Goal: Task Accomplishment & Management: Manage account settings

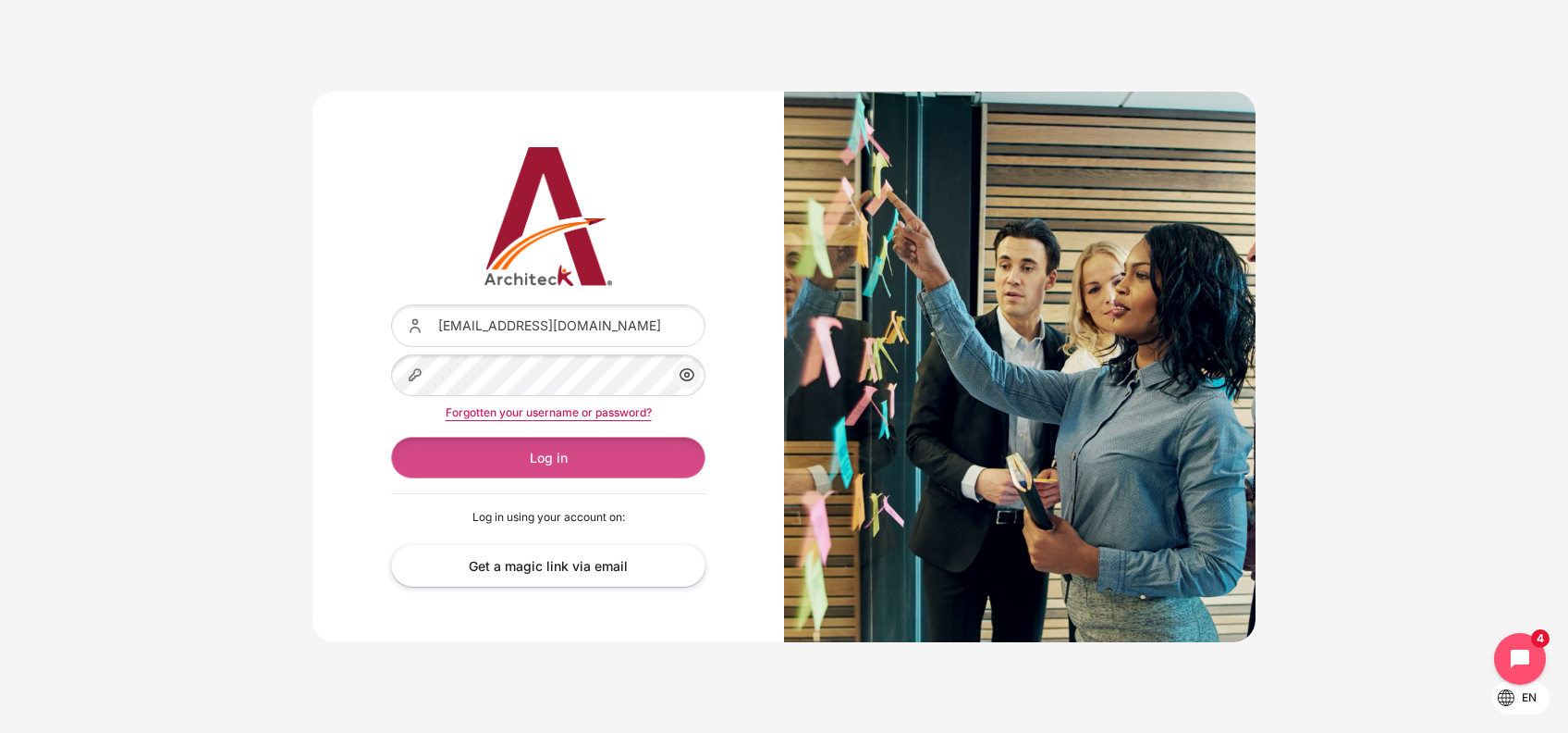
click at [497, 437] on button "Log in" at bounding box center [548, 458] width 315 height 41
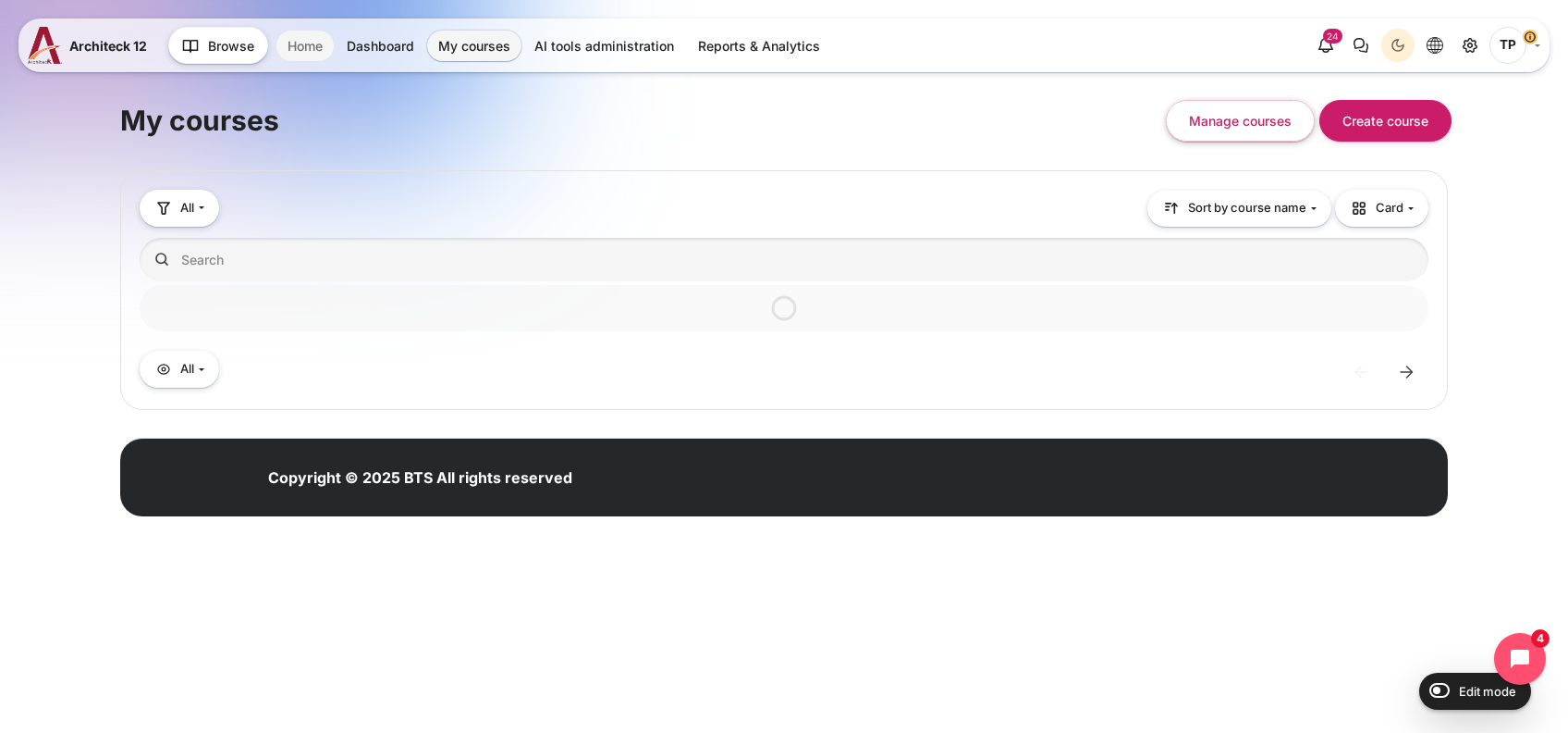
click at [320, 46] on link "Home" at bounding box center [305, 45] width 57 height 31
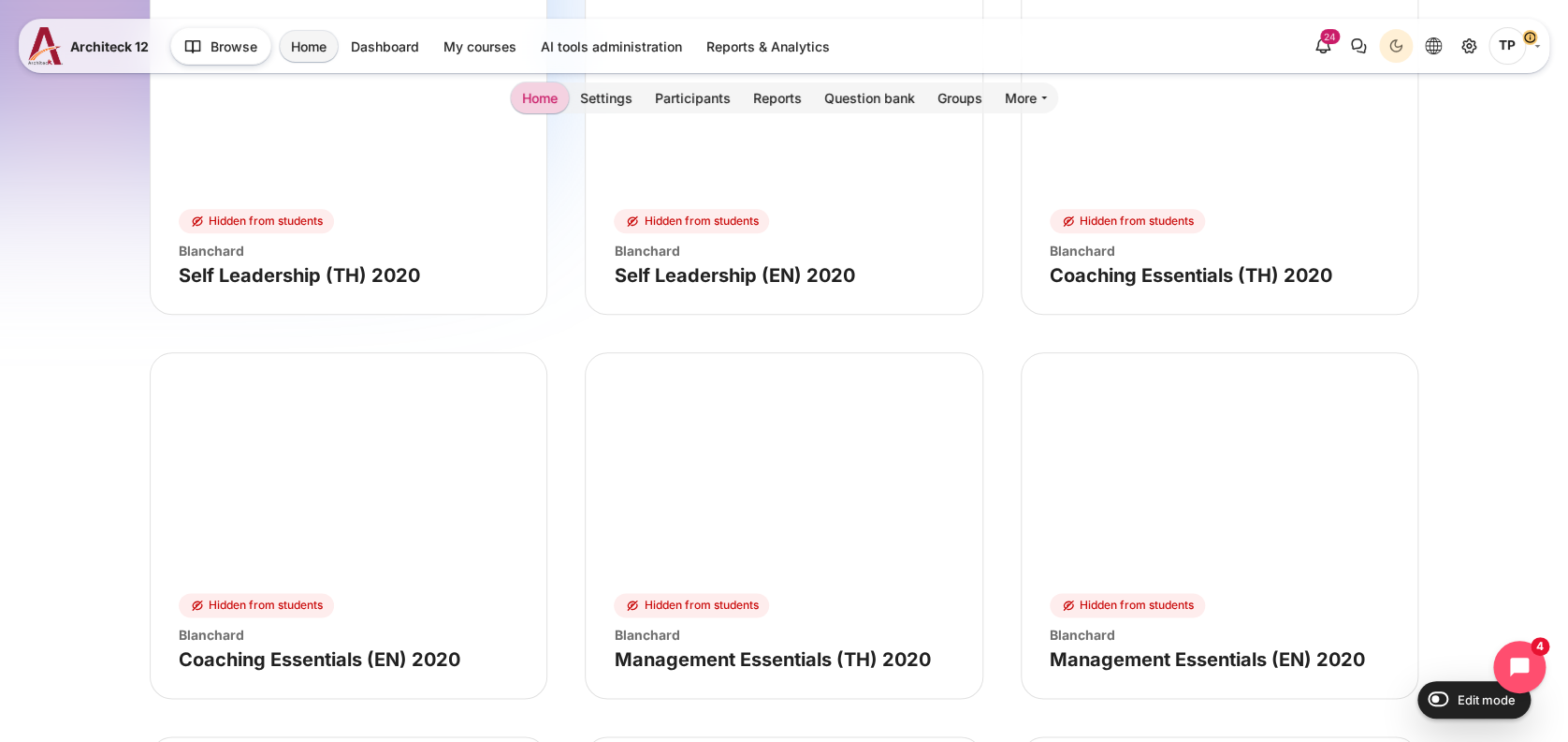
scroll to position [8613, 0]
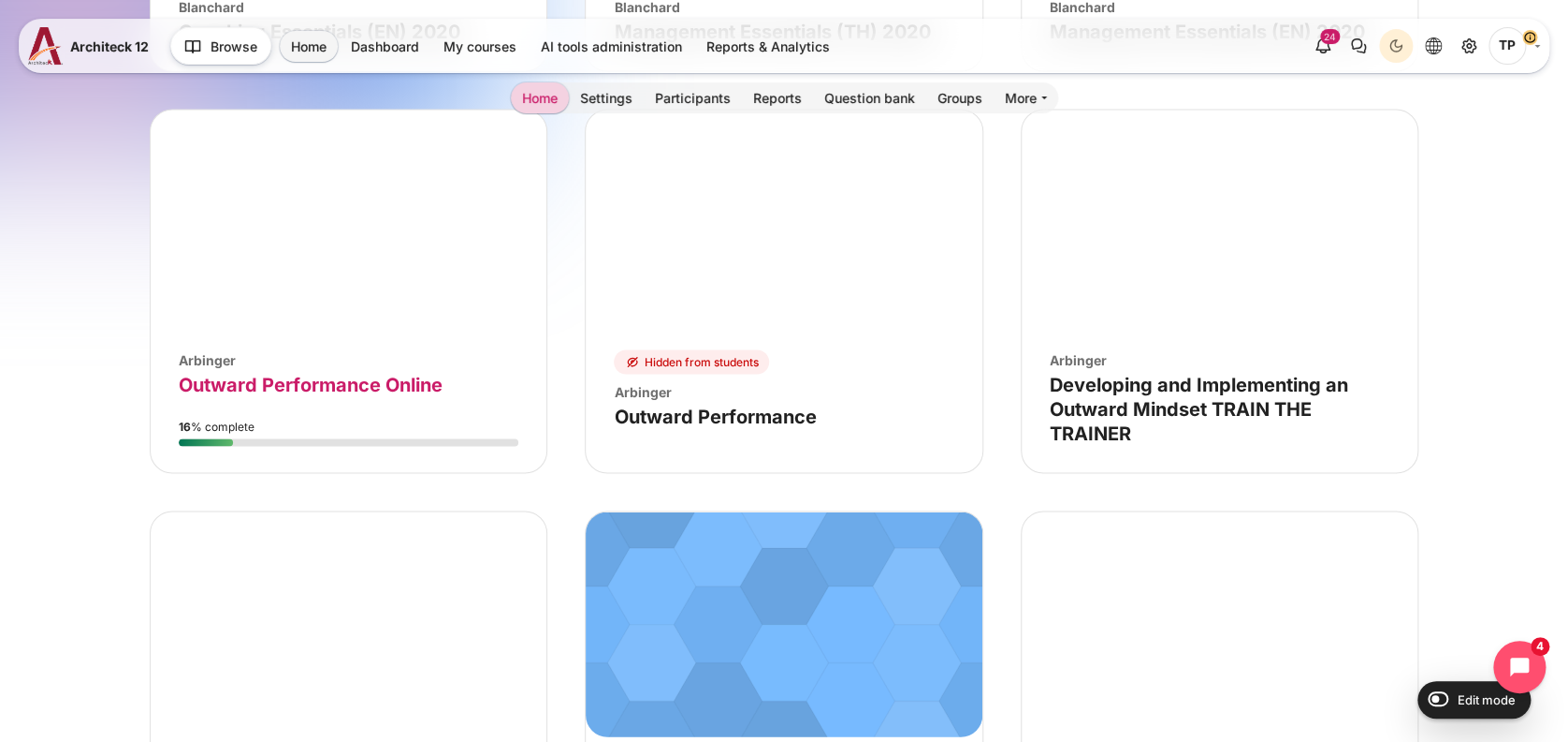
click at [383, 372] on link "Course name Outward Performance Online" at bounding box center [310, 383] width 263 height 23
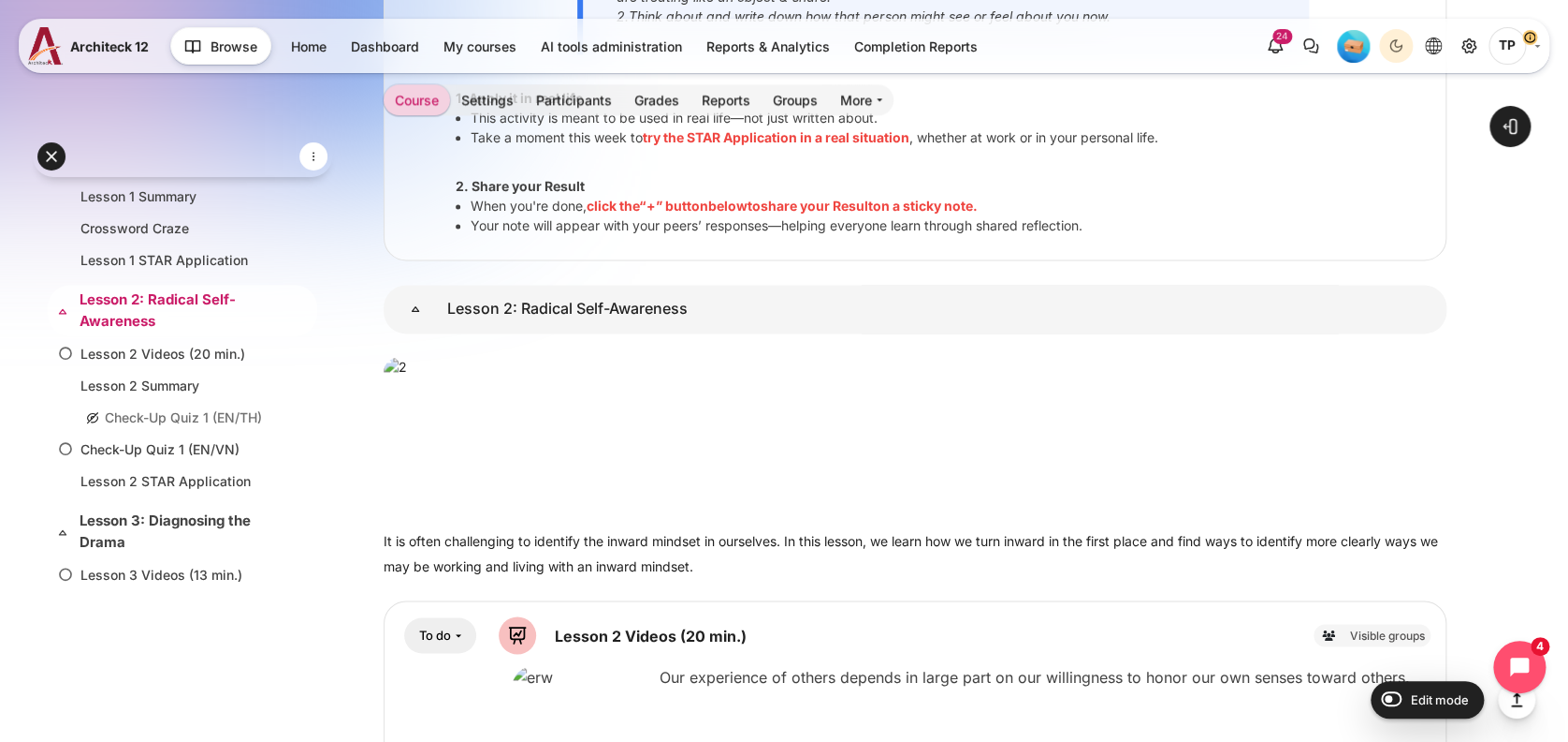
scroll to position [536, 0]
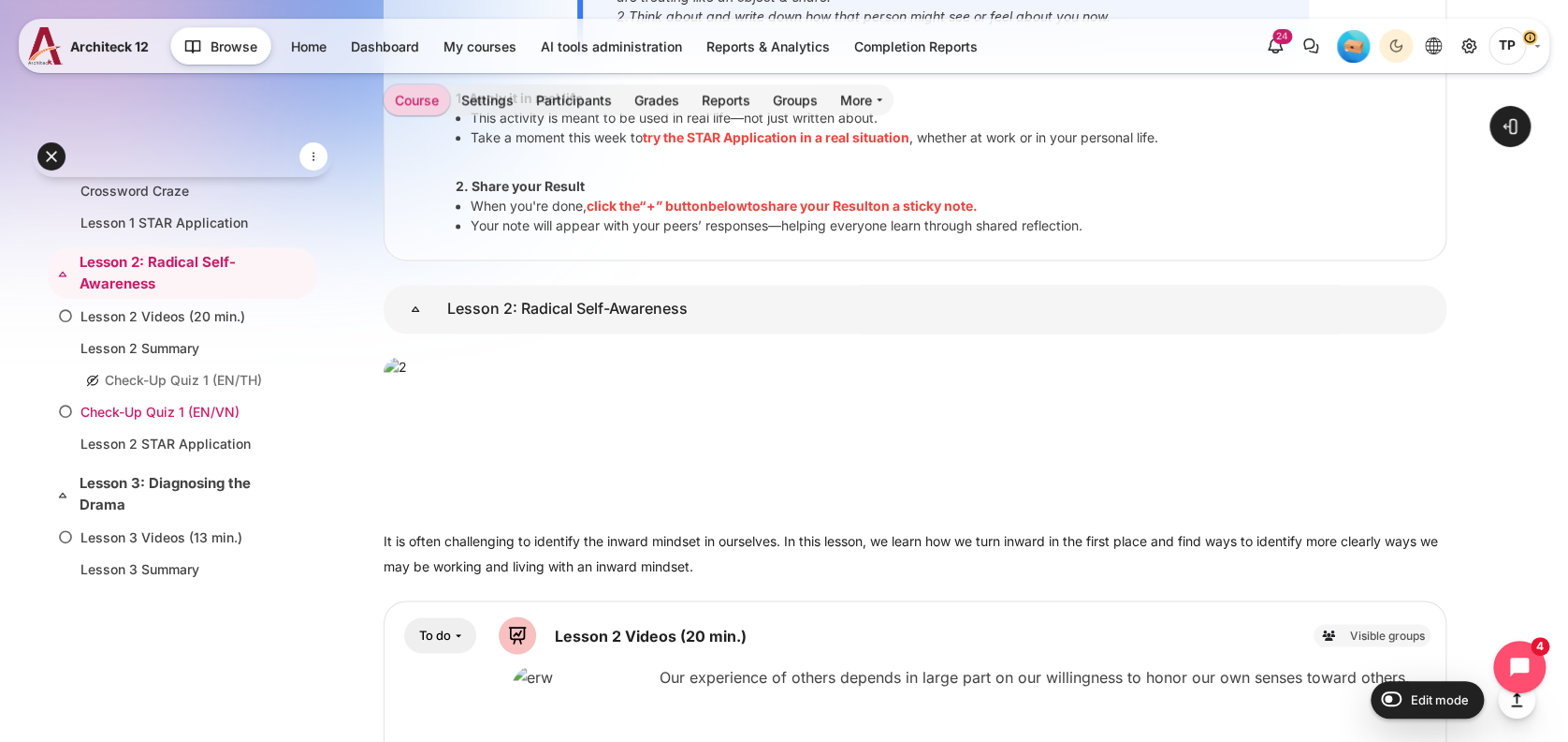
click at [216, 407] on link "Check-Up Quiz 1 (EN/VN)" at bounding box center [179, 411] width 197 height 20
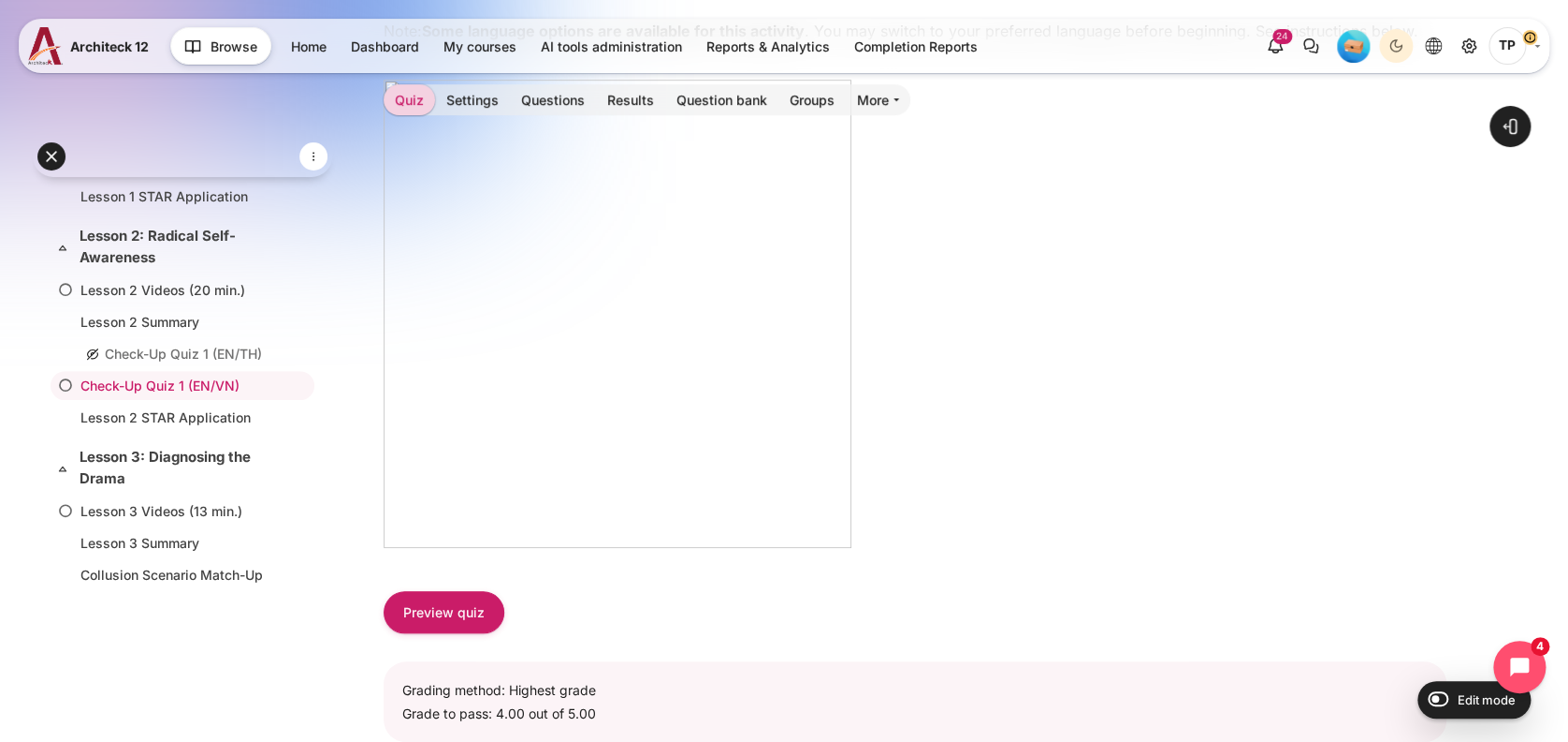
scroll to position [125, 0]
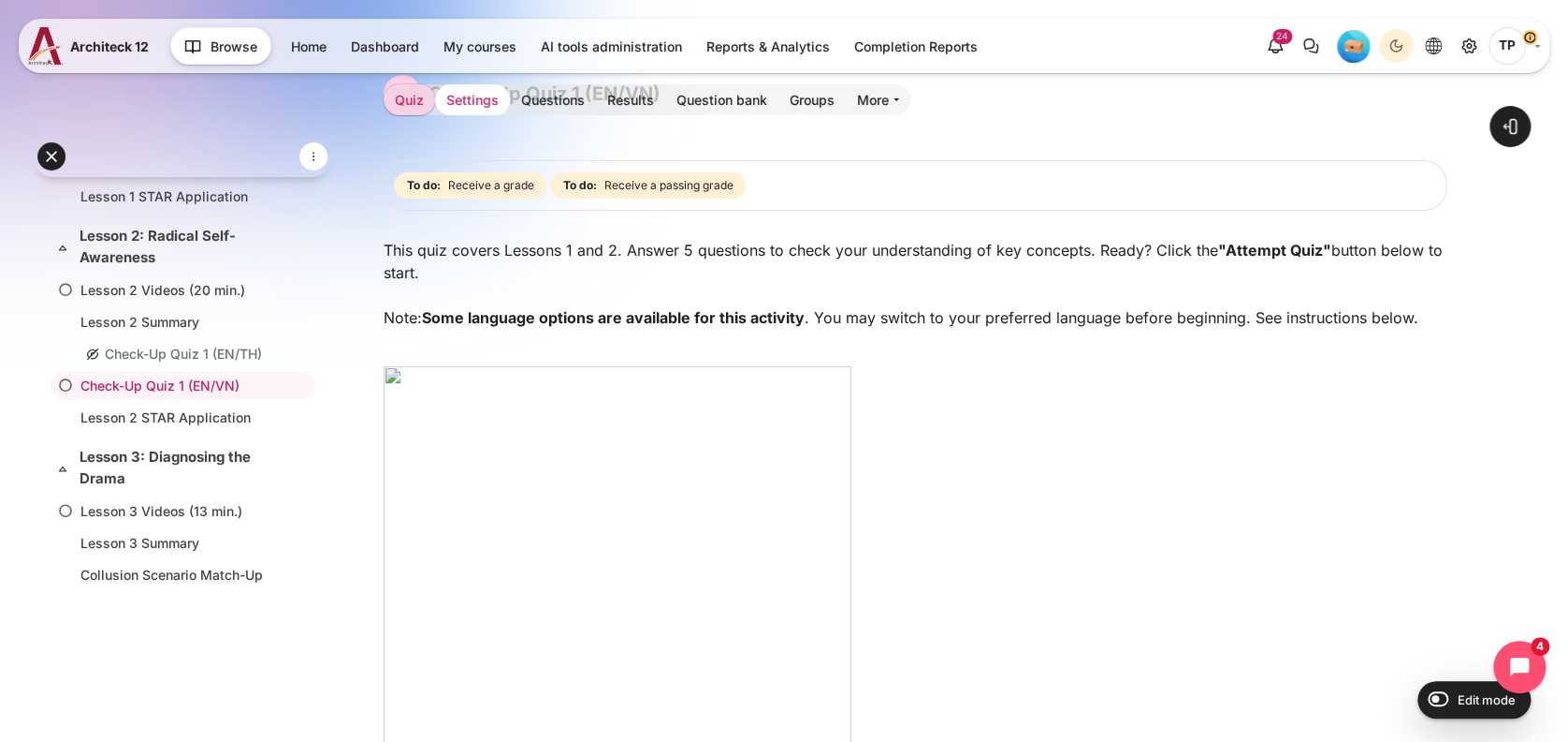
click at [487, 96] on link "Settings" at bounding box center [472, 99] width 75 height 31
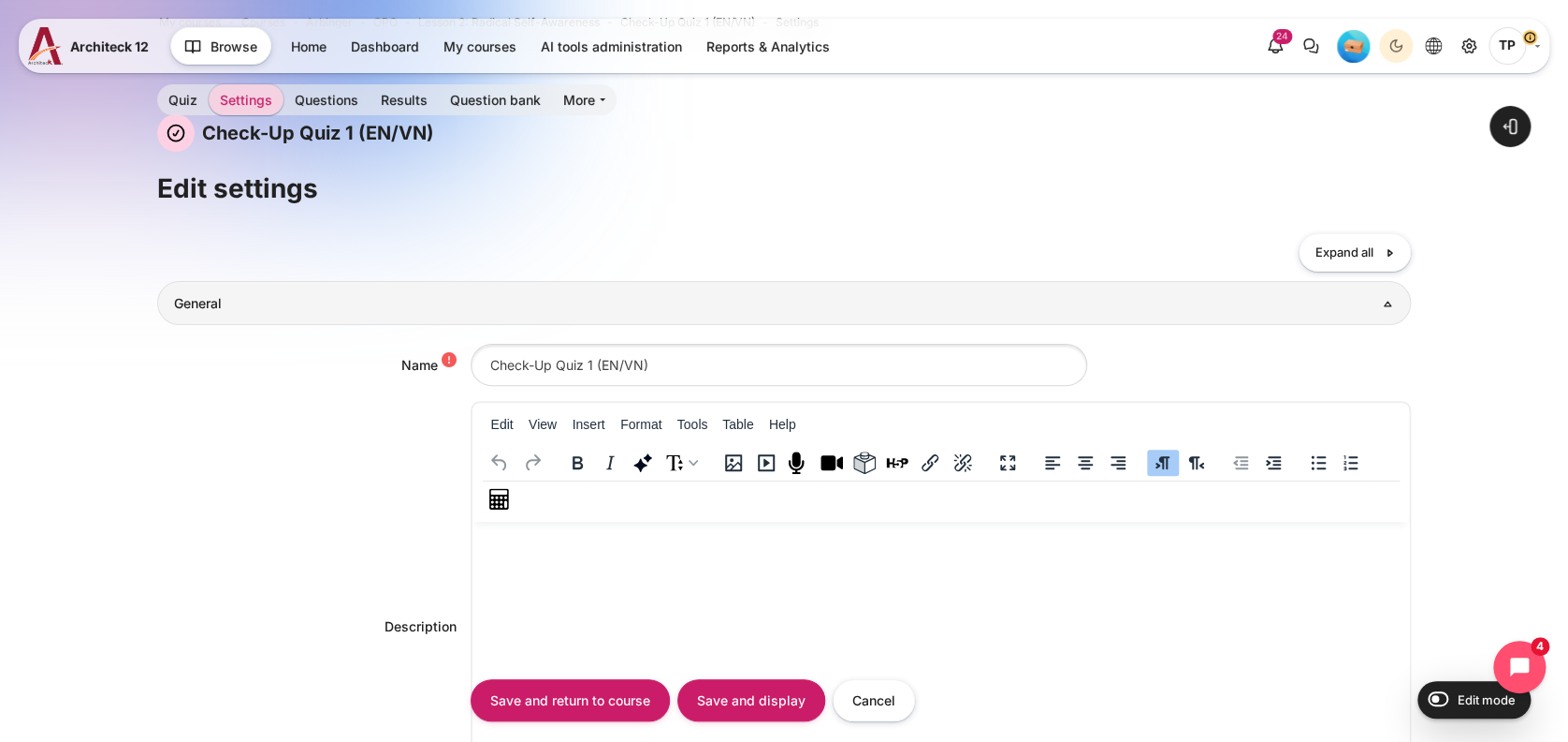
scroll to position [125, 0]
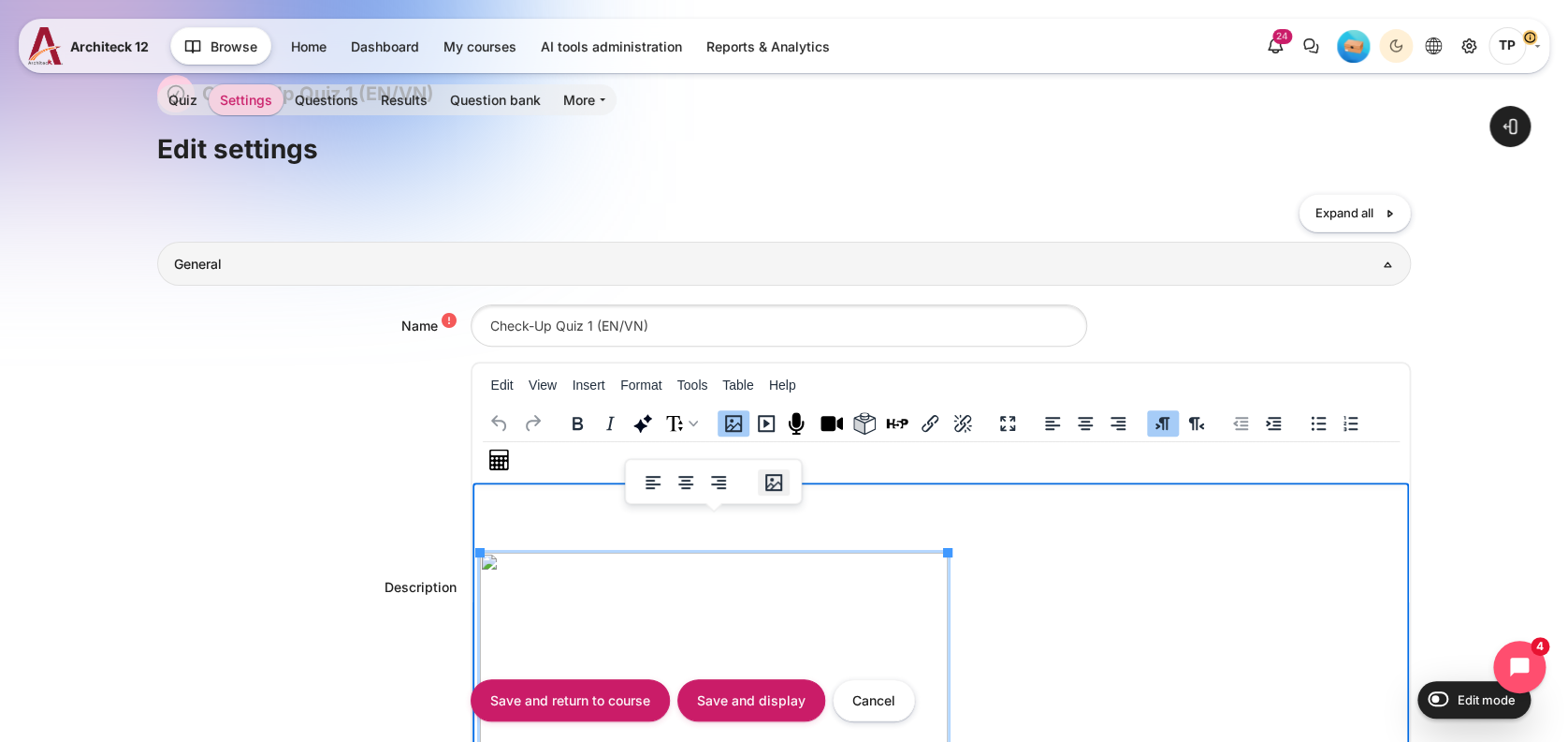
click at [769, 479] on icon "Image" at bounding box center [774, 481] width 17 height 17
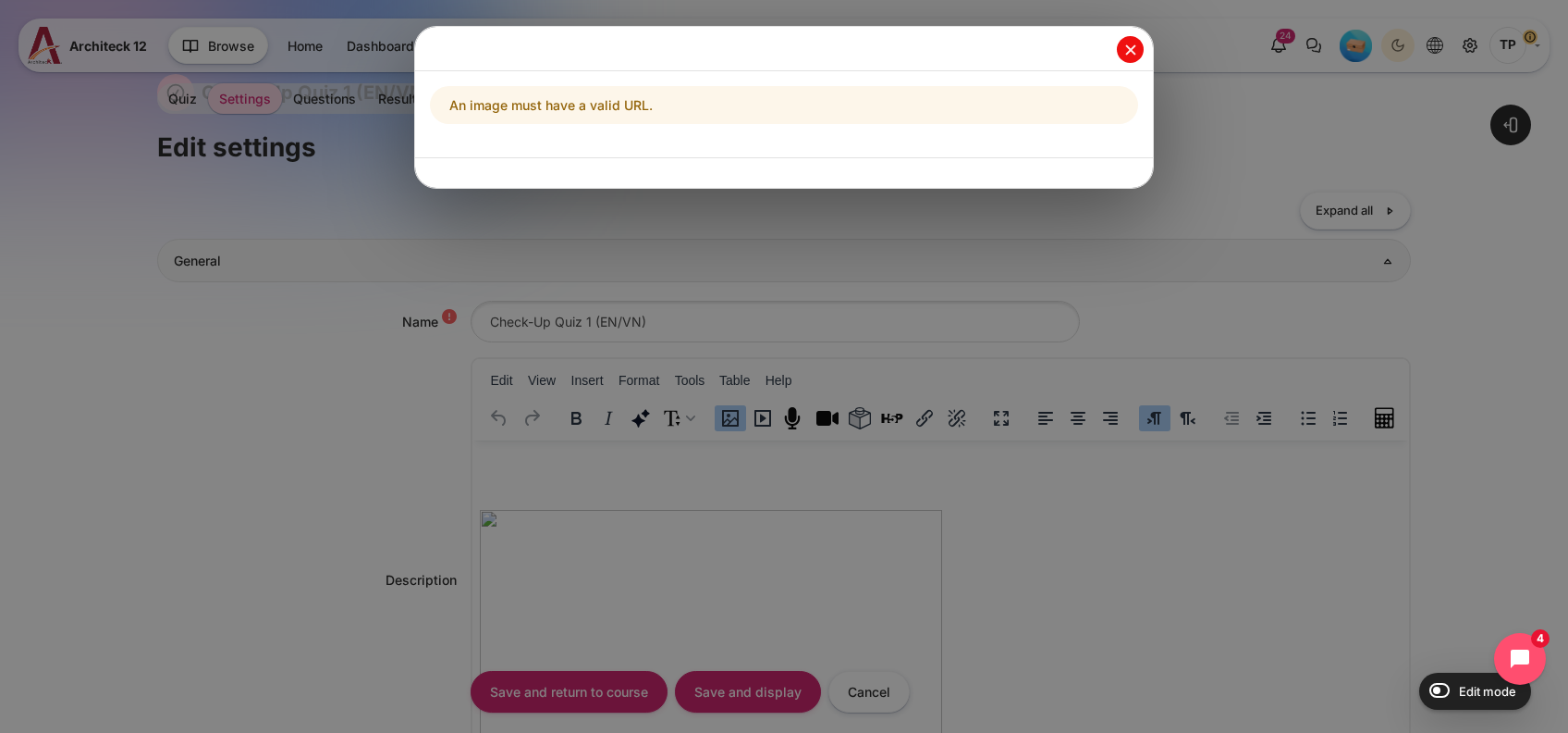
click at [1118, 48] on button "Close" at bounding box center [1130, 49] width 27 height 27
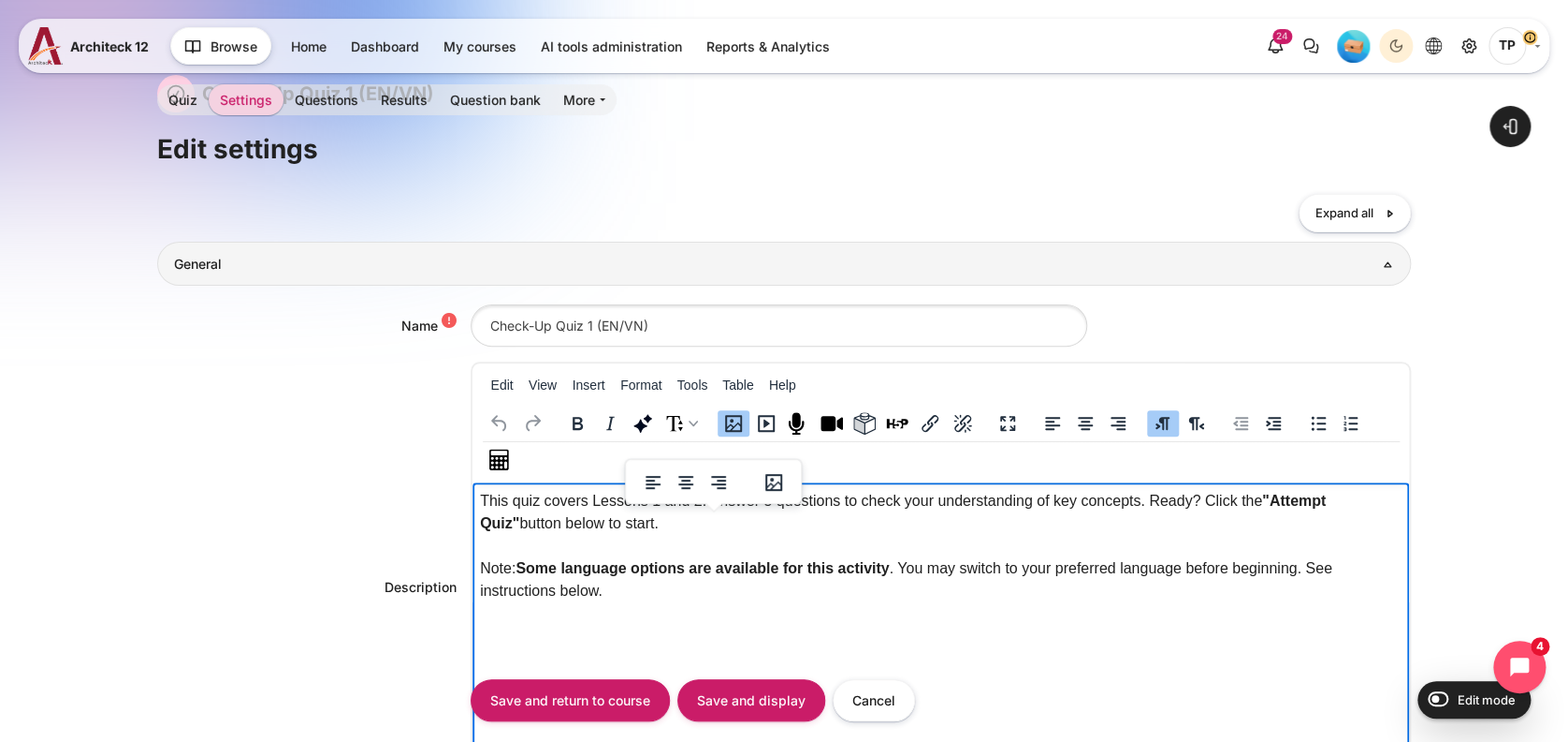
scroll to position [0, 0]
click at [703, 417] on div "Content" at bounding box center [940, 440] width 937 height 73
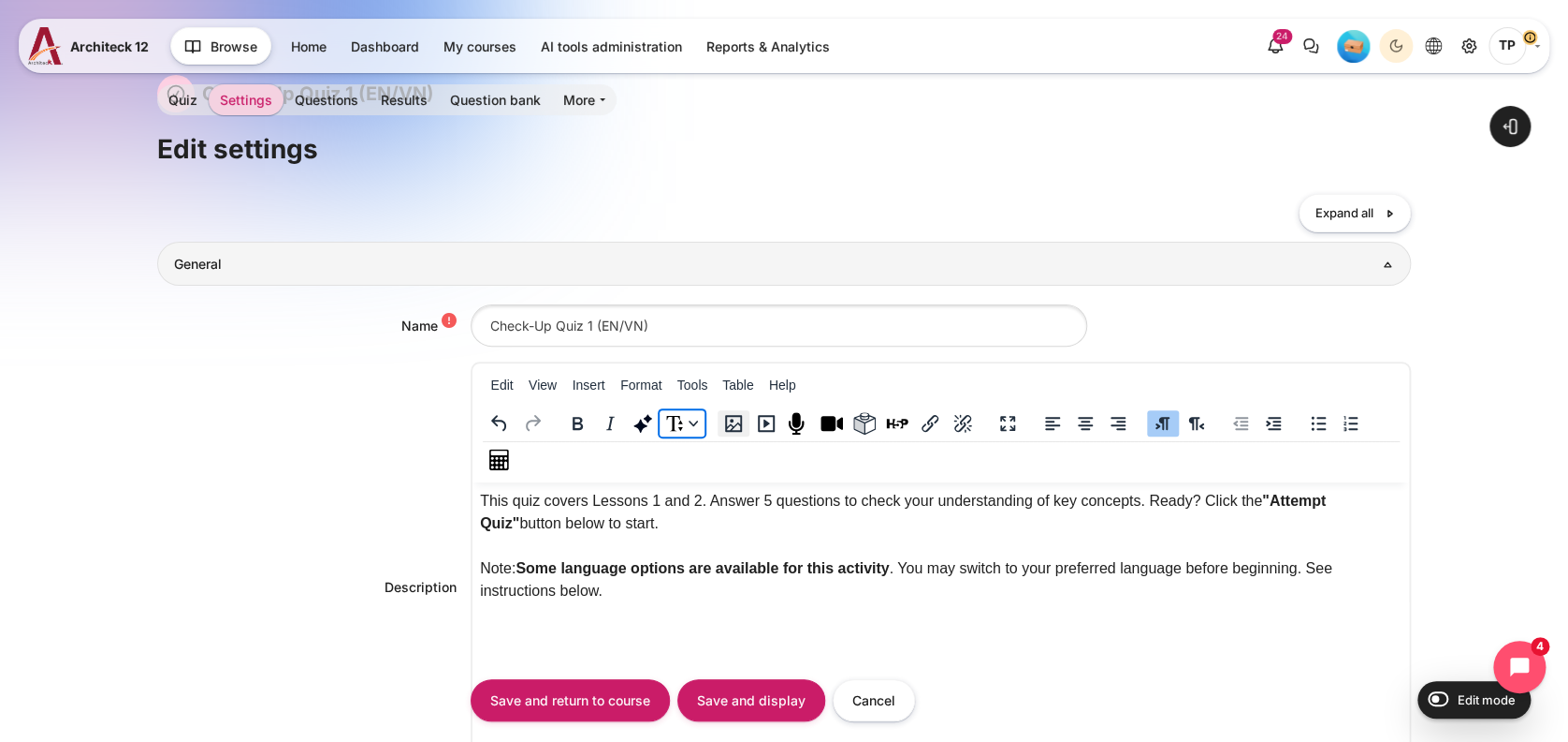
click at [739, 417] on icon "Image" at bounding box center [734, 423] width 23 height 23
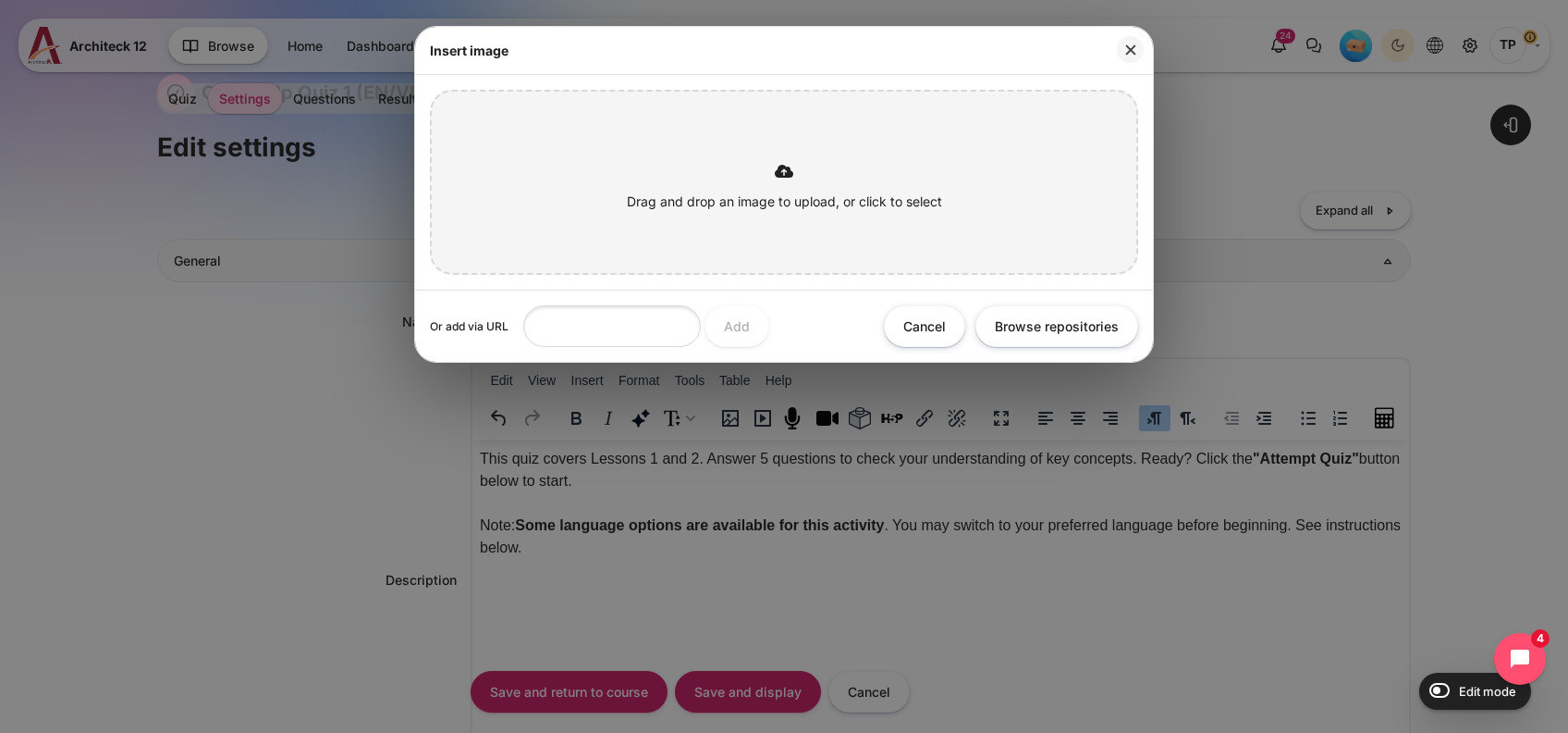
click at [1130, 51] on button "Close" at bounding box center [1130, 49] width 27 height 27
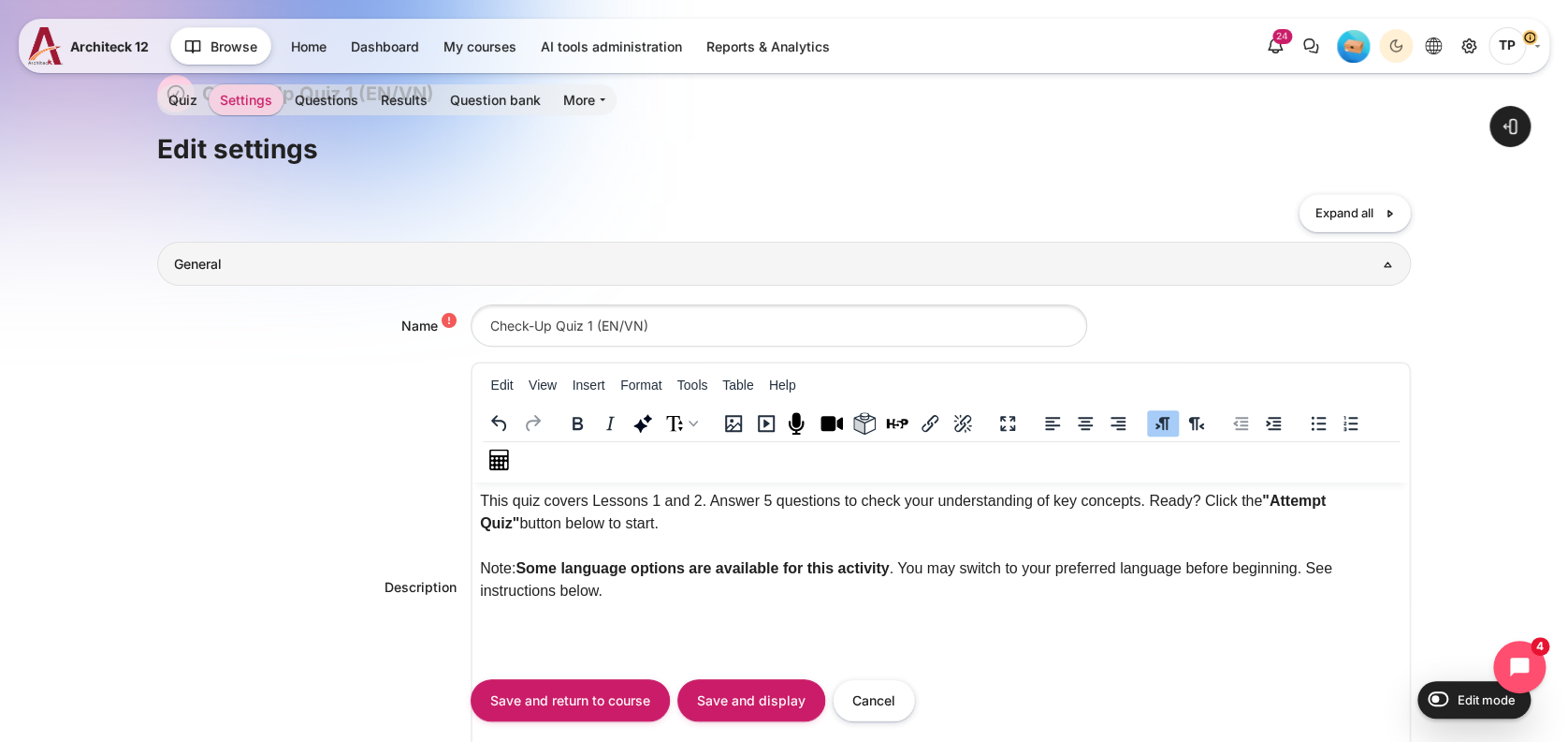
click at [571, 634] on body "This quiz covers Lessons 1 and 2. Answer 5 questions to check your understandin…" at bounding box center [940, 575] width 922 height 173
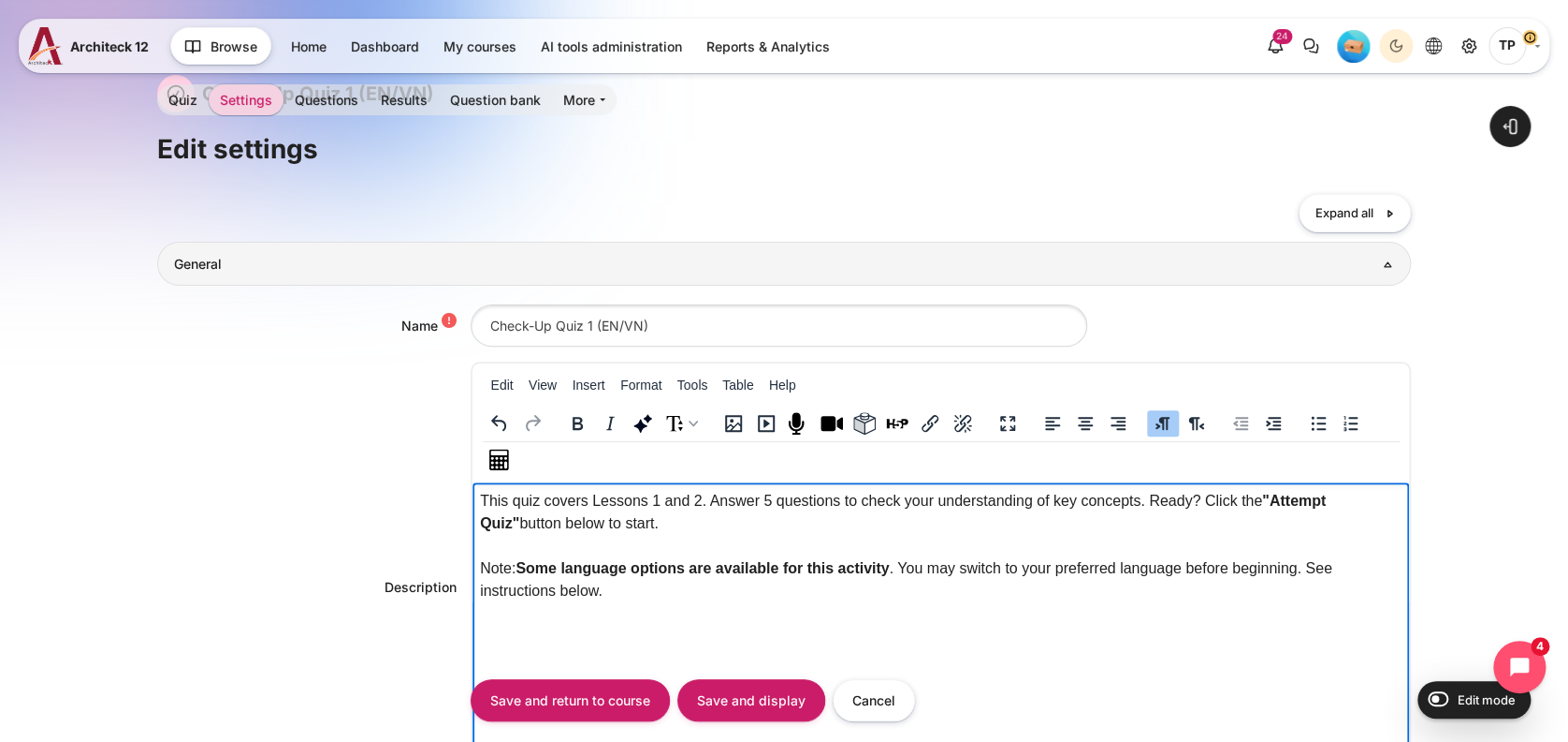
click at [642, 628] on body "This quiz covers Lessons 1 and 2. Answer 5 questions to check your understandin…" at bounding box center [940, 575] width 922 height 173
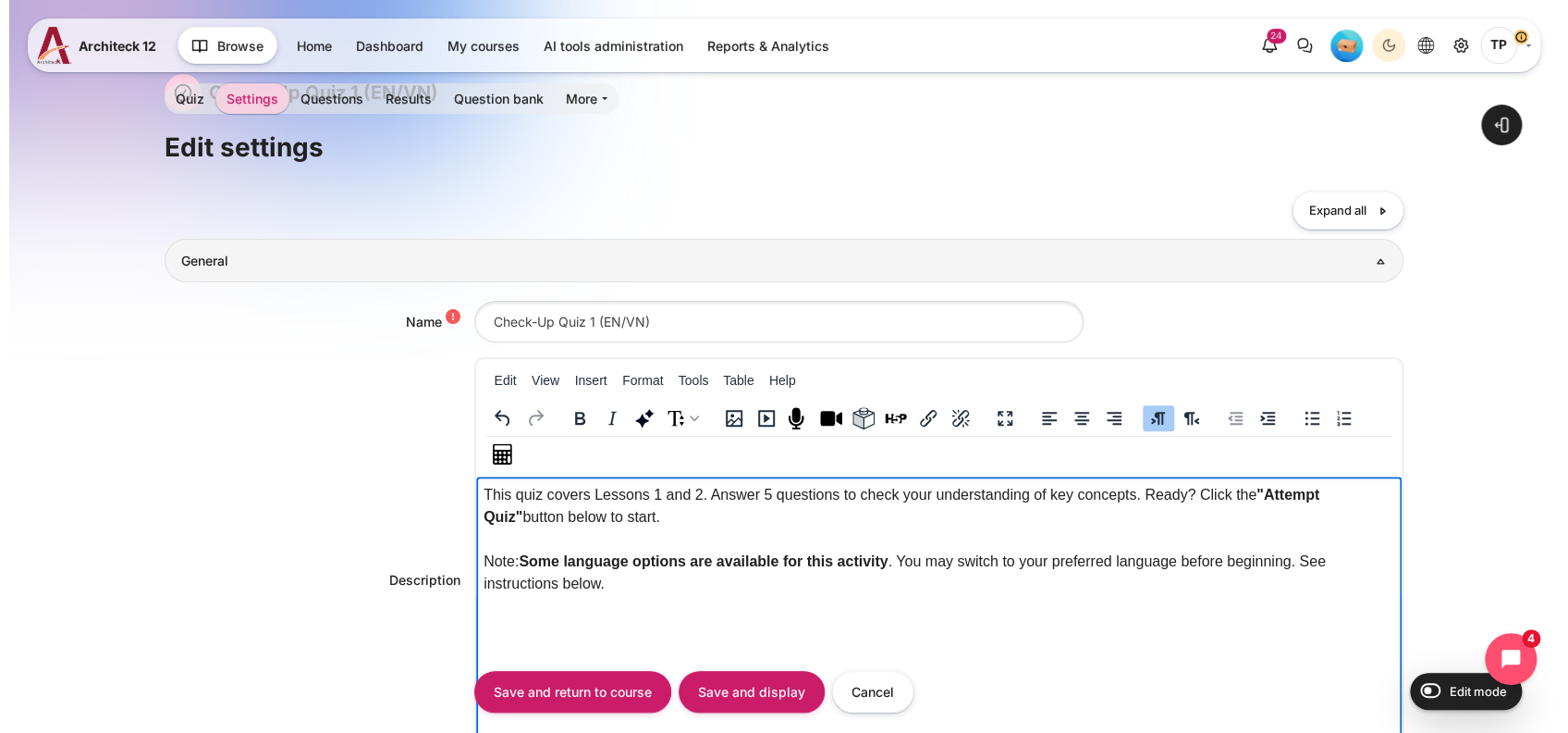
scroll to position [296, 0]
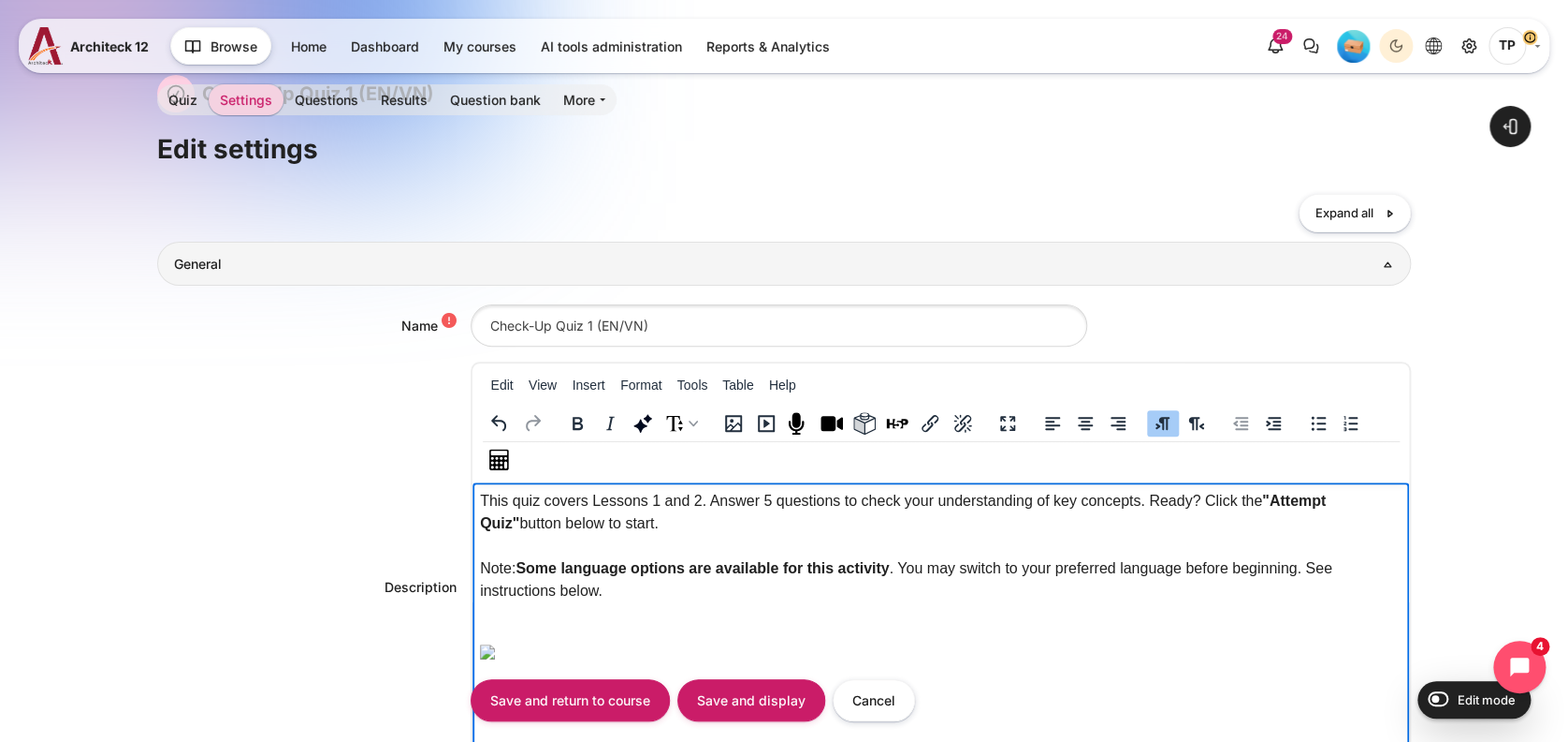
click at [1305, 639] on p "Rich text area. Press ALT-0 for help." at bounding box center [940, 650] width 922 height 23
click at [494, 644] on img "Rich text area. Press ALT-0 for help." at bounding box center [486, 651] width 15 height 15
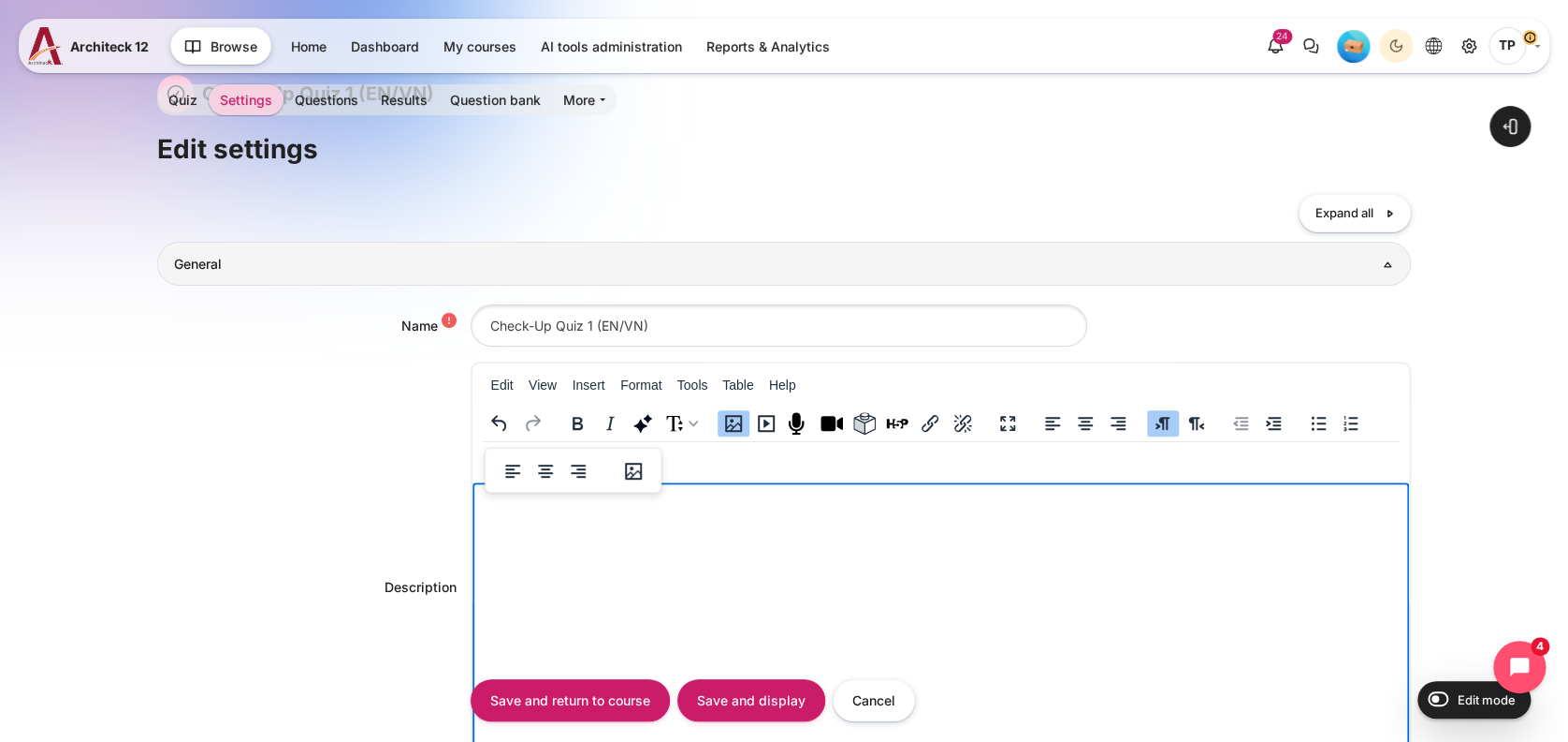
click at [494, 360] on img "Rich text area. Press ALT-0 for help." at bounding box center [486, 352] width 15 height 15
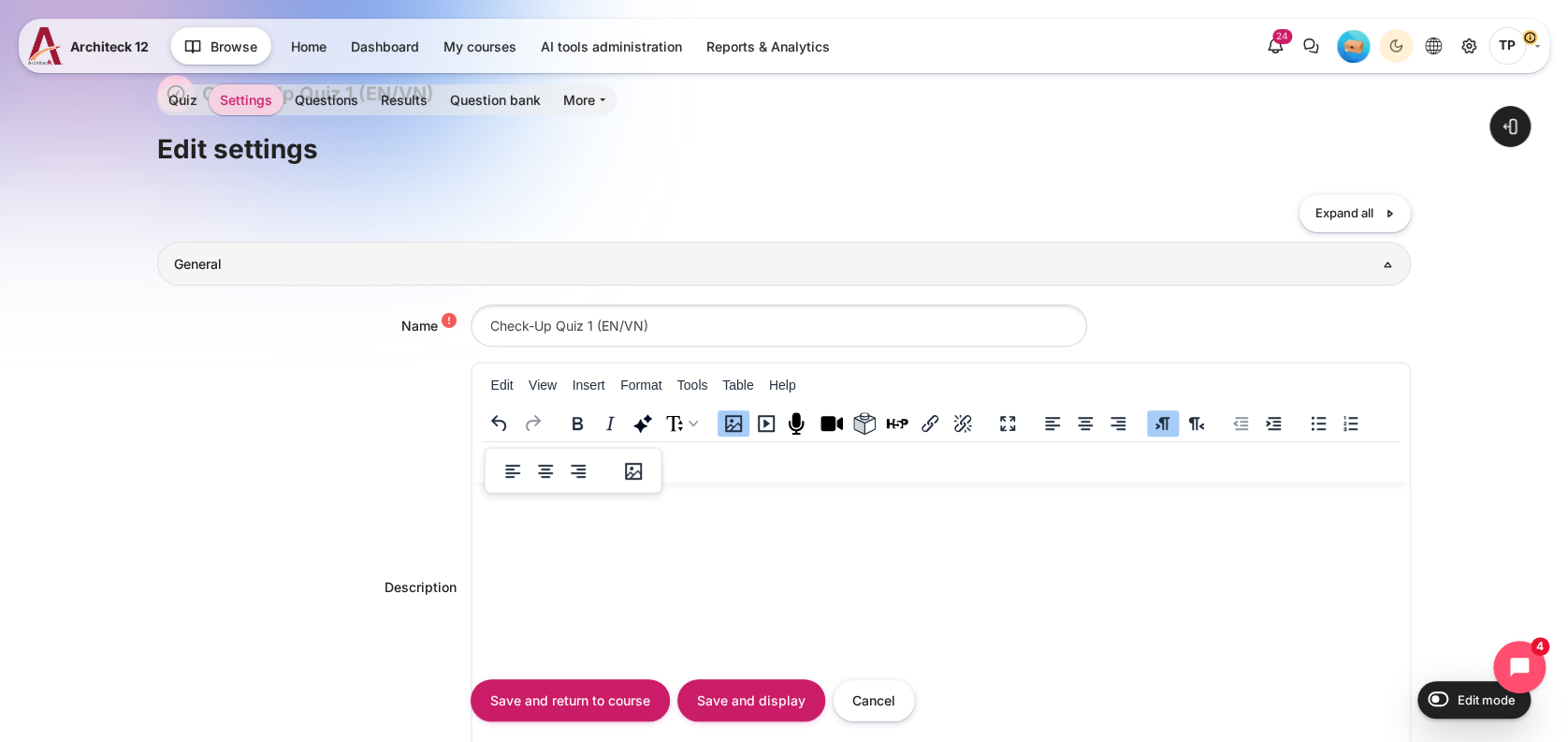
click at [650, 472] on div "Content" at bounding box center [634, 470] width 54 height 37
click at [639, 472] on icon "Image" at bounding box center [633, 470] width 23 height 23
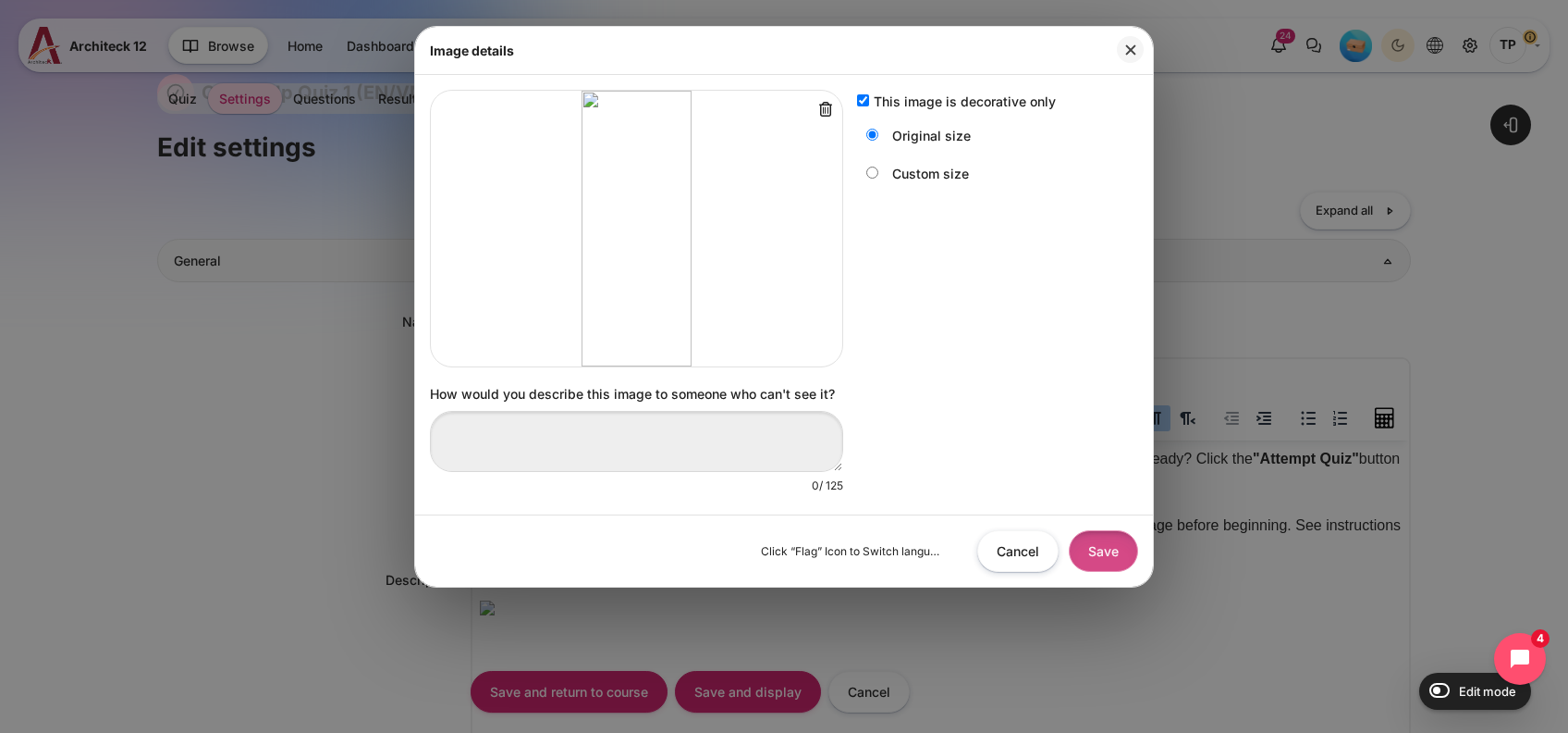
drag, startPoint x: 1085, startPoint y: 555, endPoint x: 603, endPoint y: 157, distance: 625.1
click at [1086, 555] on button "Save" at bounding box center [1104, 550] width 69 height 41
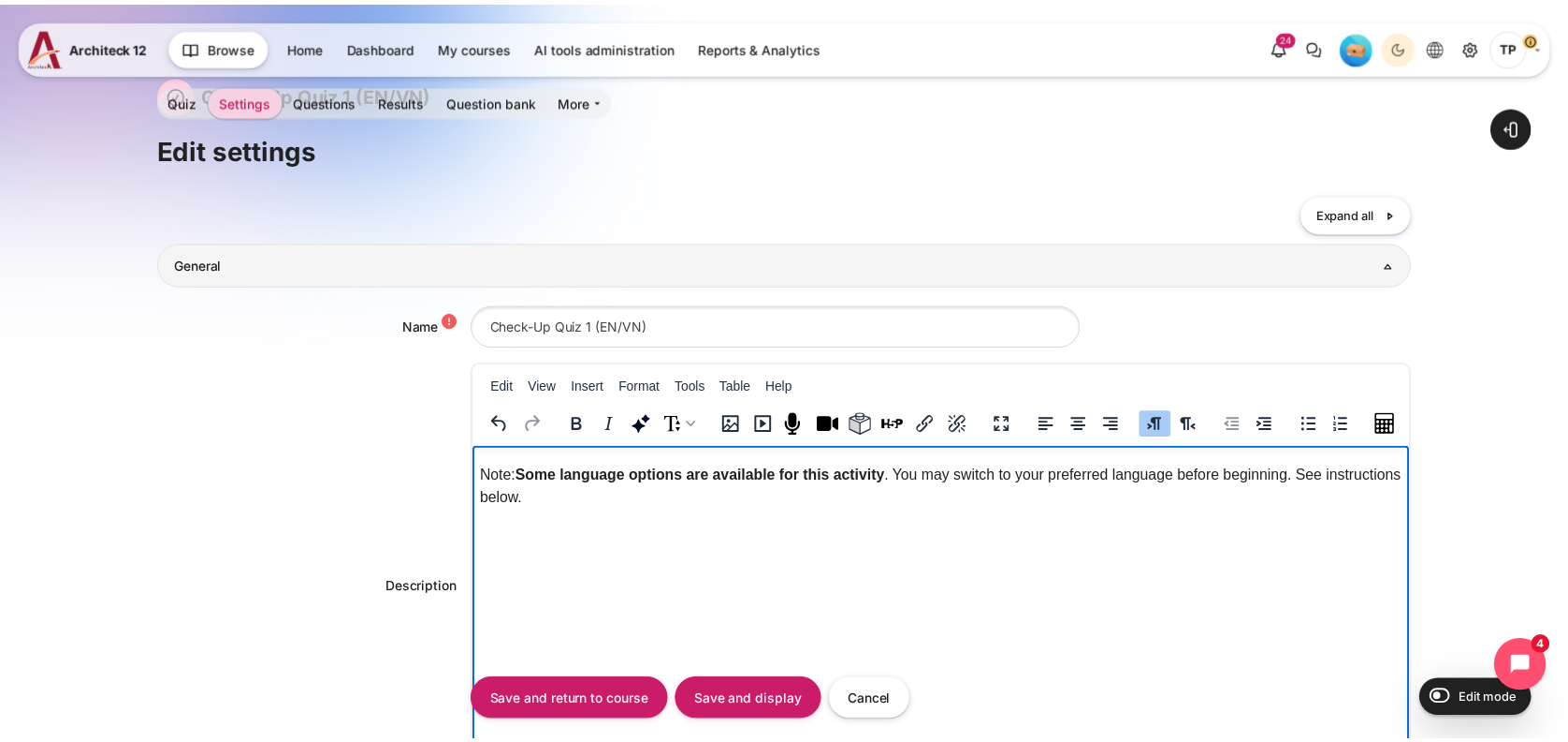
scroll to position [168, 0]
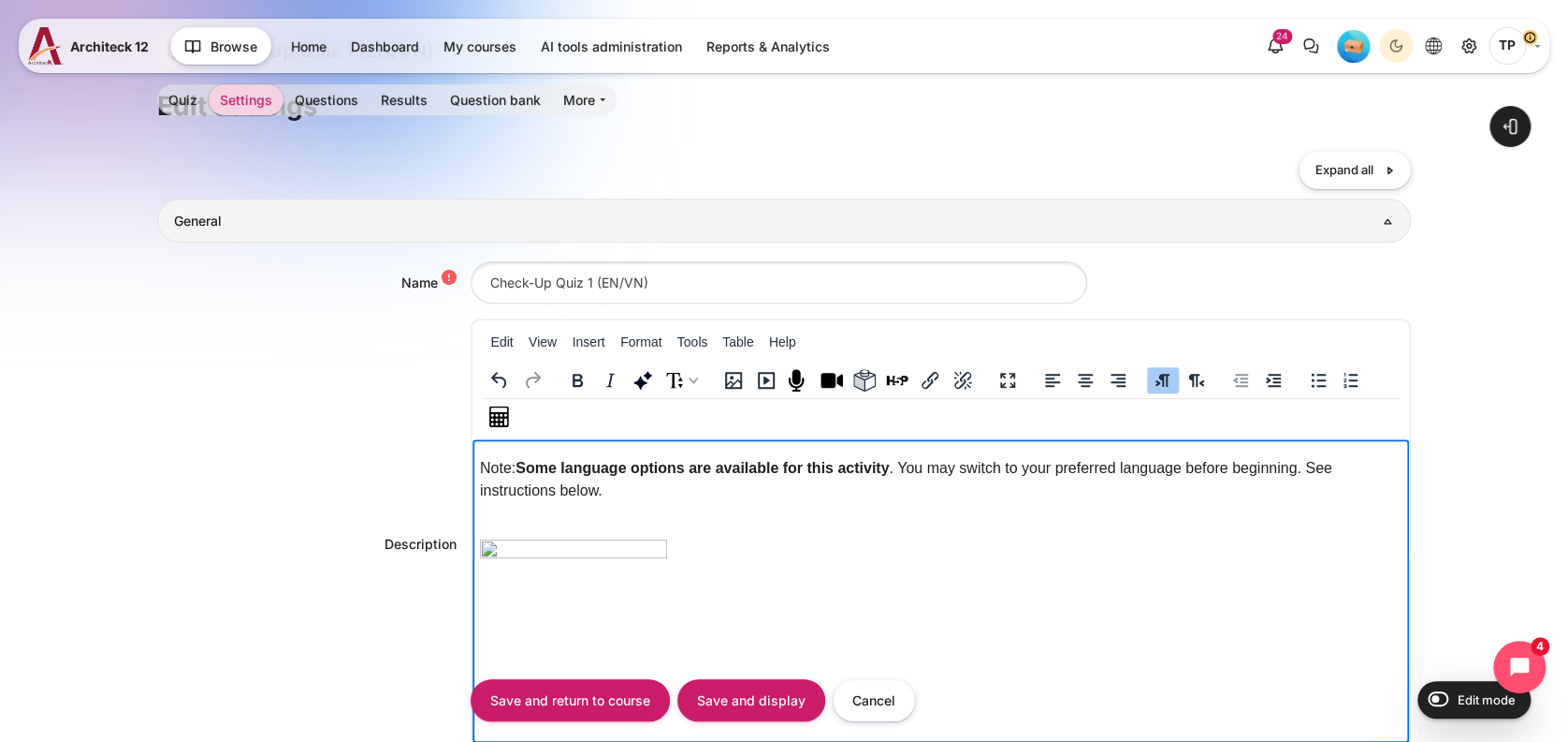
drag, startPoint x: 1279, startPoint y: 526, endPoint x: 1247, endPoint y: 533, distance: 32.8
click at [1279, 526] on body "This quiz covers Lessons 1 and 2. Answer 5 questions to check your understandin…" at bounding box center [940, 698] width 922 height 618
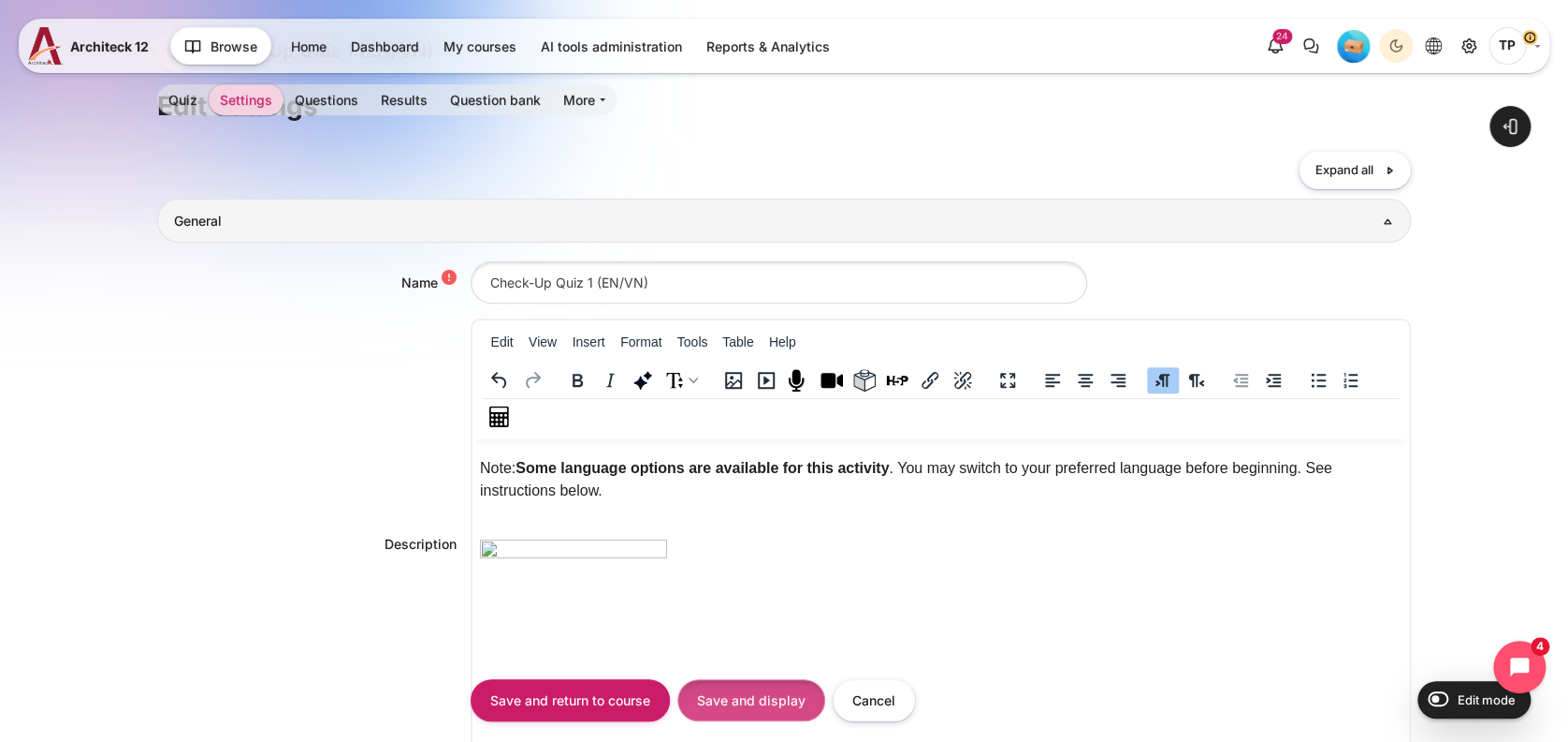
click at [776, 713] on input "Save and display" at bounding box center [752, 700] width 148 height 42
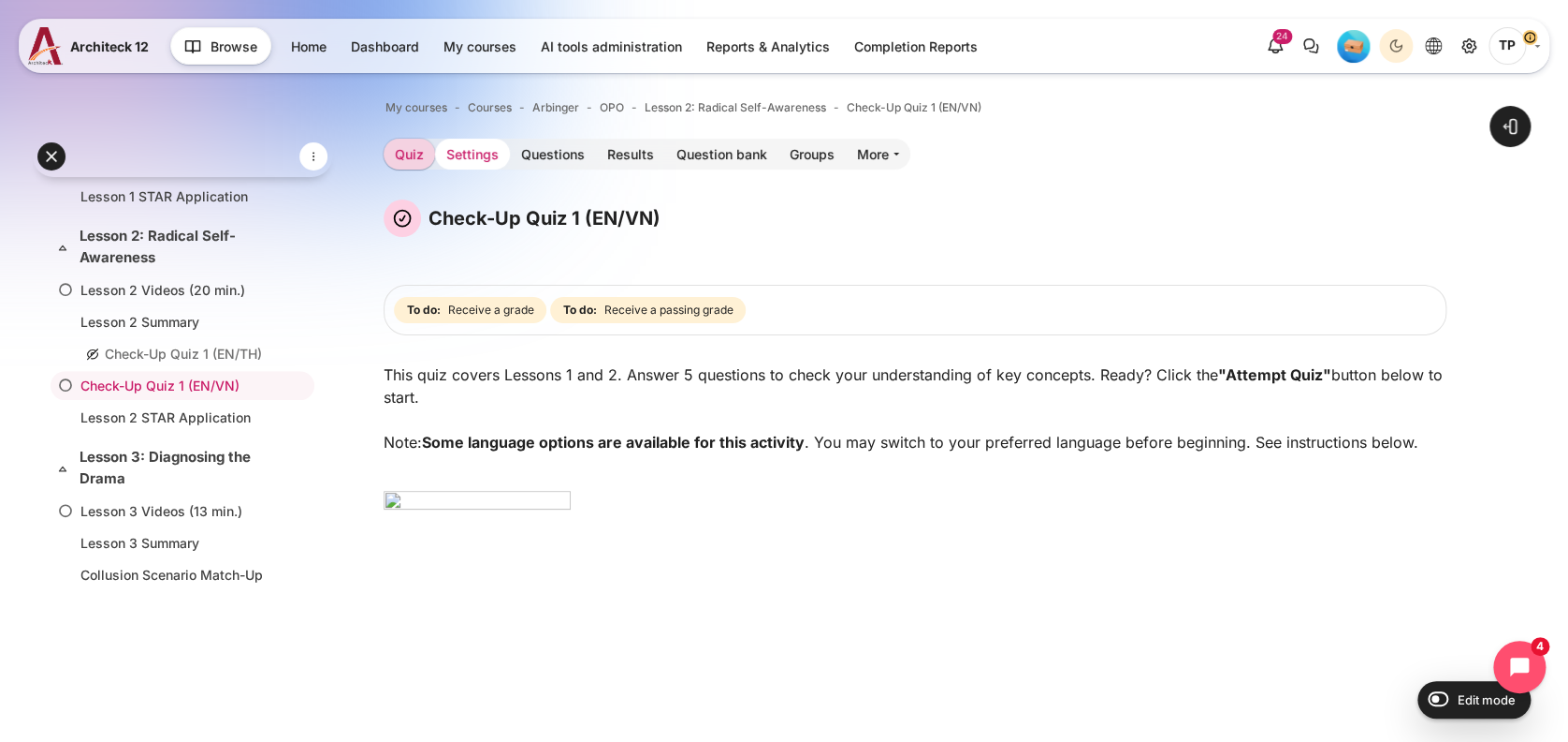
click at [491, 159] on link "Settings" at bounding box center [472, 154] width 75 height 31
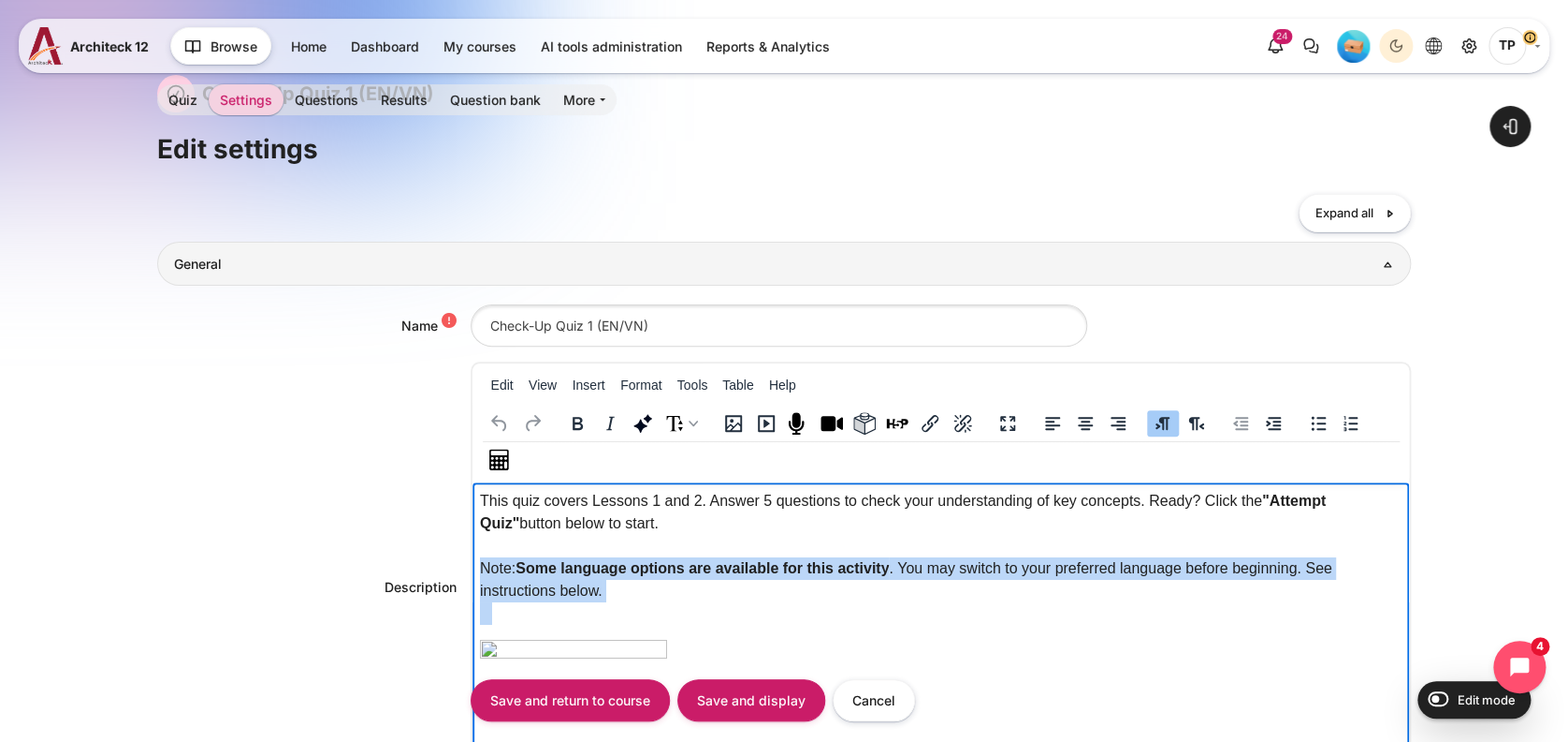
drag, startPoint x: 483, startPoint y: 559, endPoint x: 683, endPoint y: 622, distance: 209.7
click at [683, 622] on p "This quiz covers Lessons 1 and 2. Answer 5 questions to check your understandin…" at bounding box center [940, 556] width 922 height 135
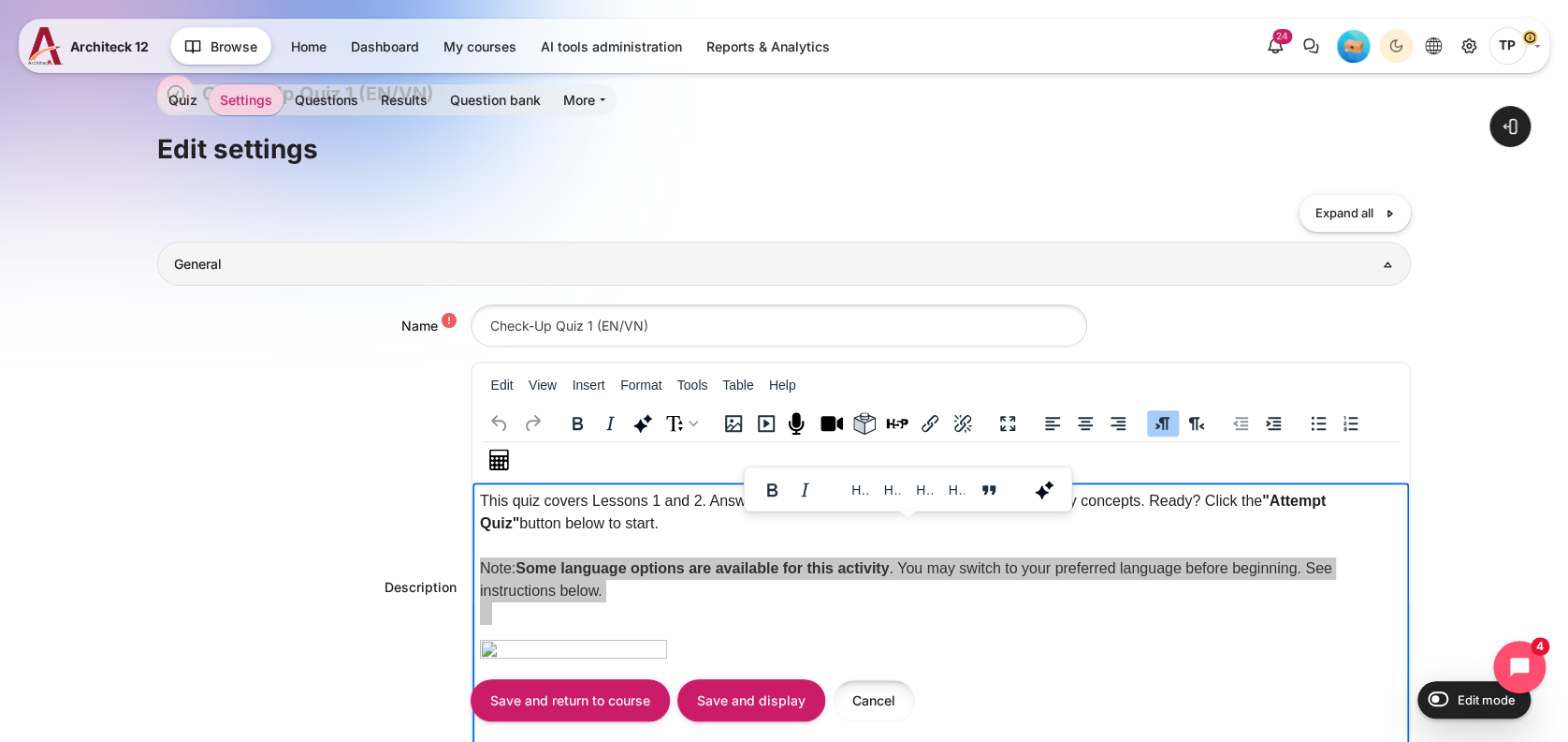
click at [881, 688] on input "Cancel" at bounding box center [873, 700] width 83 height 42
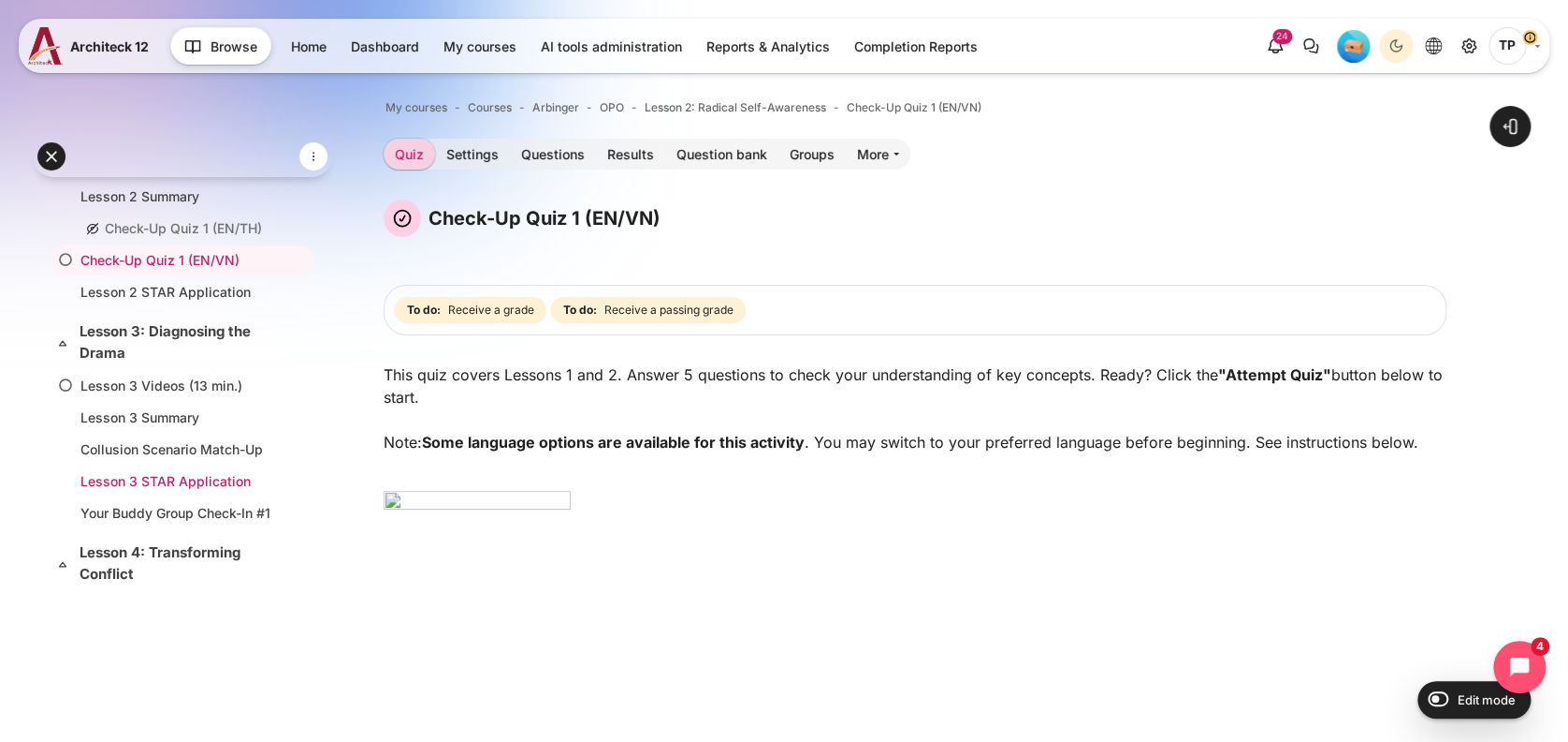
scroll to position [937, 0]
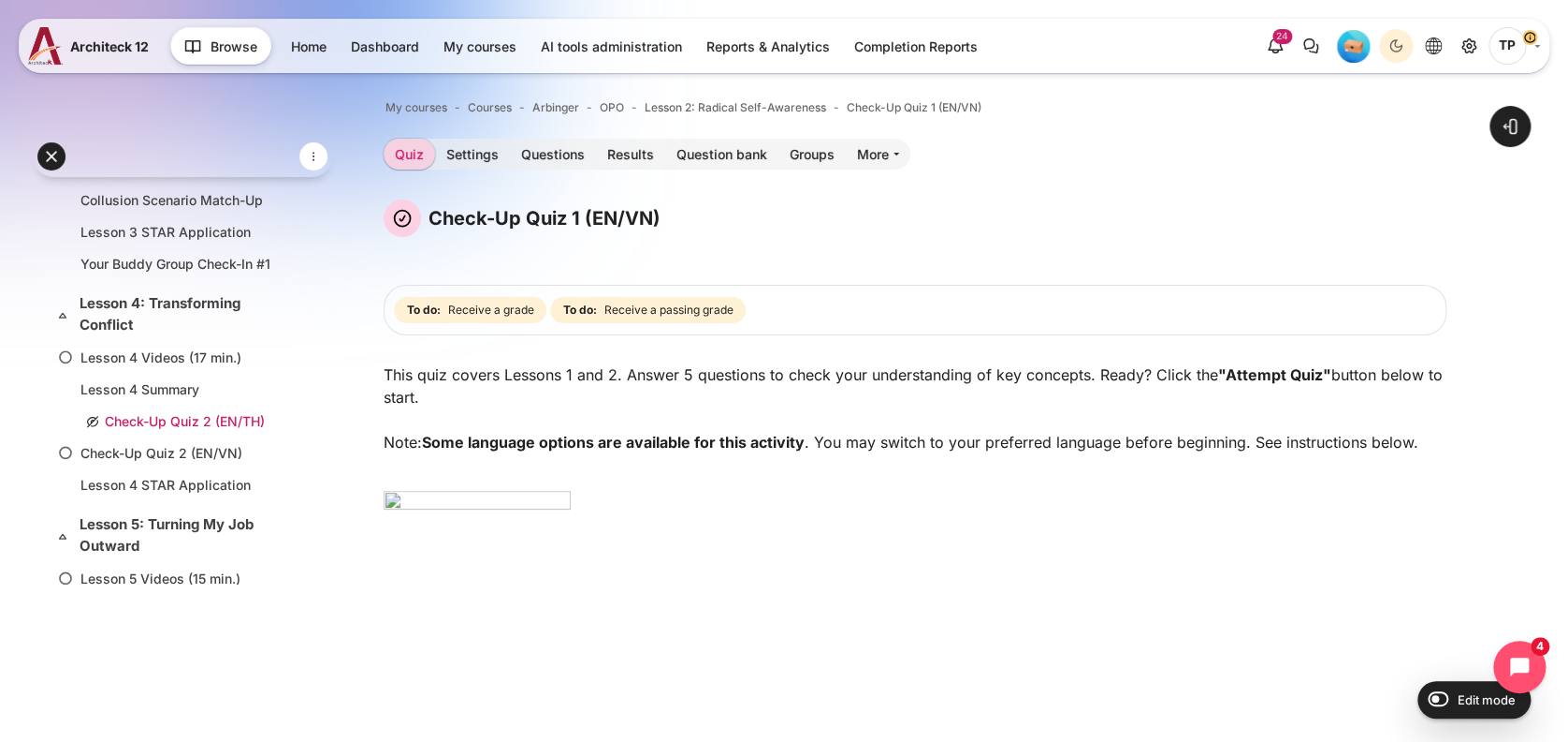
click at [121, 412] on link "Check-Up Quiz 2 (EN/TH)" at bounding box center [179, 421] width 197 height 20
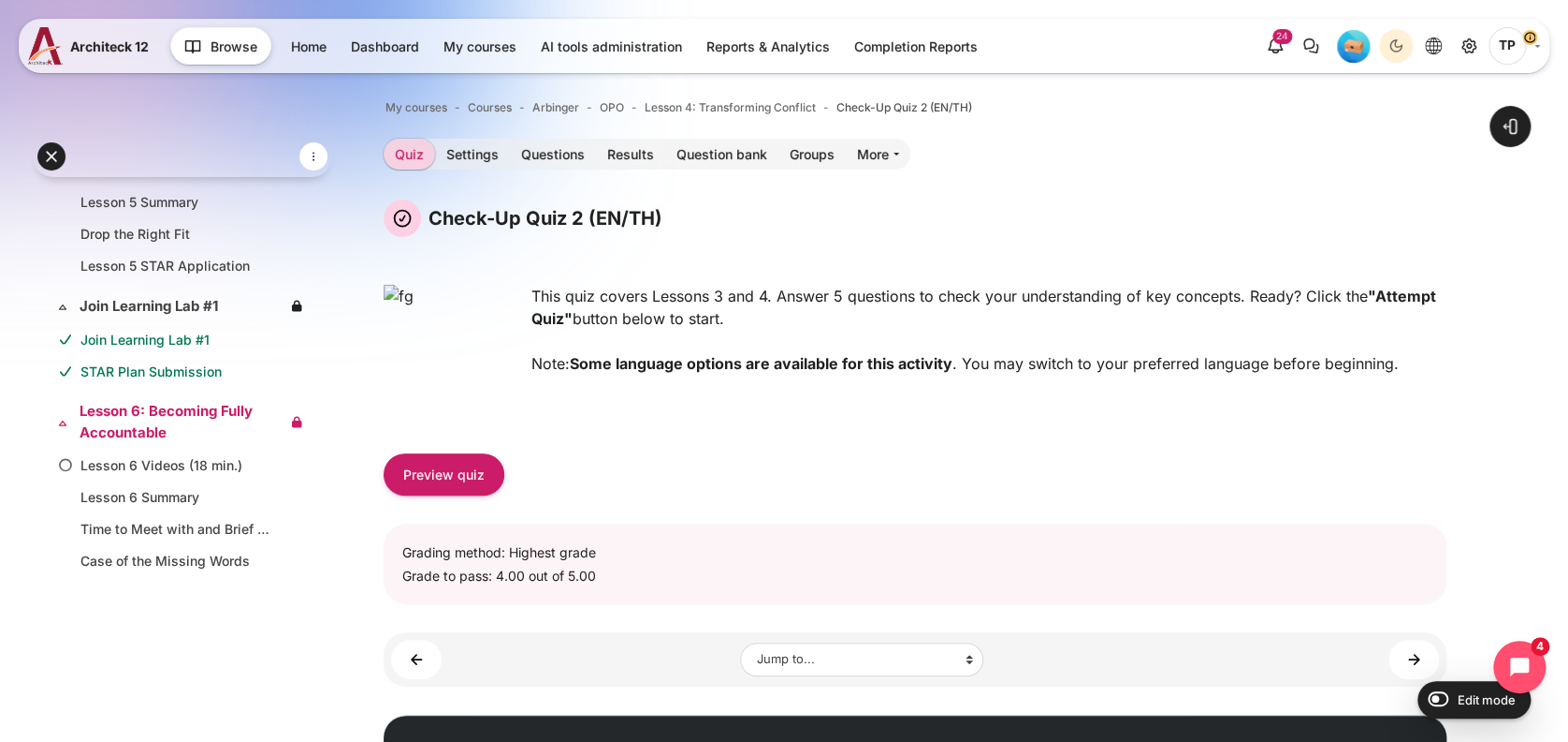
scroll to position [1470, 0]
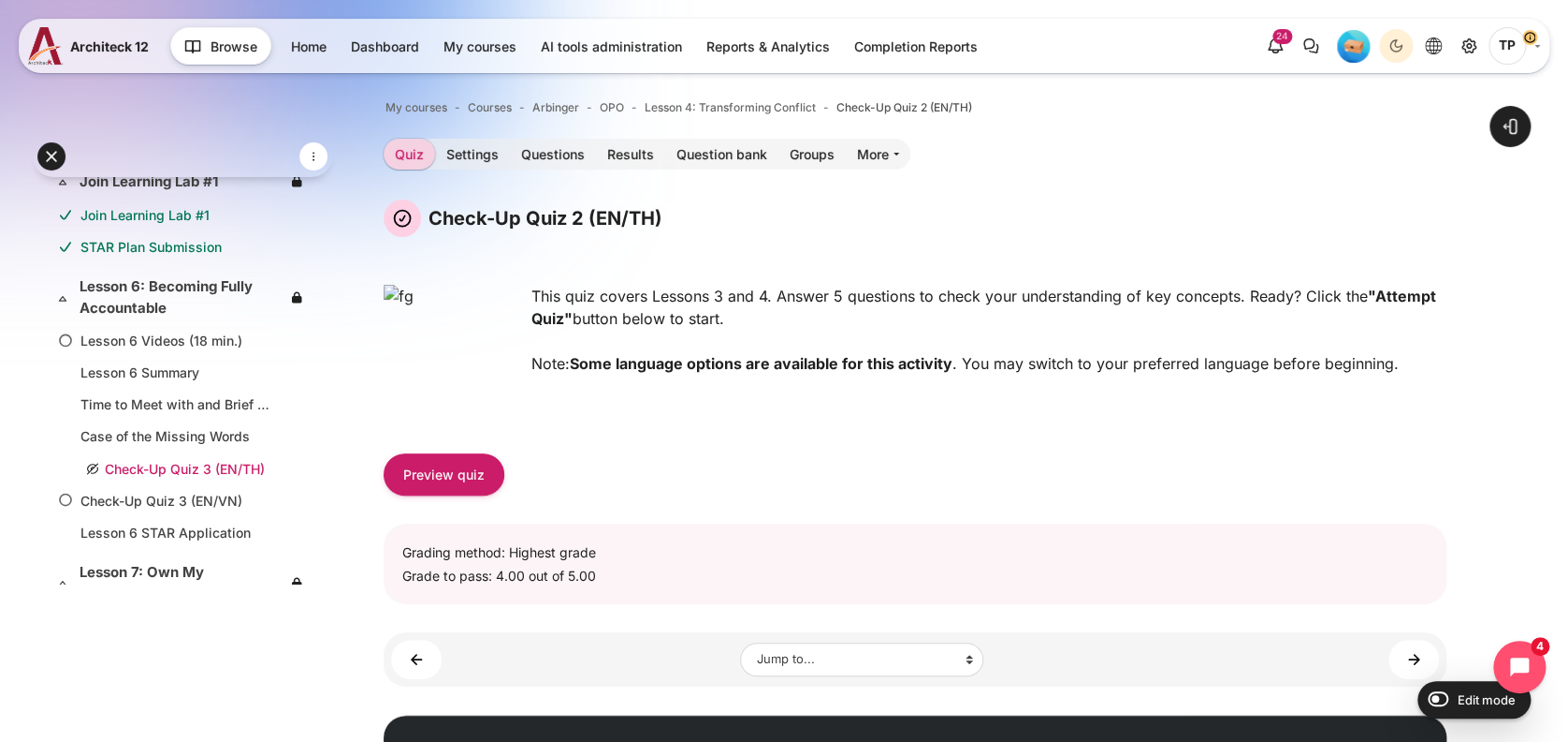
click at [147, 453] on li "Check-Up Quiz 3 (EN/TH)" at bounding box center [183, 467] width 263 height 29
click at [143, 457] on link "Check-Up Quiz 3 (EN/TH)" at bounding box center [179, 467] width 197 height 20
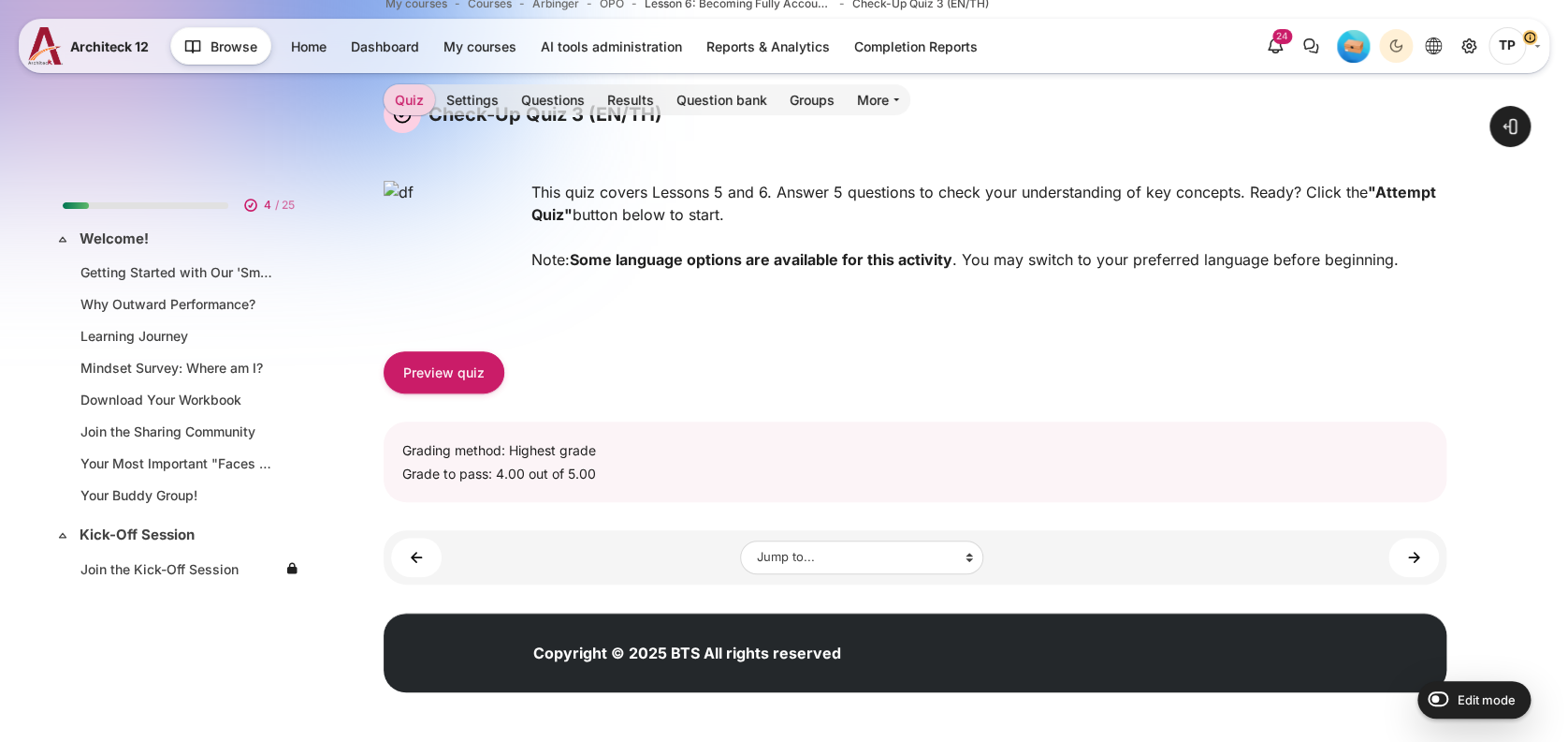
scroll to position [1548, 0]
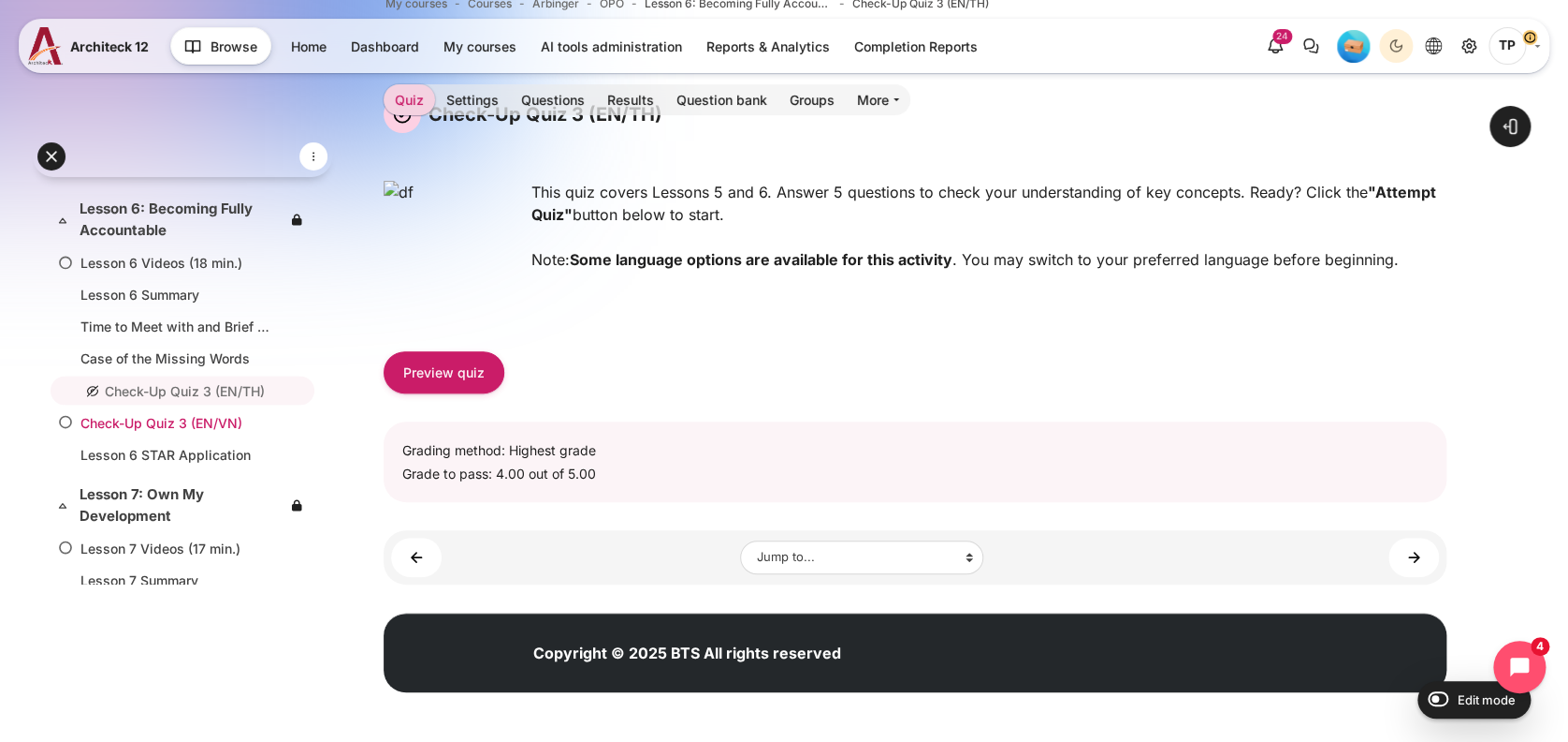
click at [161, 412] on link "Check-Up Quiz 3 (EN/VN)" at bounding box center [179, 422] width 197 height 20
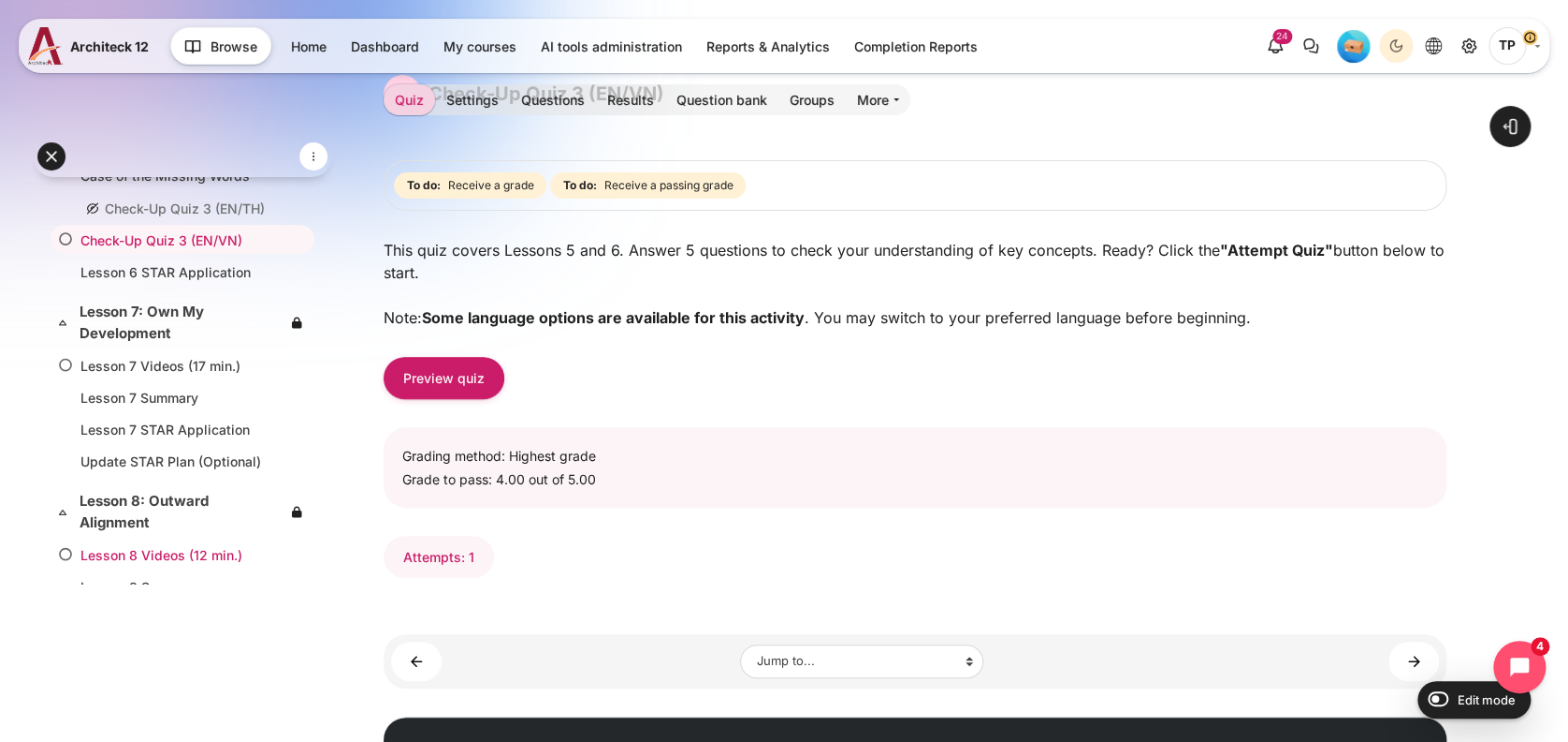
scroll to position [1829, 0]
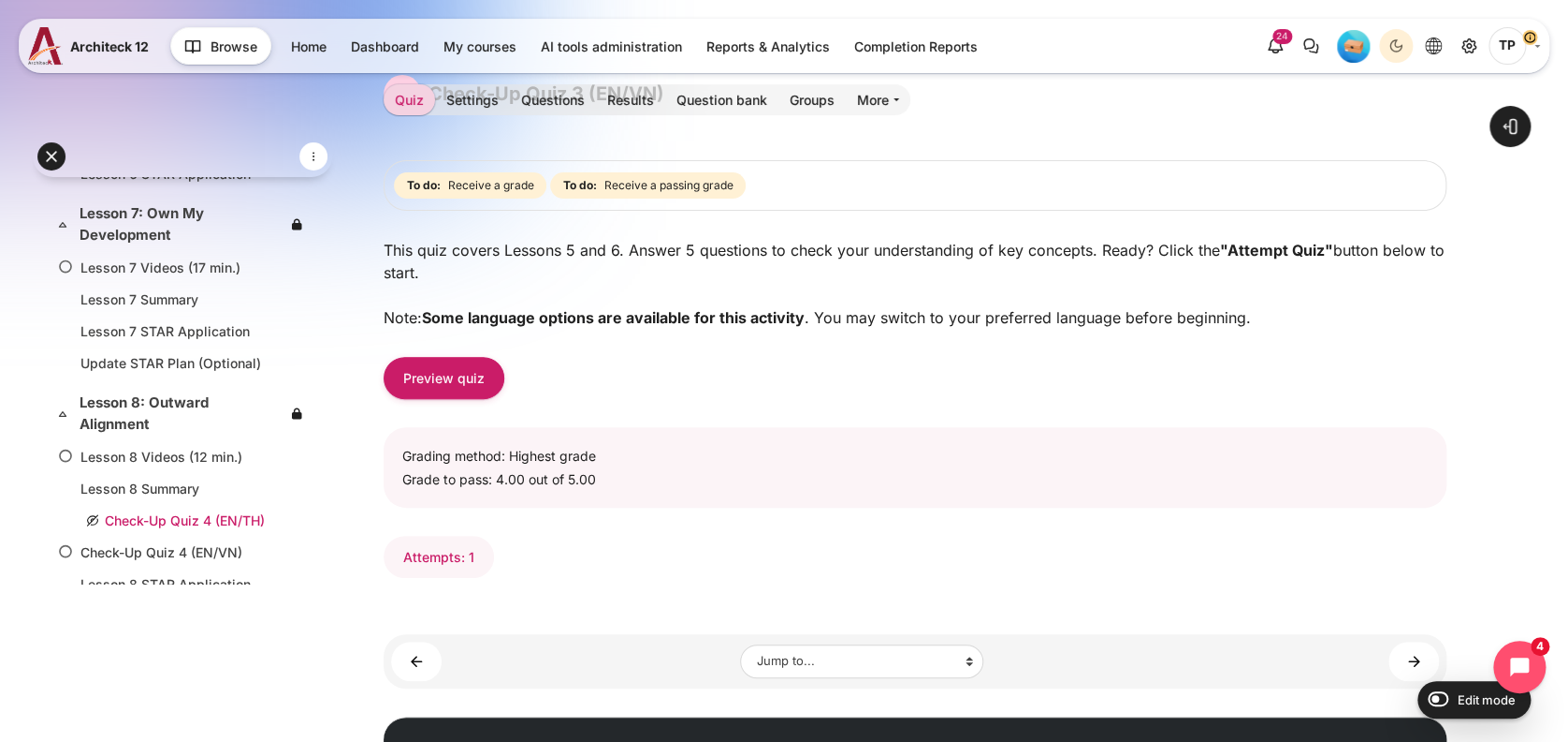
click at [117, 509] on link "Check-Up Quiz 4 (EN/TH)" at bounding box center [179, 519] width 197 height 20
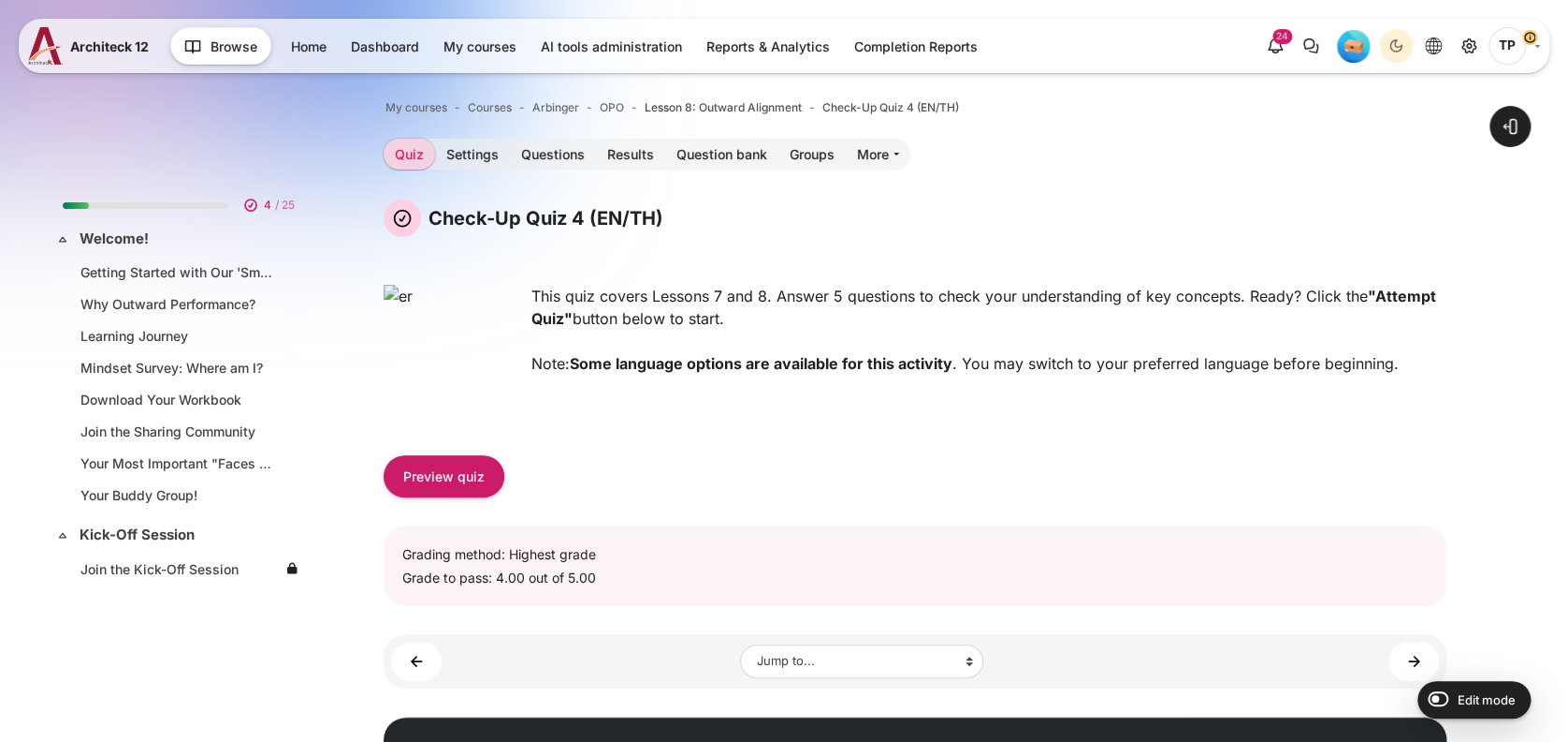
scroll to position [1955, 0]
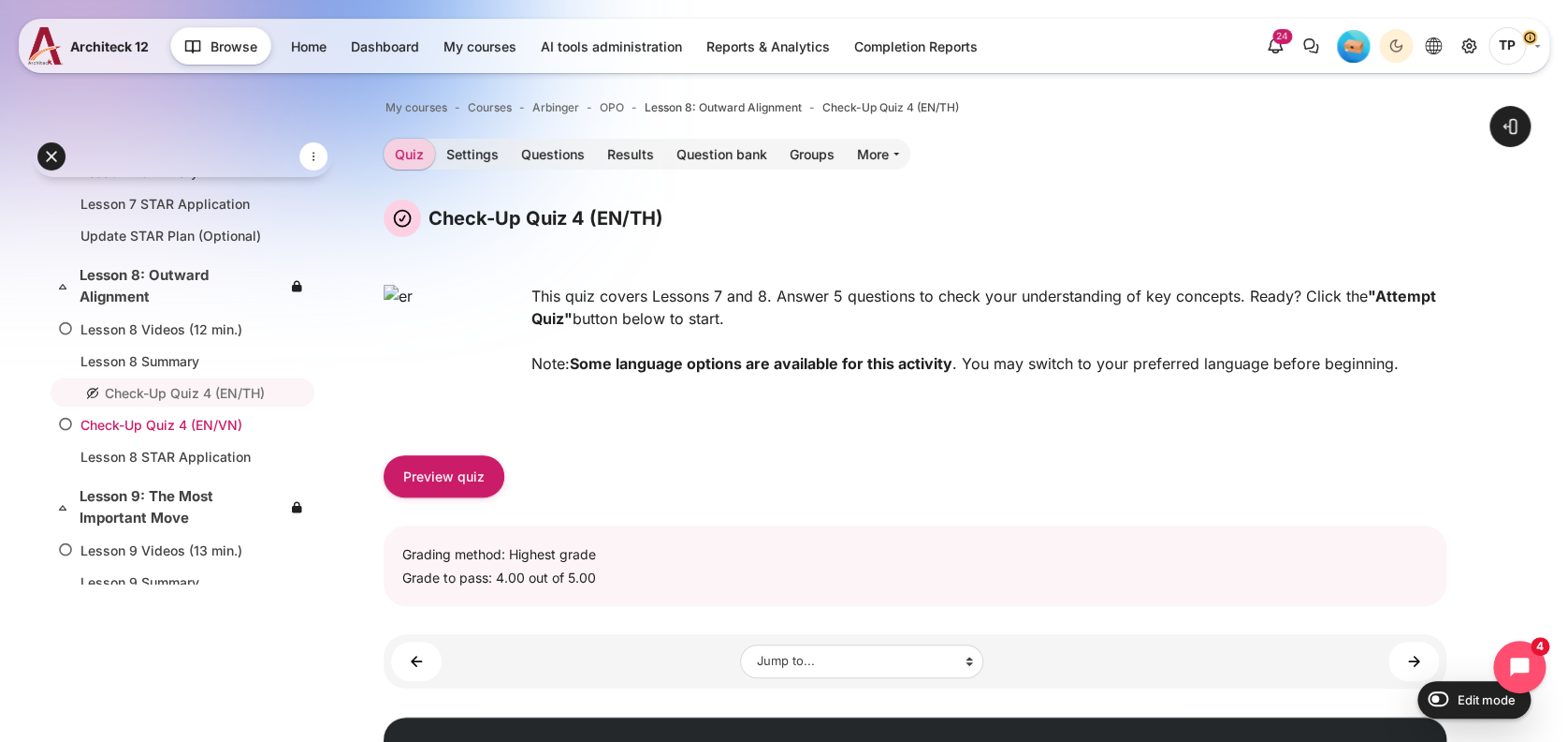
click at [115, 414] on link "Check-Up Quiz 4 (EN/VN)" at bounding box center [179, 424] width 197 height 20
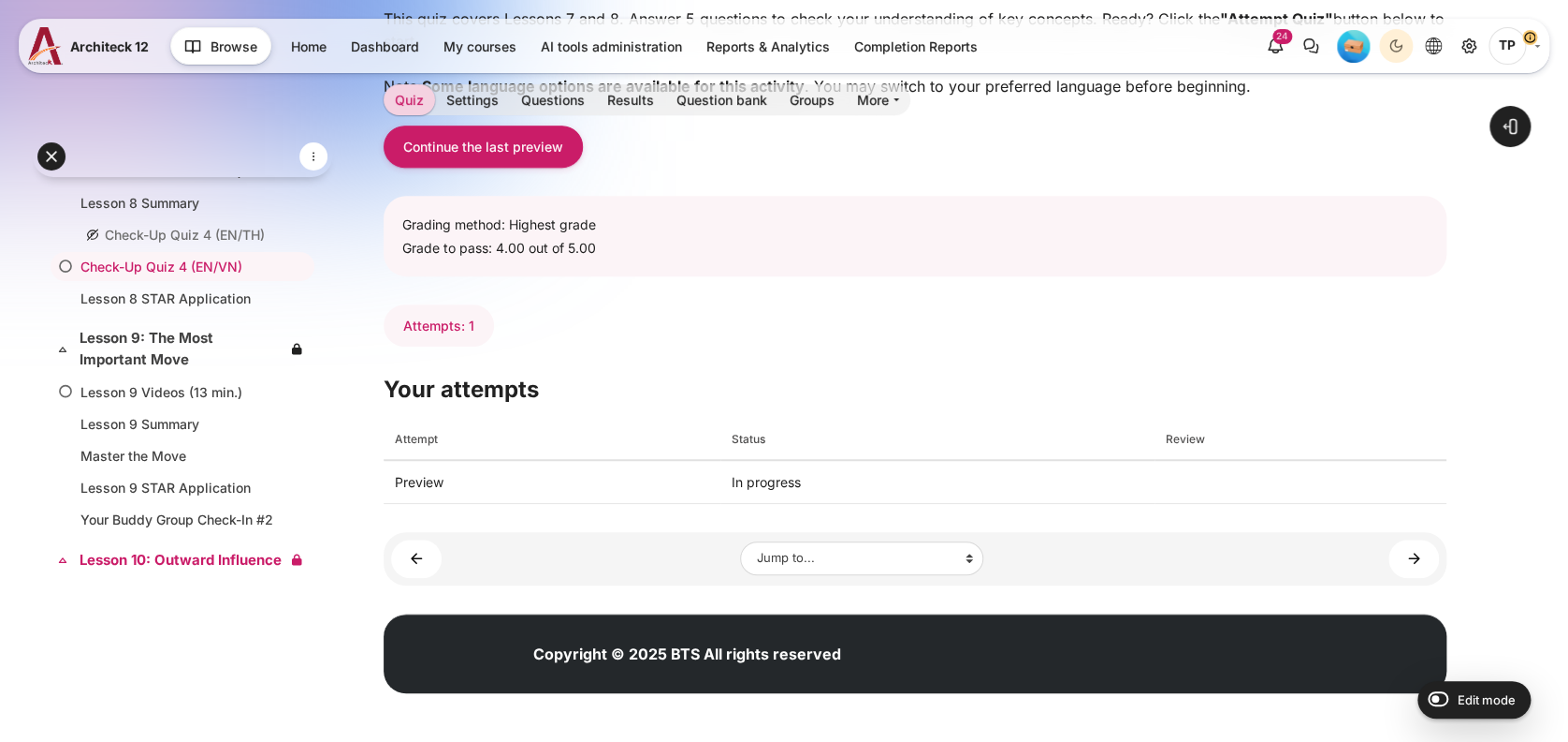
scroll to position [2237, 0]
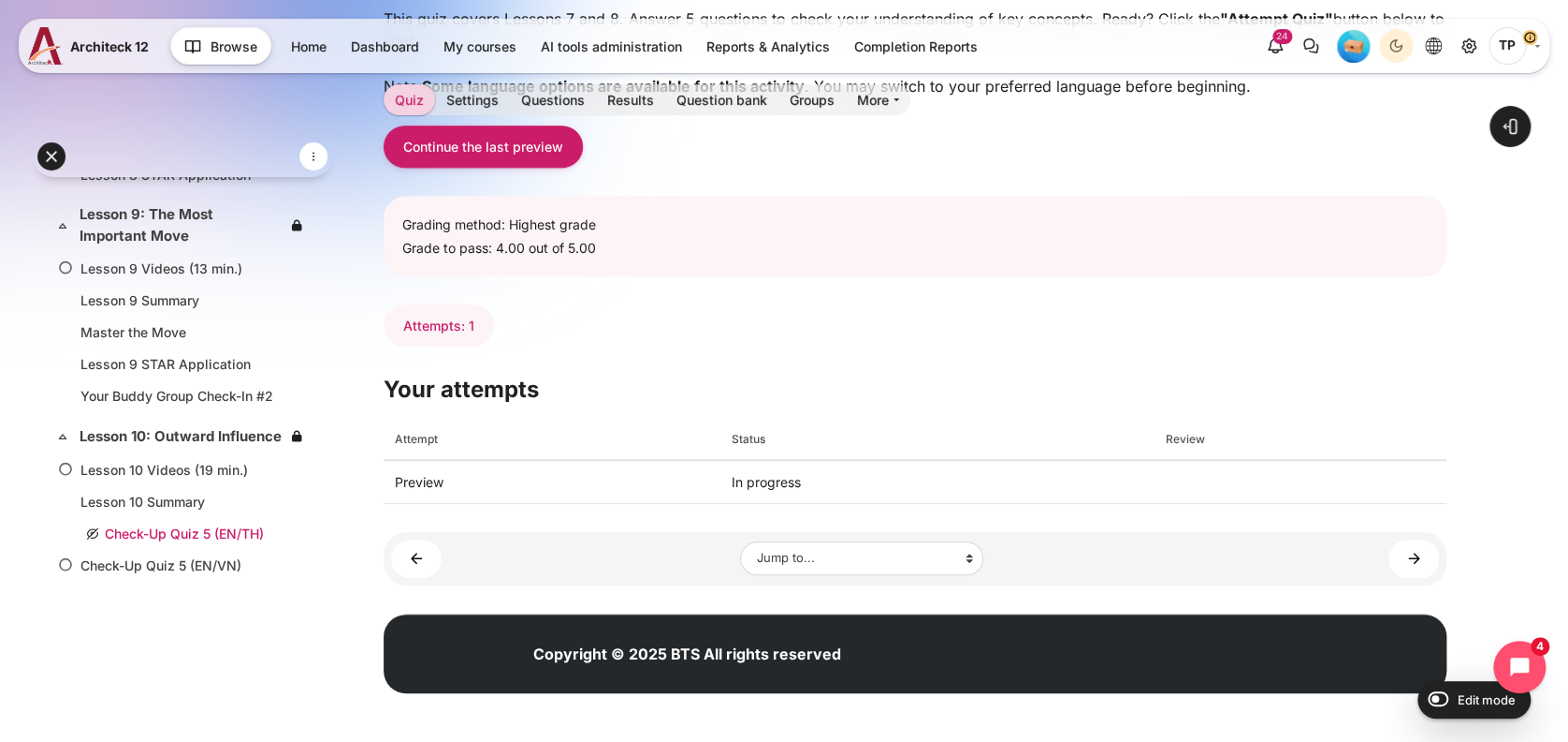
click at [142, 538] on link "Check-Up Quiz 5 (EN/TH)" at bounding box center [179, 533] width 197 height 20
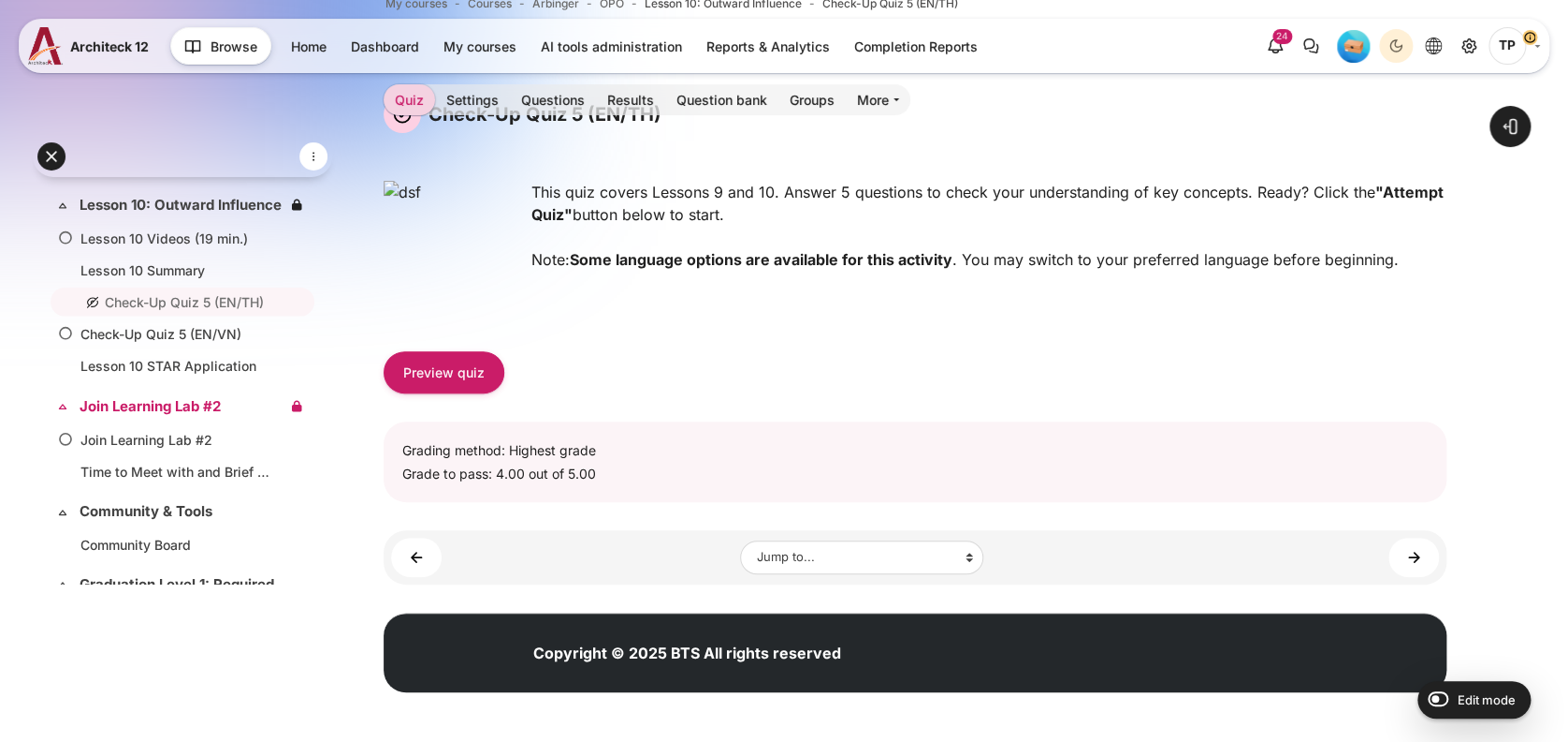
scroll to position [2520, 0]
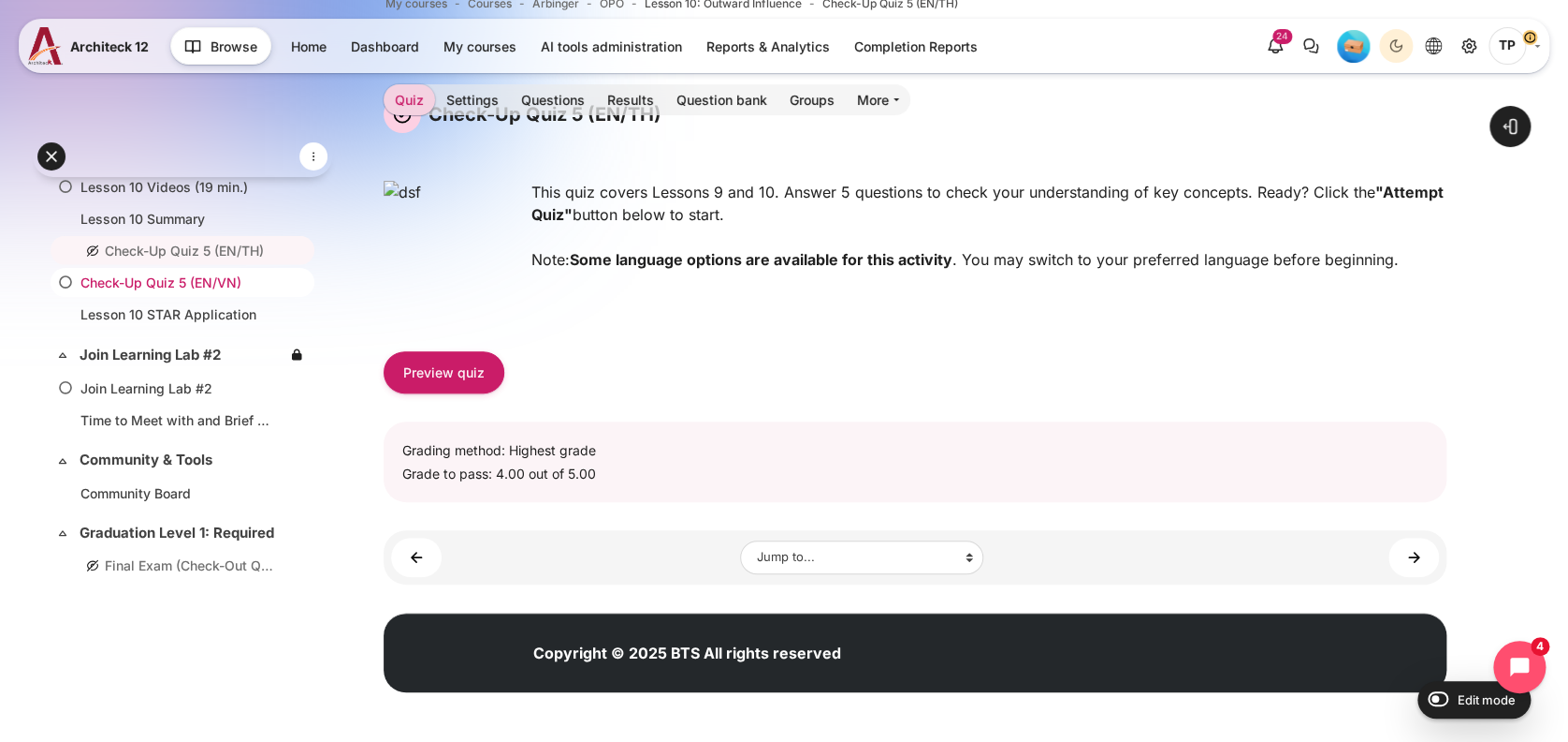
click at [165, 285] on link "Check-Up Quiz 5 (EN/VN)" at bounding box center [179, 283] width 197 height 20
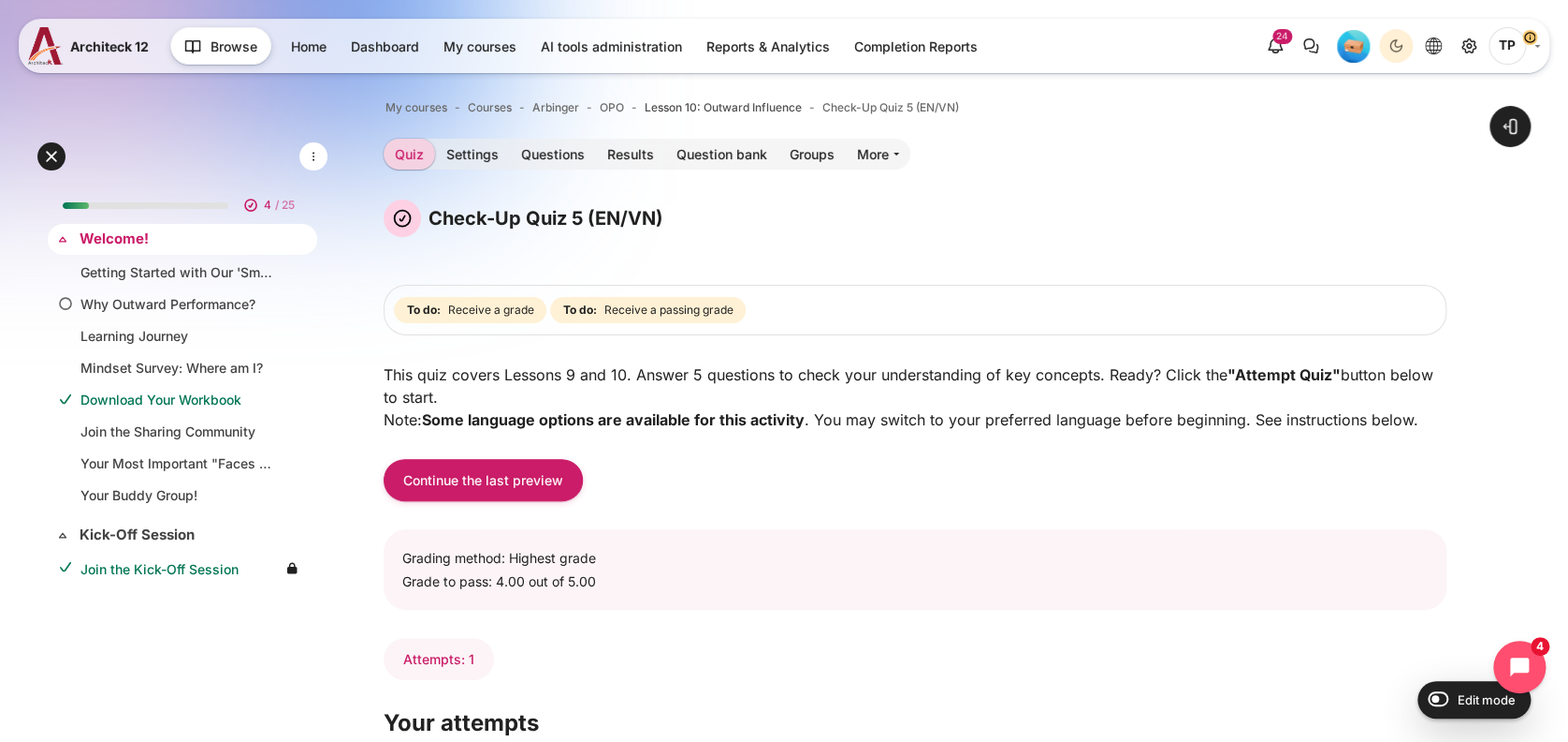
click at [128, 233] on link "Welcome!" at bounding box center [181, 240] width 203 height 22
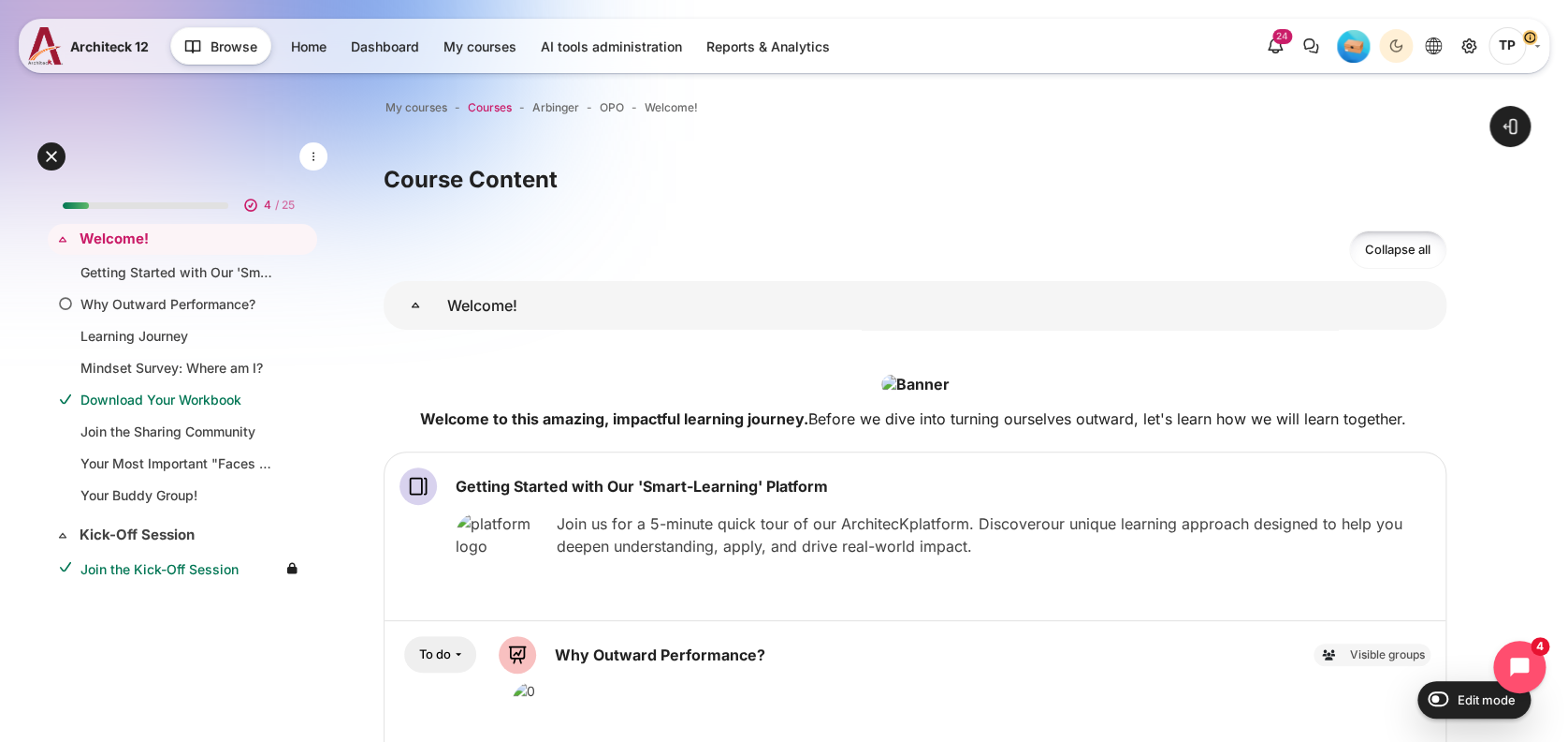
click at [490, 105] on span "Courses" at bounding box center [490, 107] width 44 height 17
click at [622, 112] on span "OPO" at bounding box center [612, 107] width 24 height 17
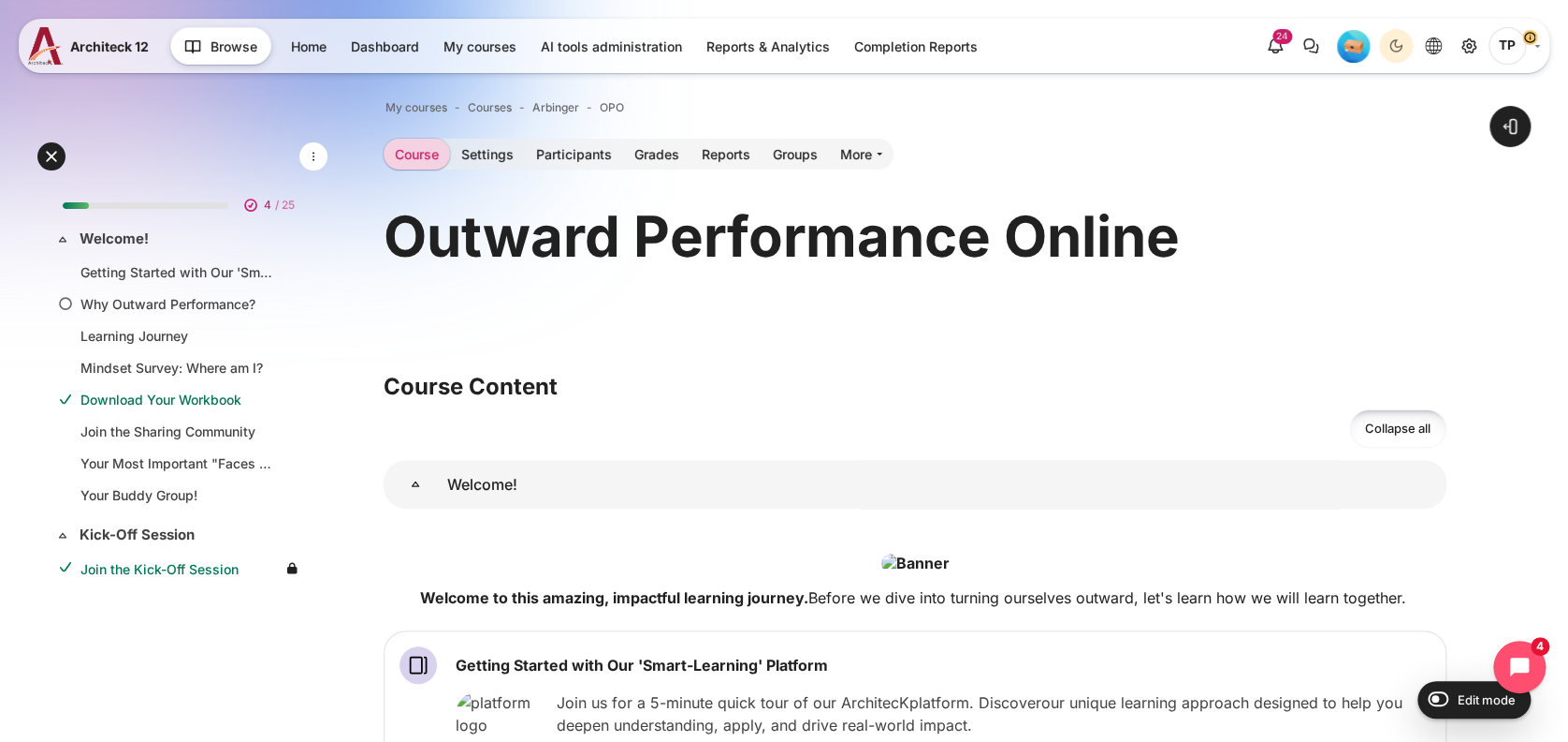
drag, startPoint x: 1536, startPoint y: 372, endPoint x: 1453, endPoint y: 233, distance: 161.9
click at [562, 155] on link "Participants" at bounding box center [574, 154] width 98 height 31
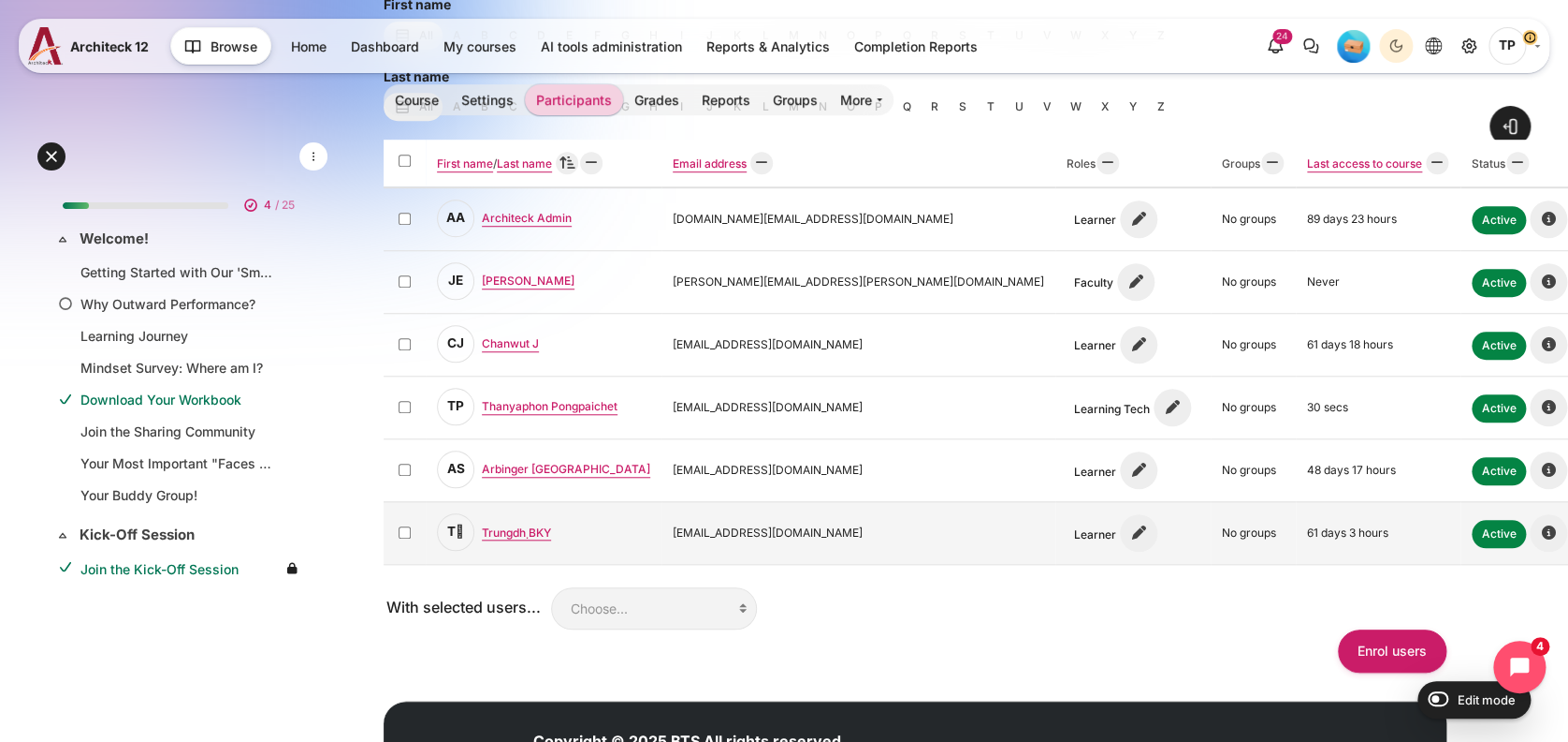
scroll to position [523, 0]
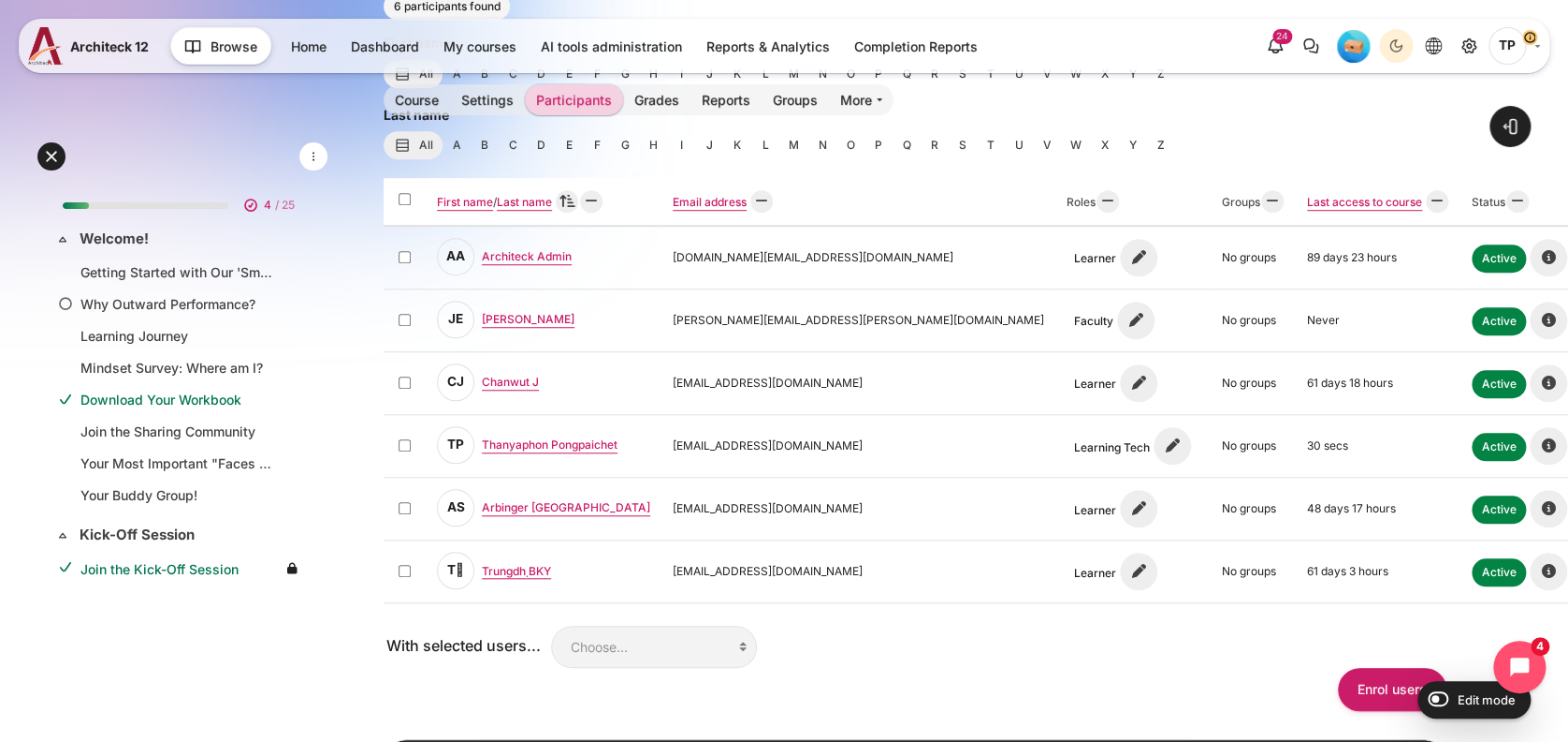
click at [1505, 494] on div "Open course index Open block drawer" at bounding box center [915, 200] width 1307 height 1338
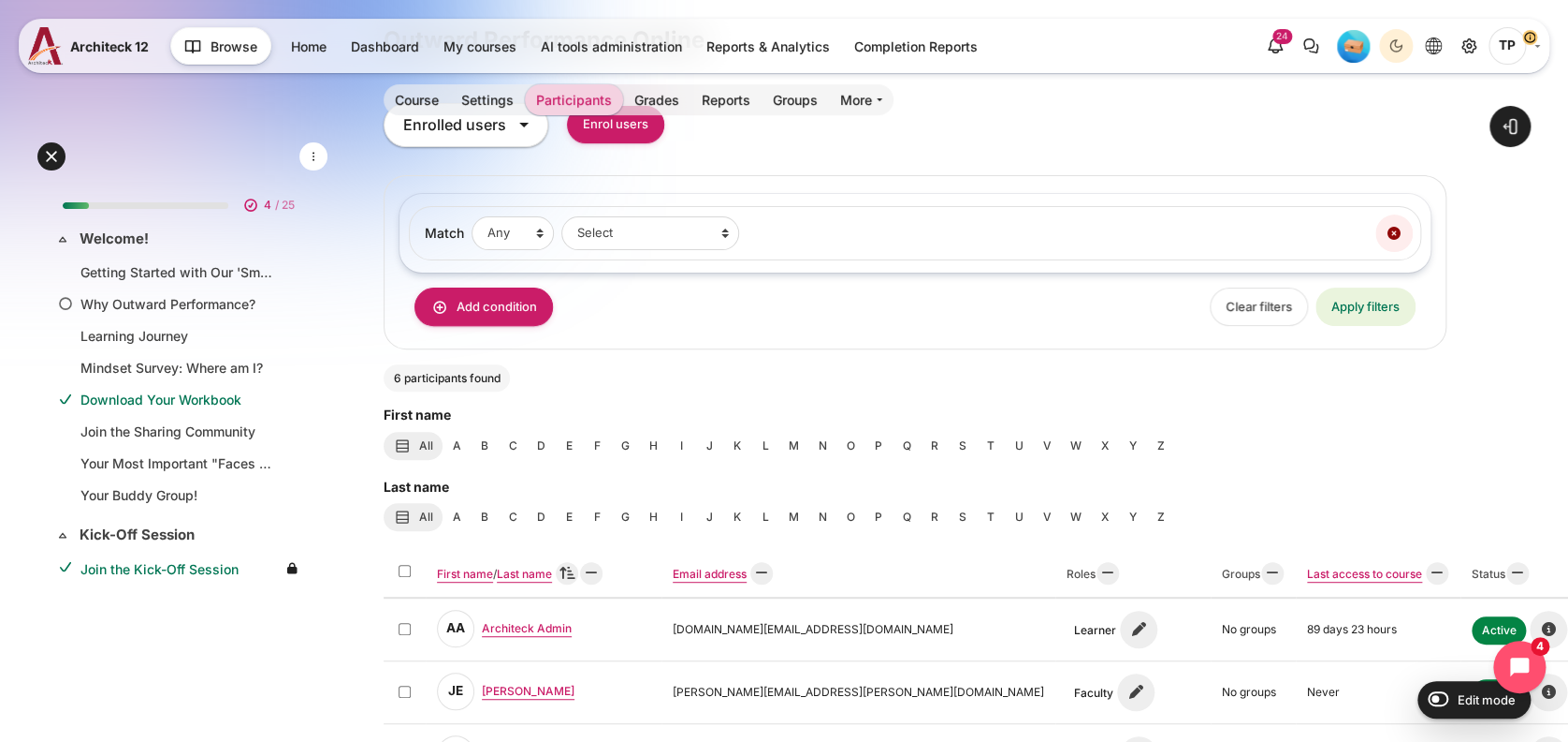
scroll to position [23, 0]
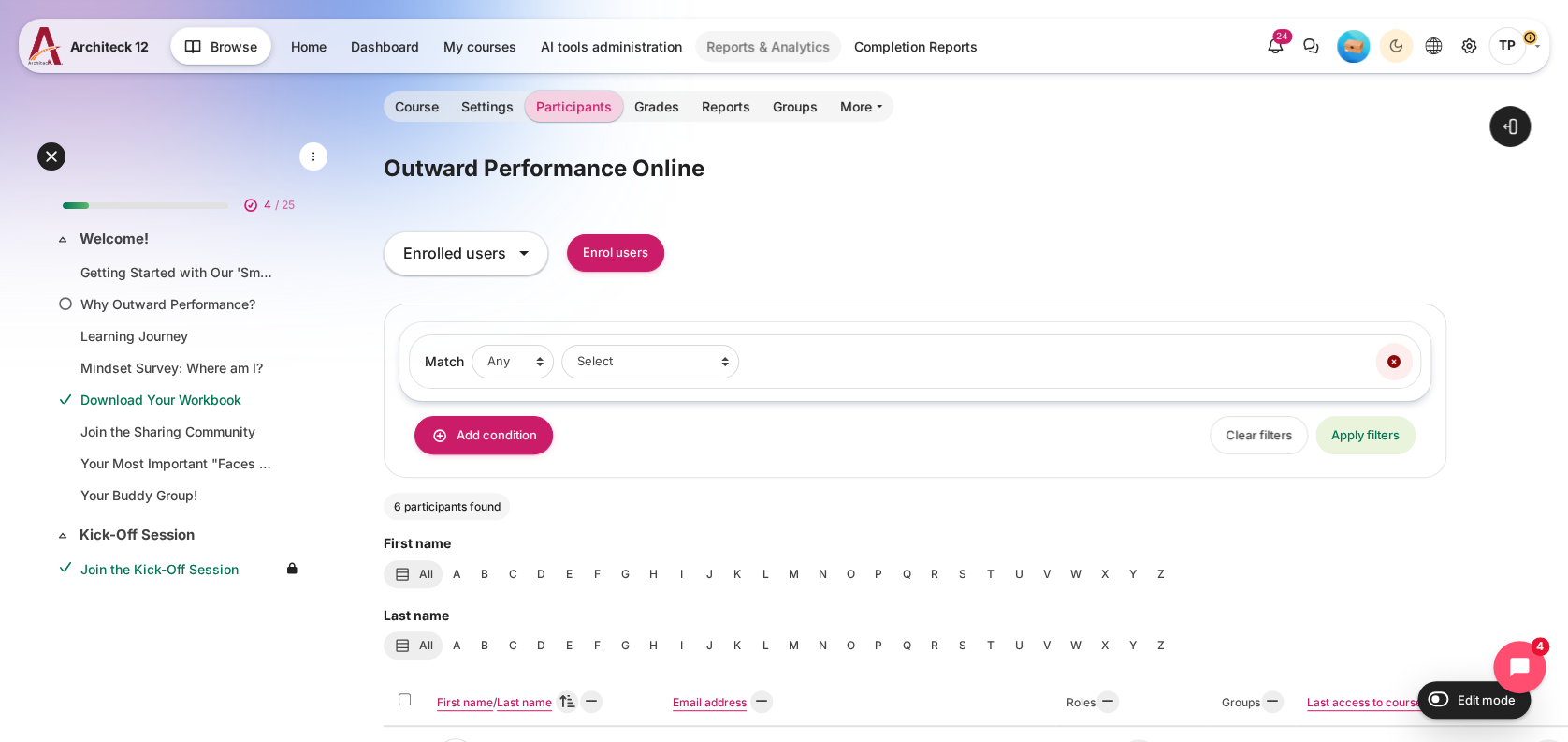
click at [719, 50] on link "Reports & Analytics" at bounding box center [769, 46] width 146 height 31
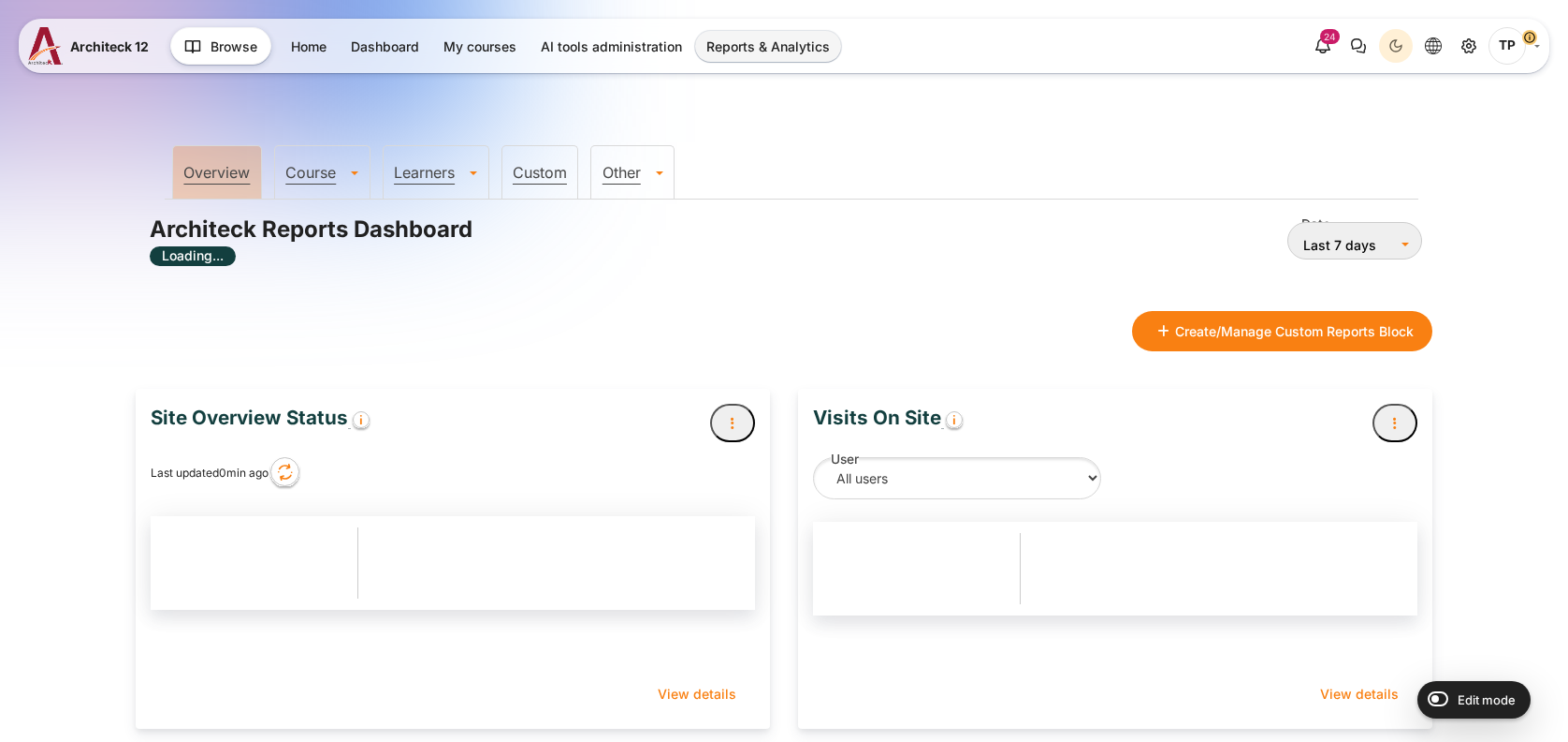
type input "[DATE]"
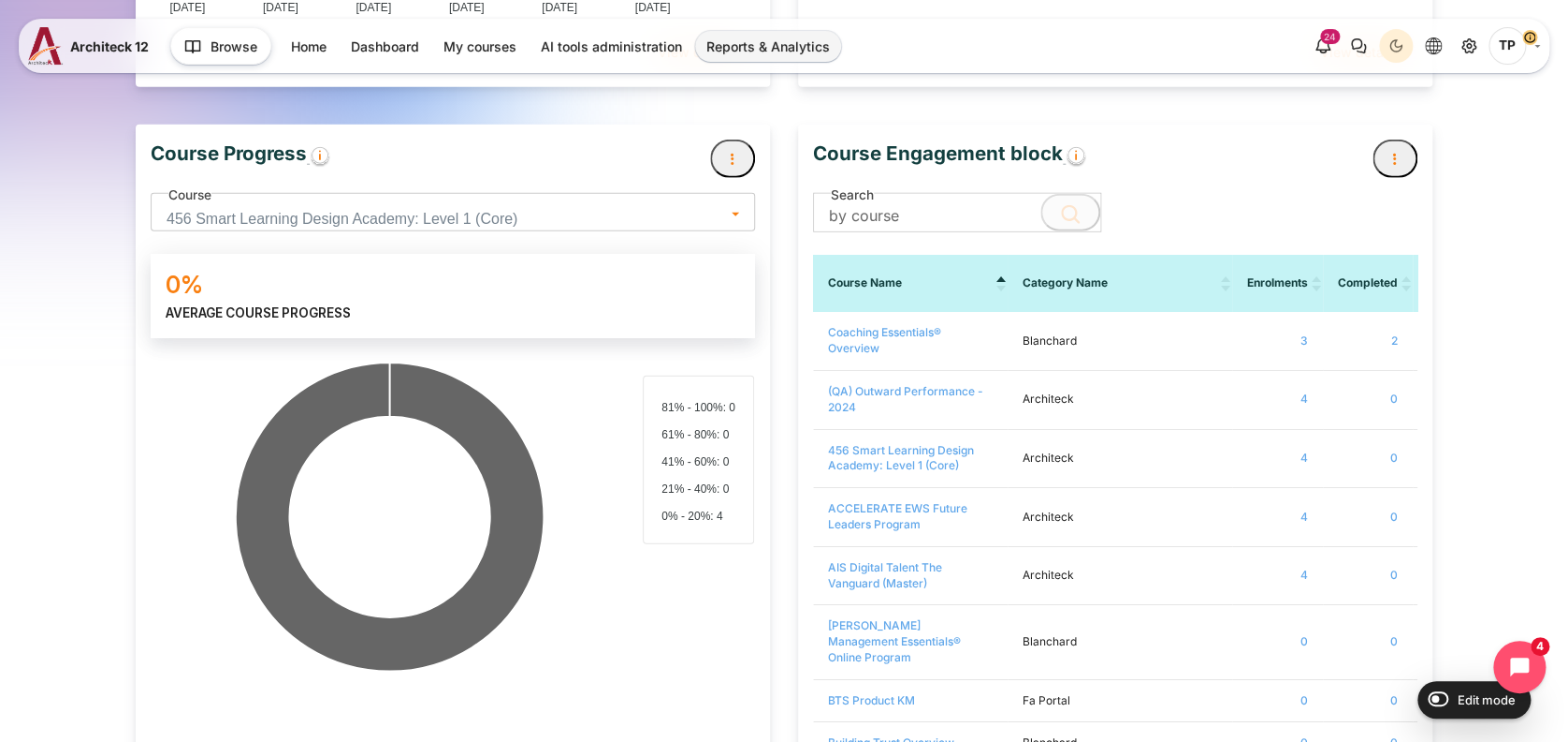
click at [395, 222] on span "456 Smart Learning Design Academy: Level 1 (Core)" at bounding box center [446, 219] width 560 height 26
type input "น"
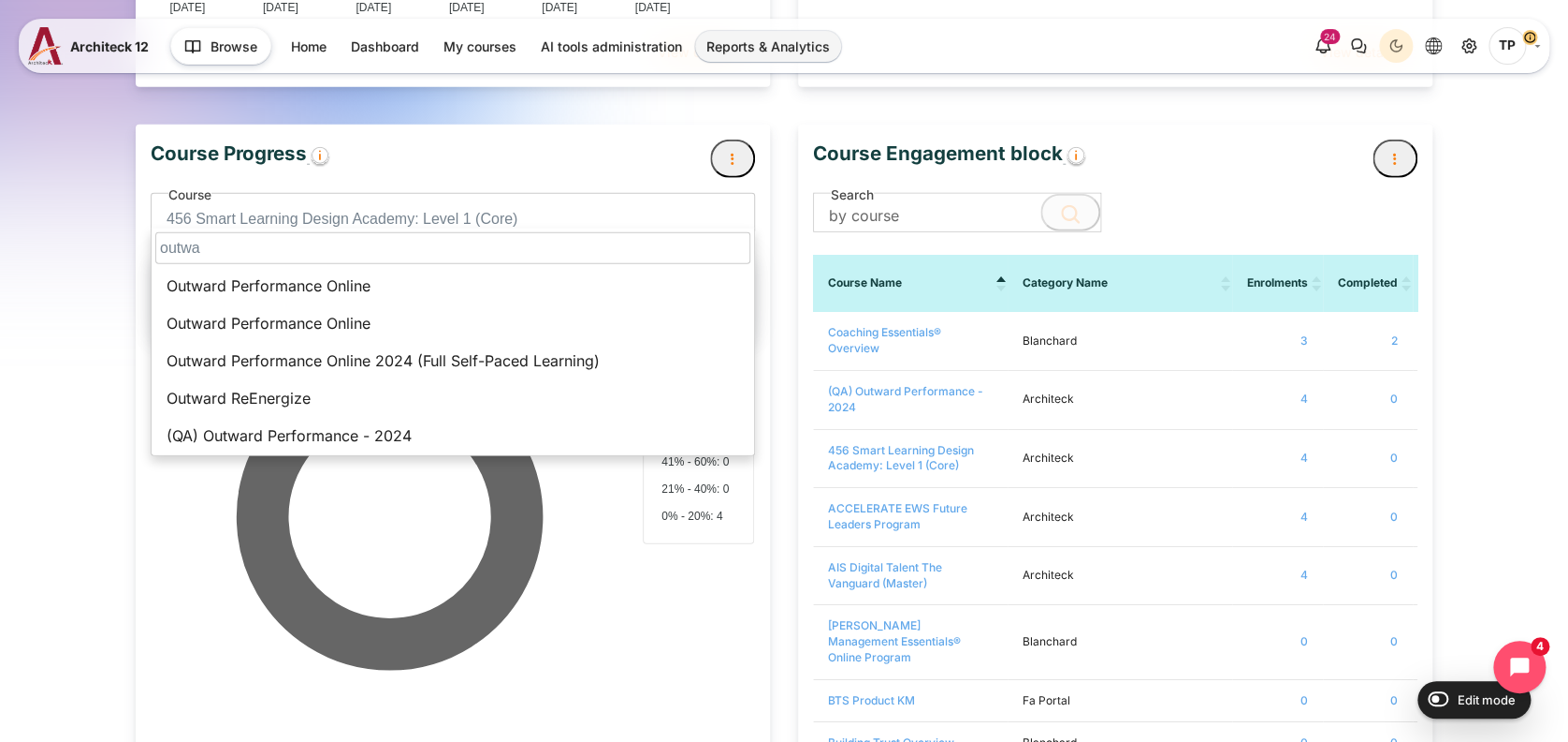
scroll to position [62, 0]
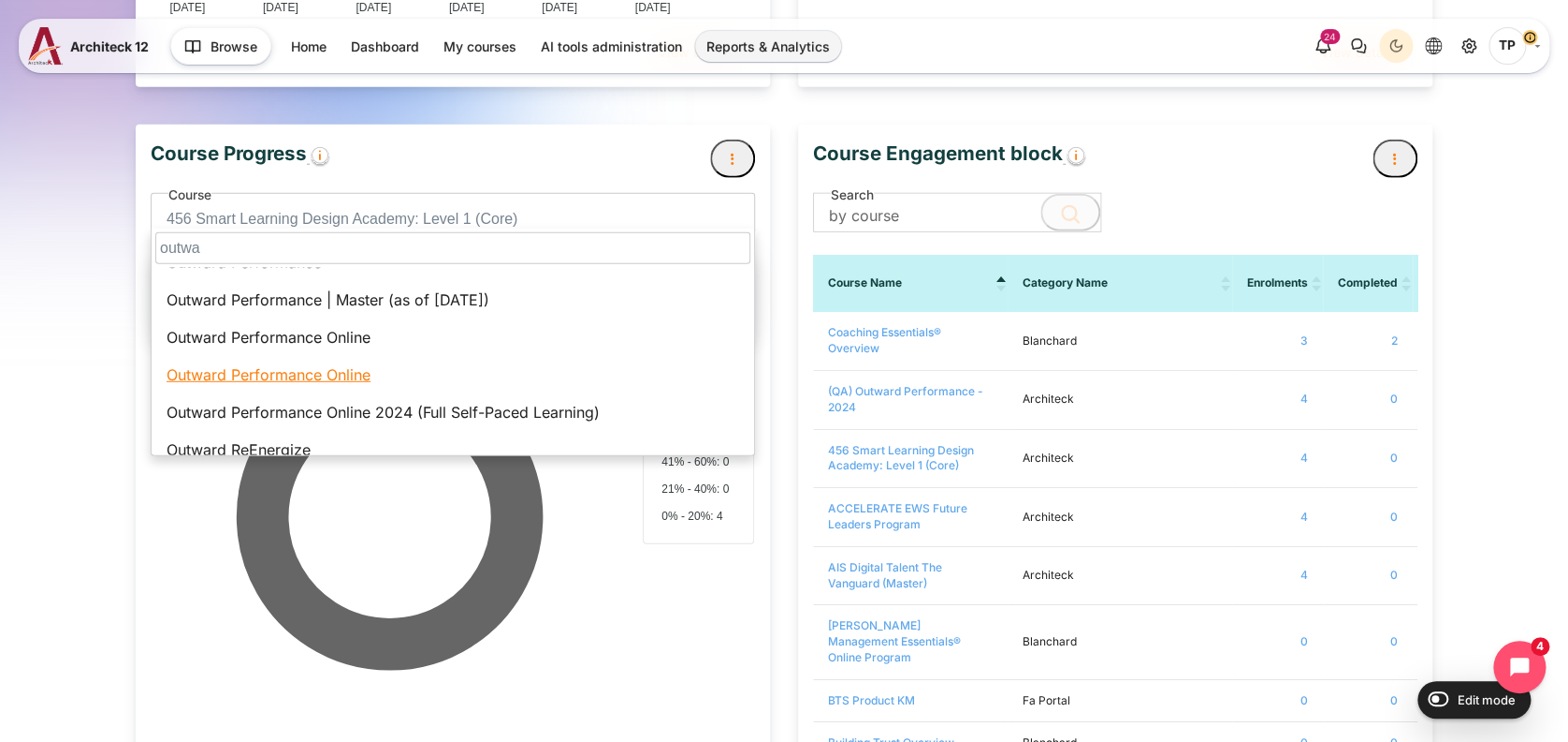
type input "outwa"
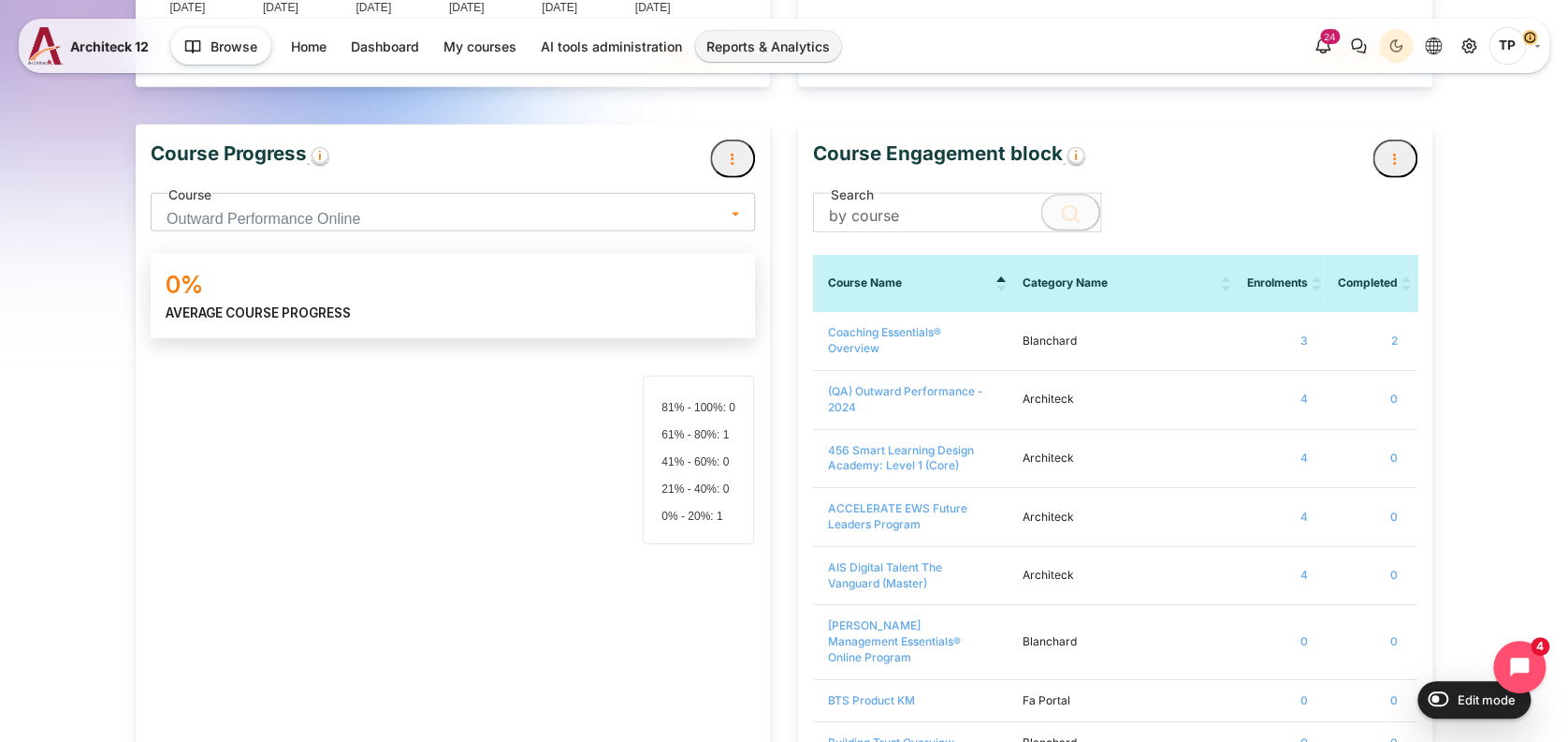
scroll to position [322, 594]
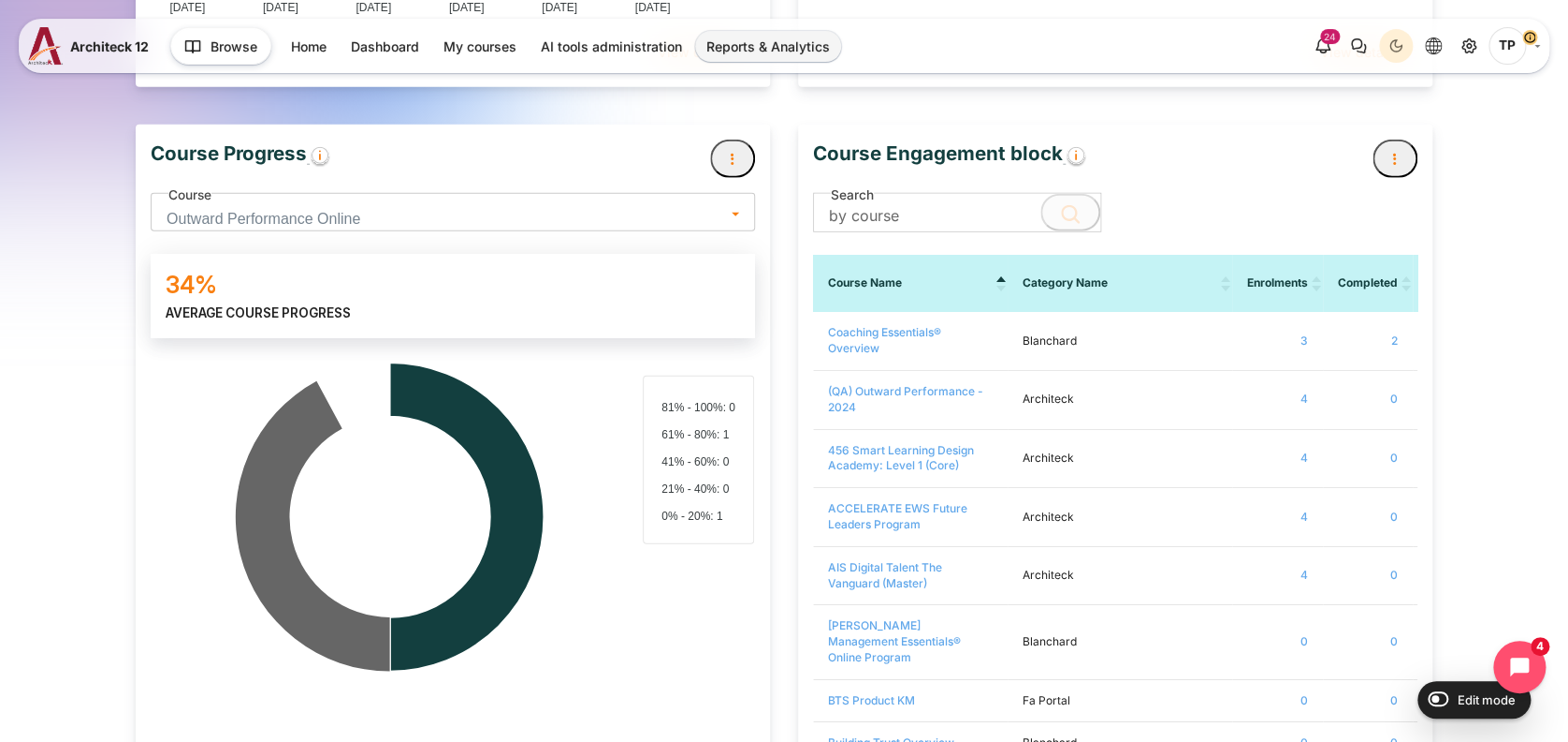
click at [316, 214] on span "Outward Performance Online" at bounding box center [446, 219] width 560 height 26
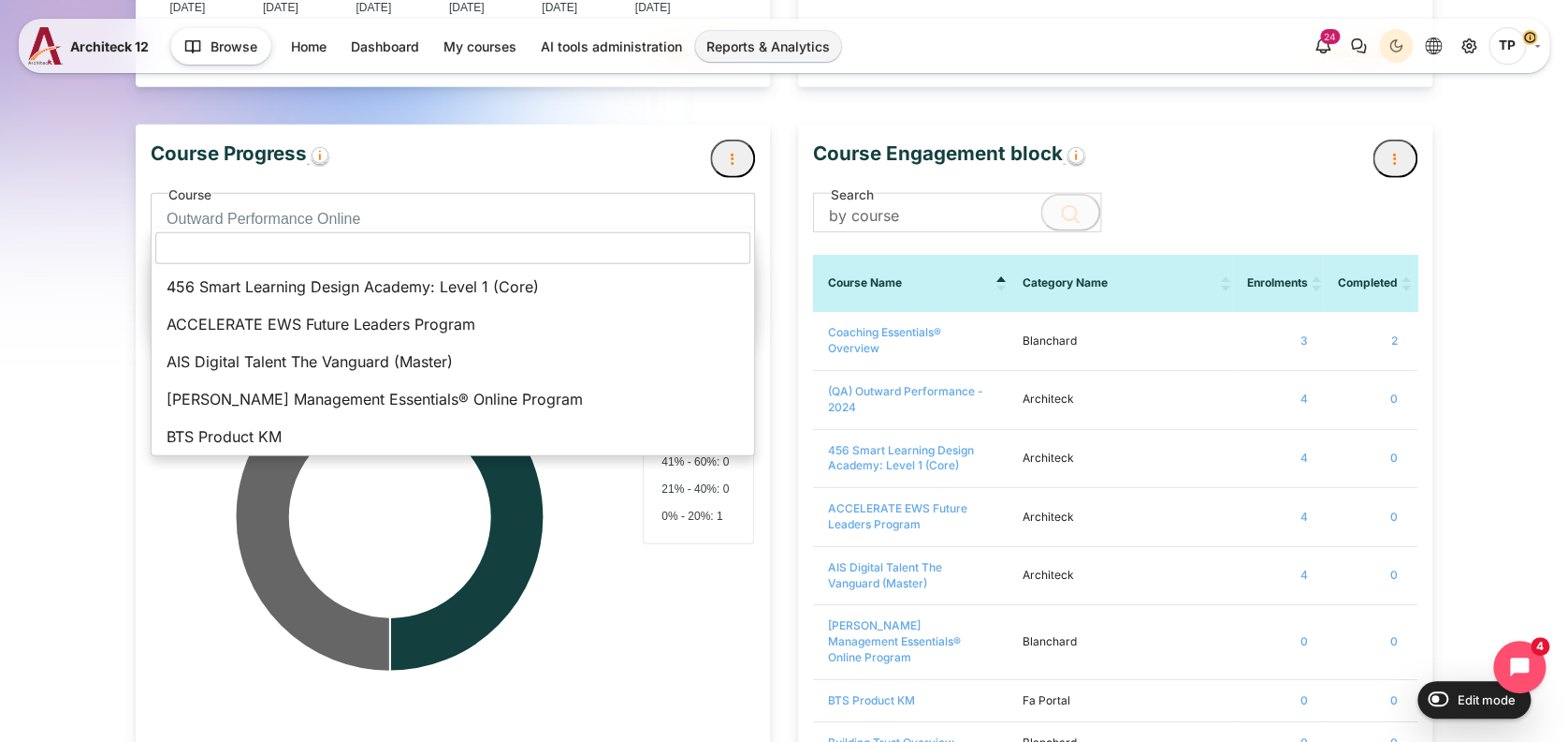
scroll to position [1311, 0]
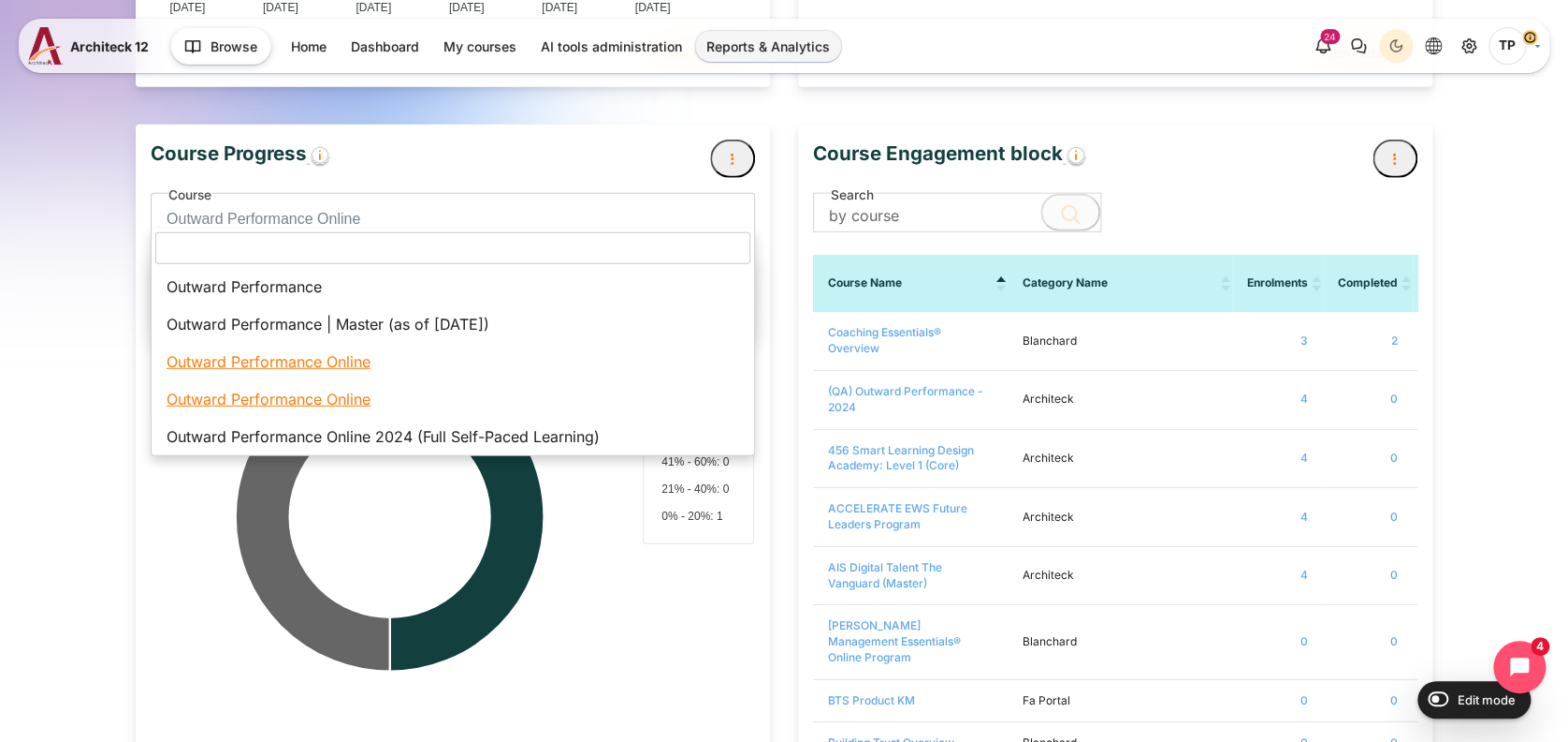
select select "66"
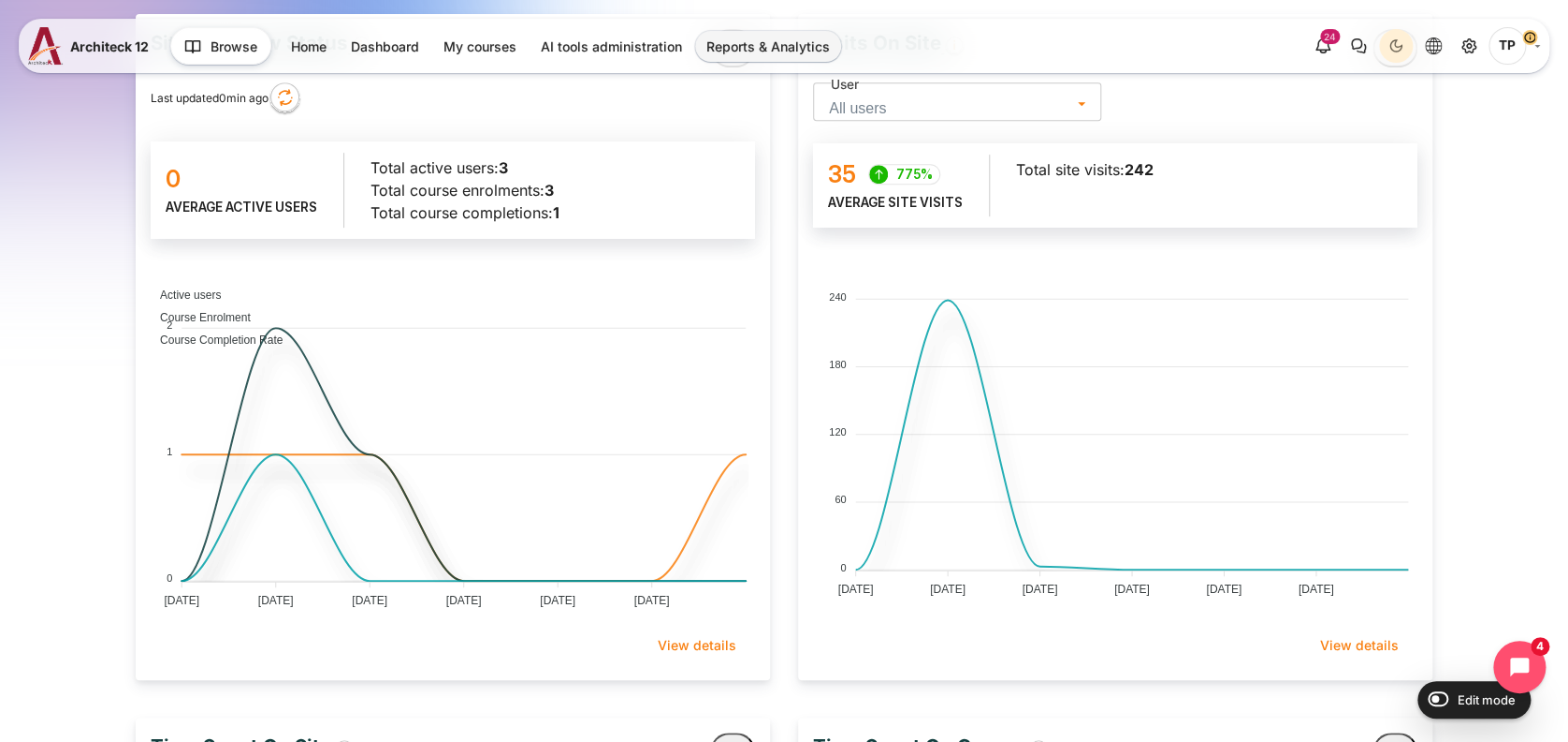
scroll to position [3, 0]
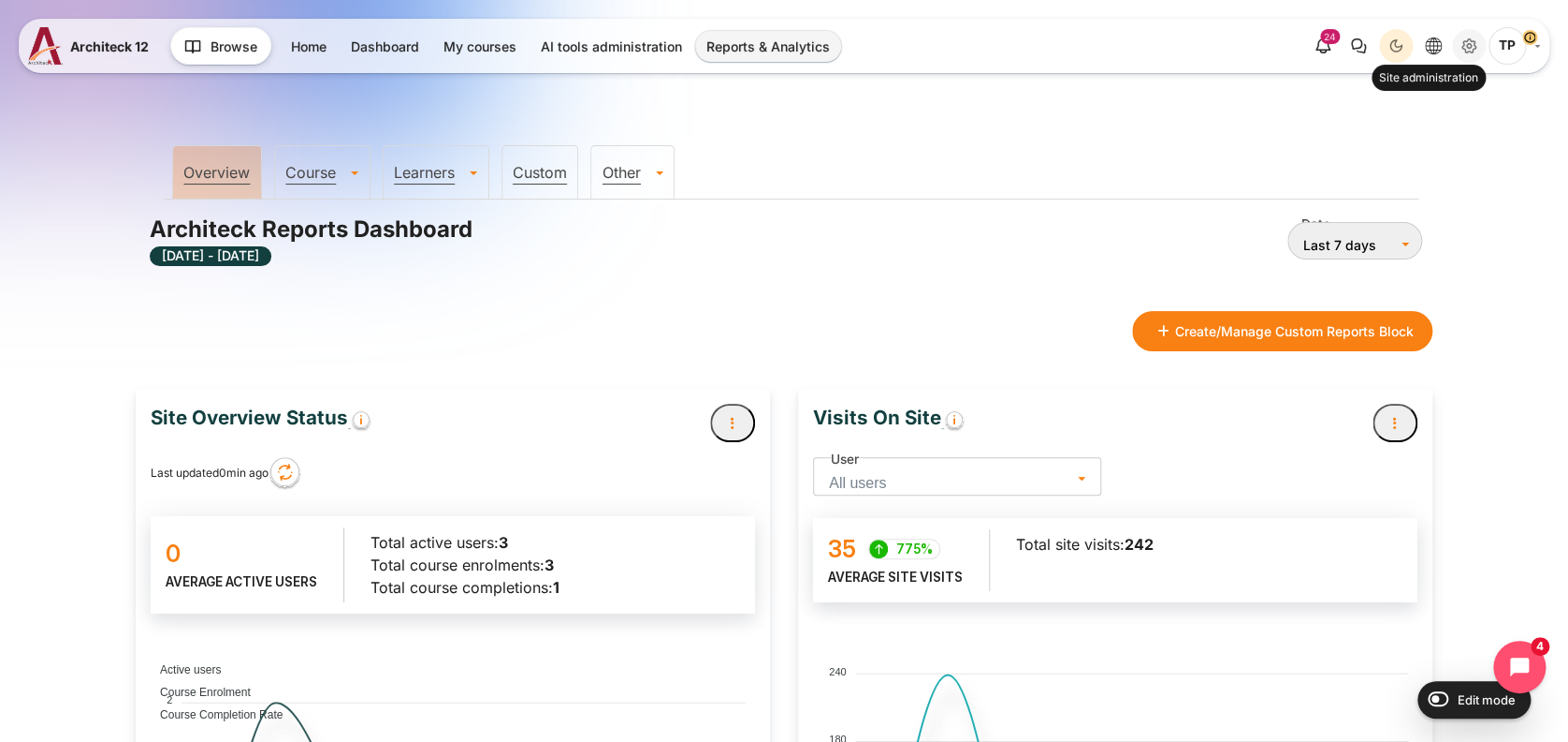
click at [1464, 45] on icon "Site administration" at bounding box center [1469, 46] width 14 height 14
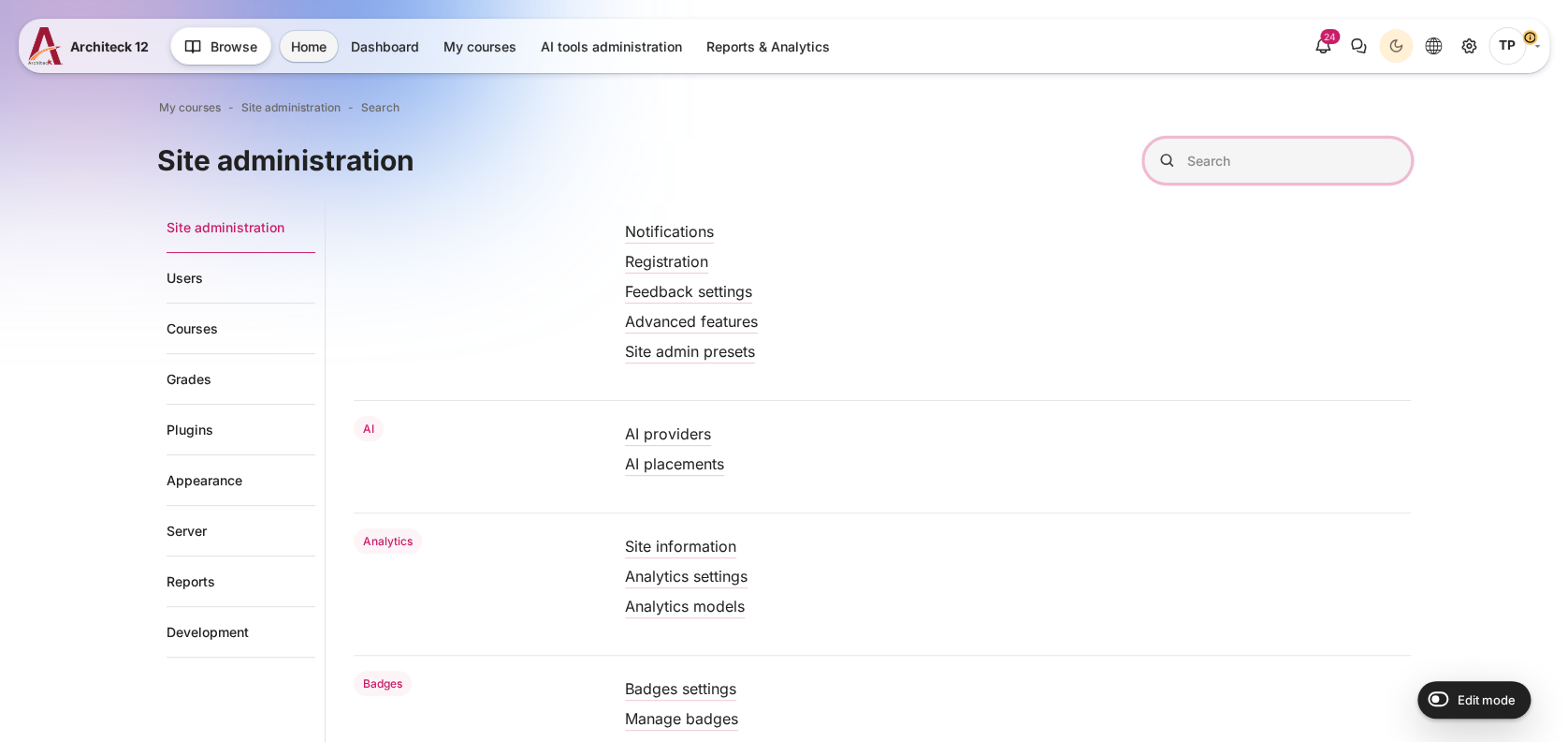
click at [1288, 172] on input "Search" at bounding box center [1278, 161] width 266 height 44
click at [171, 330] on link "Courses" at bounding box center [241, 329] width 149 height 51
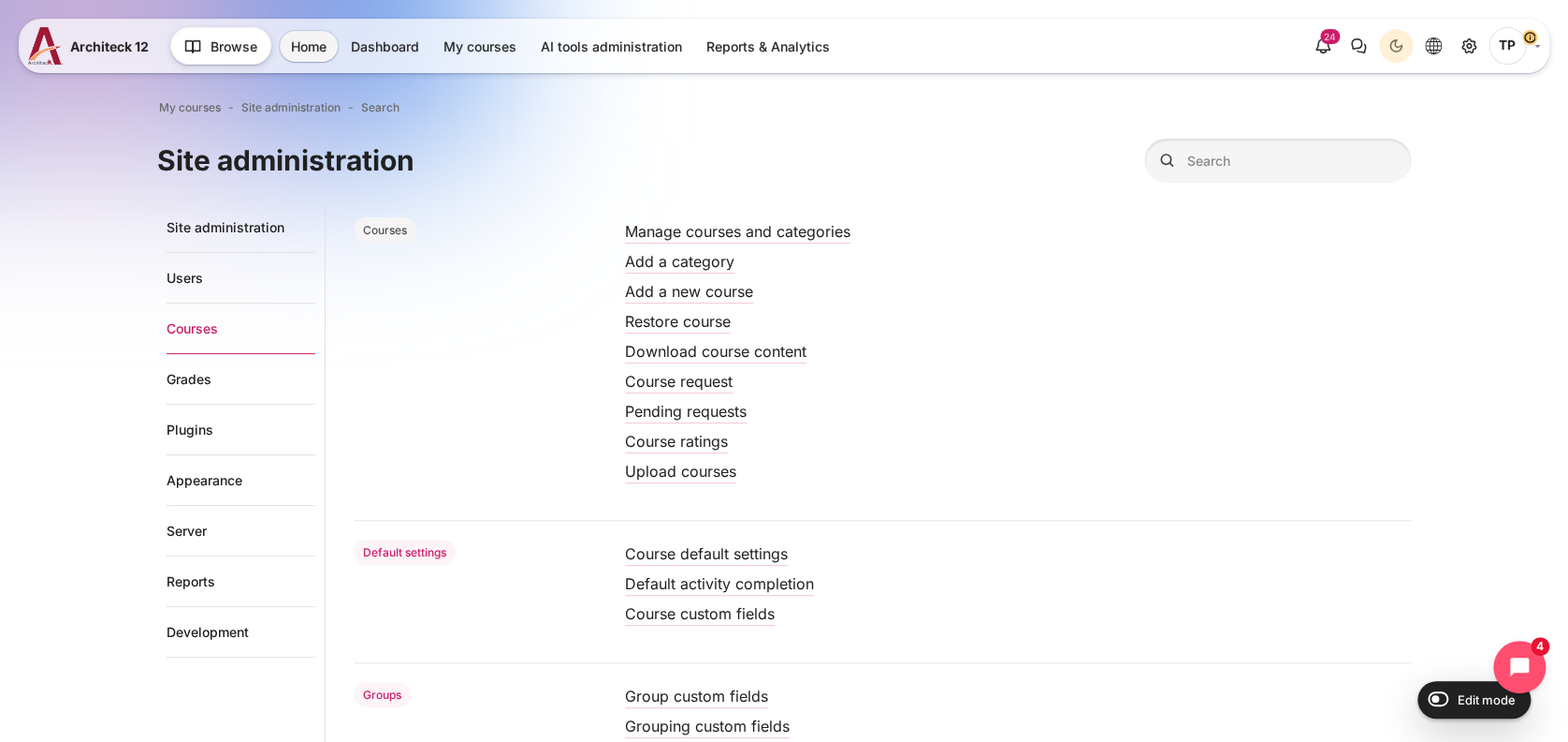
click at [721, 243] on li "Manage courses and categories" at bounding box center [1018, 232] width 786 height 30
click at [724, 237] on link "Manage courses and categories" at bounding box center [738, 231] width 226 height 19
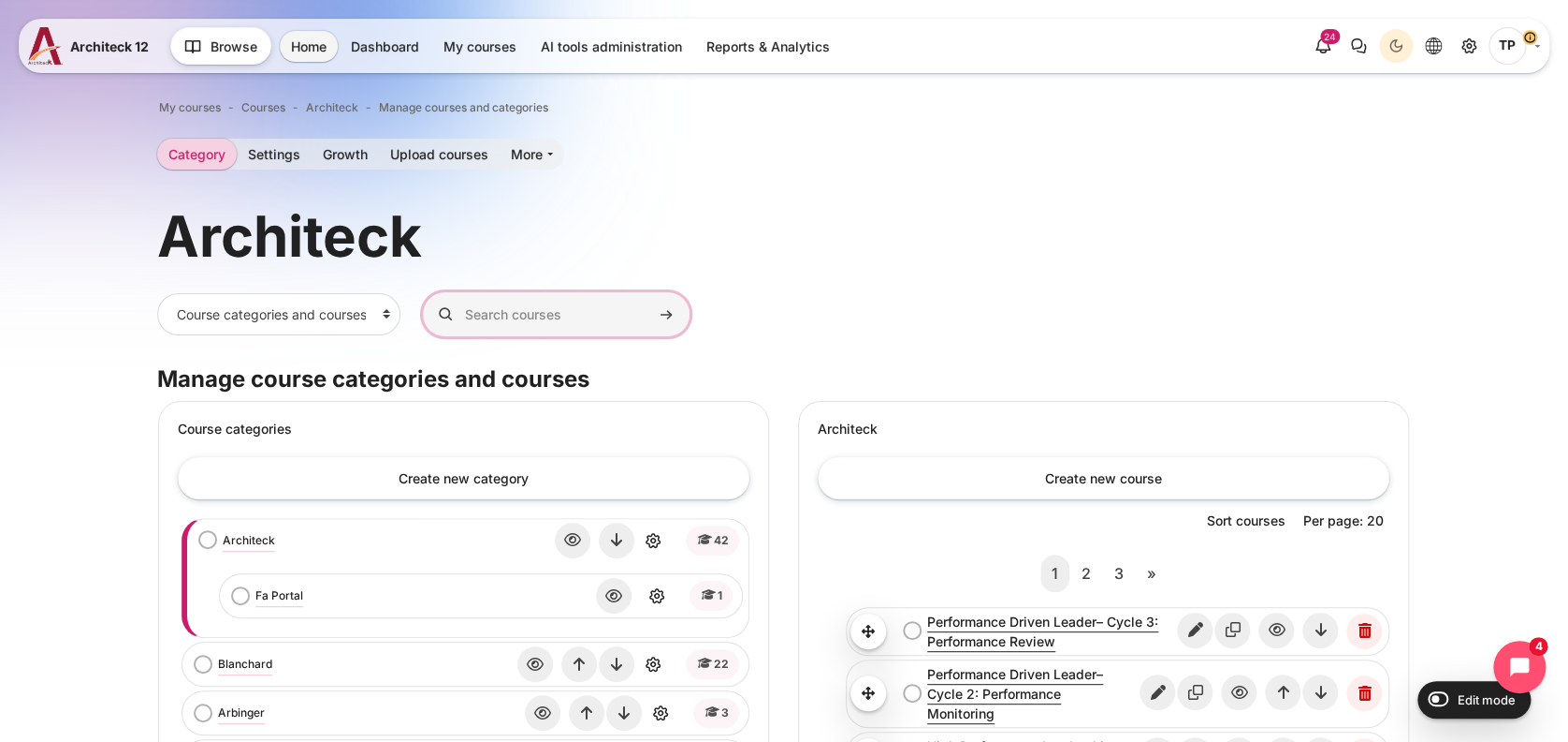
click at [517, 316] on input "Search courses" at bounding box center [556, 315] width 266 height 44
type input "outward performance Online"
click at [652, 301] on button "Search courses" at bounding box center [666, 315] width 28 height 28
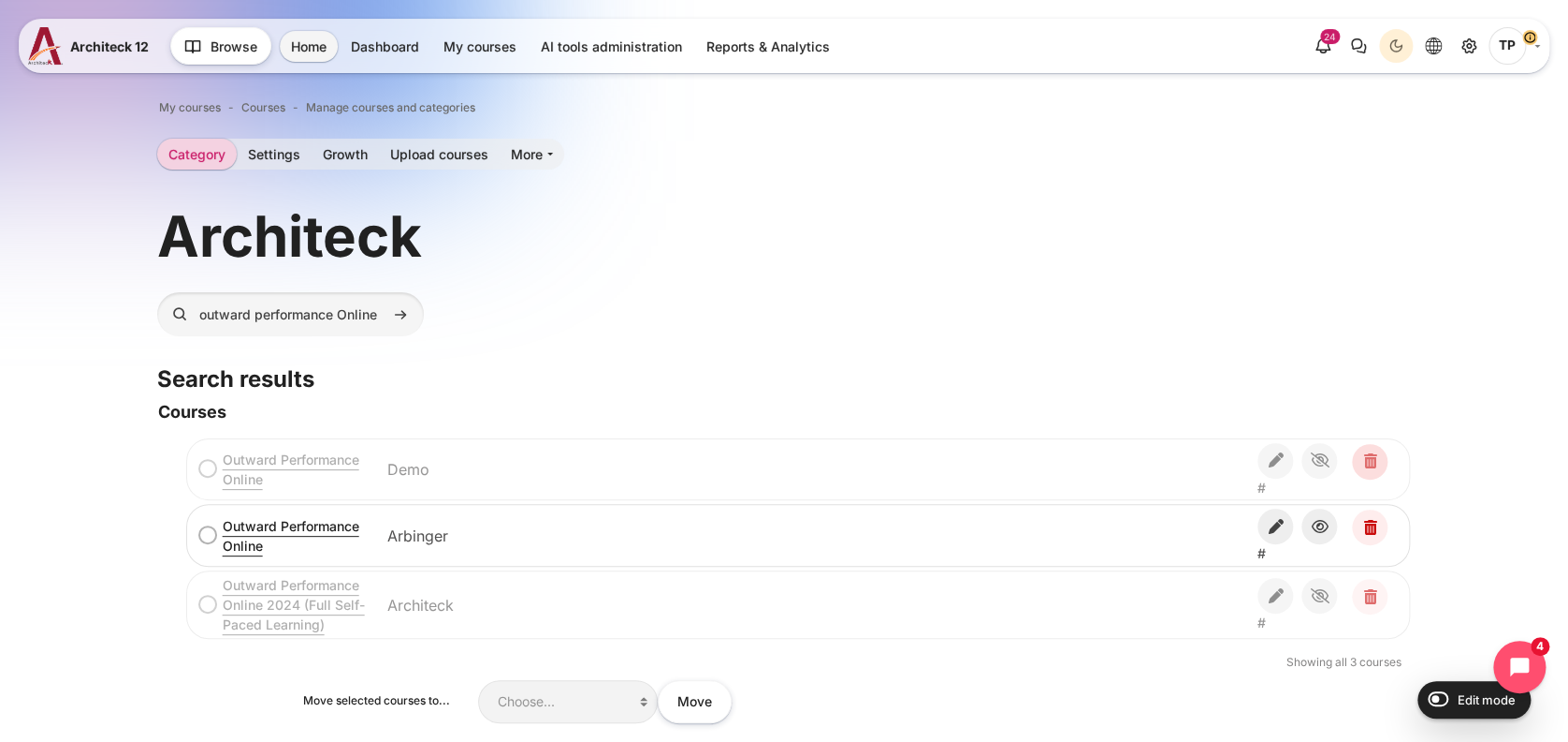
click at [1384, 457] on icon "Delete" at bounding box center [1370, 461] width 36 height 36
click at [1281, 456] on icon "Edit" at bounding box center [1275, 460] width 36 height 36
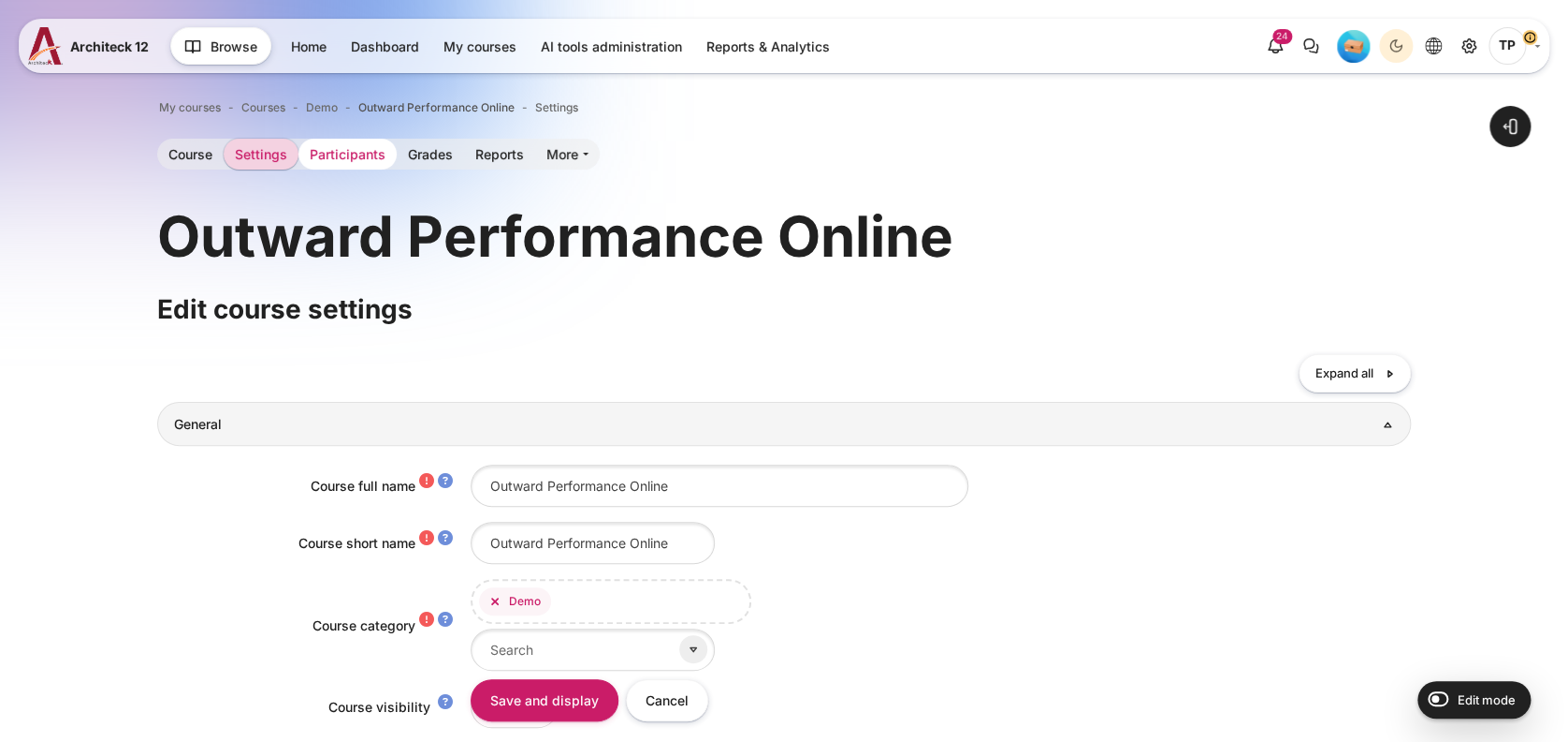
click at [312, 140] on link "Participants" at bounding box center [347, 154] width 98 height 31
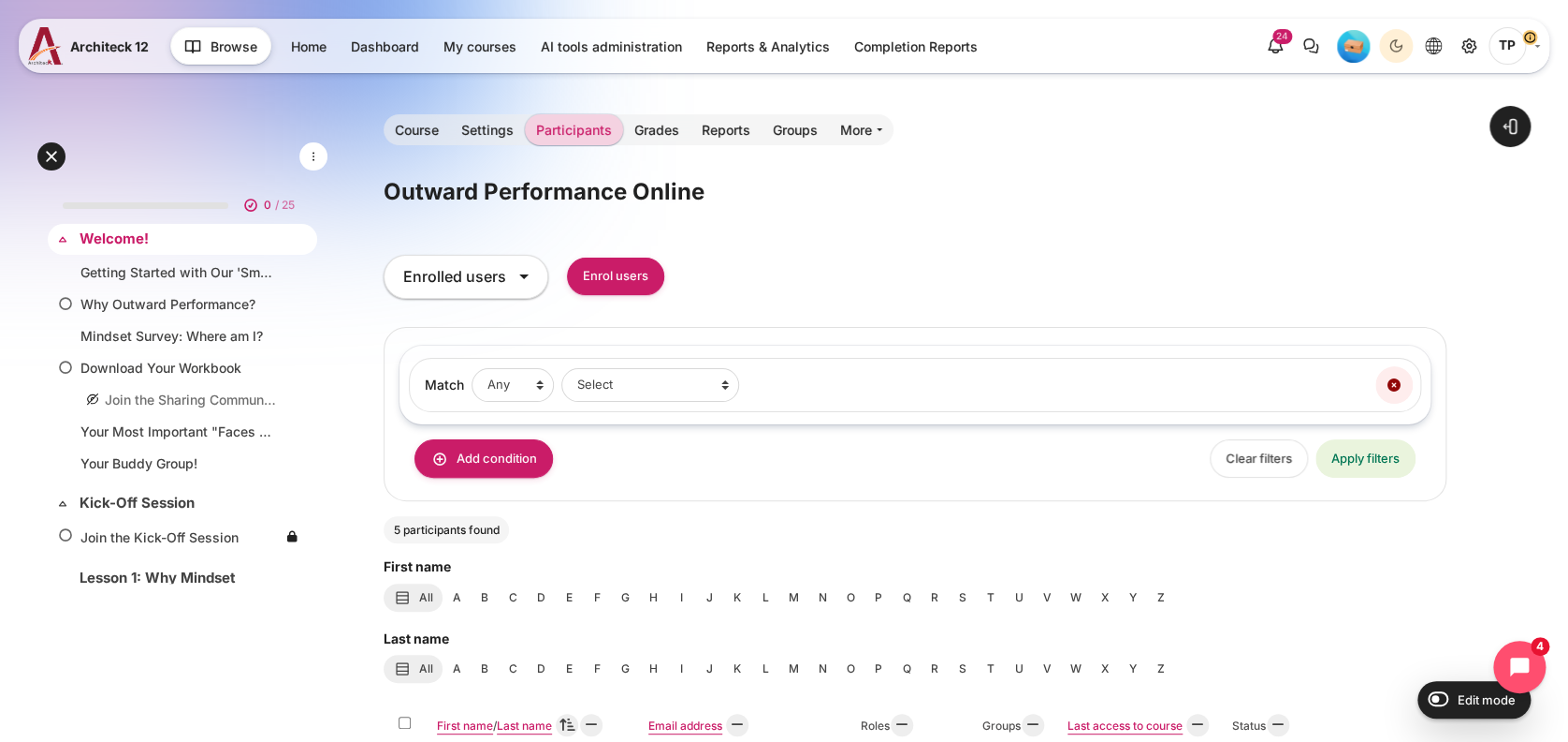
click at [137, 236] on link "Welcome!" at bounding box center [181, 240] width 203 height 22
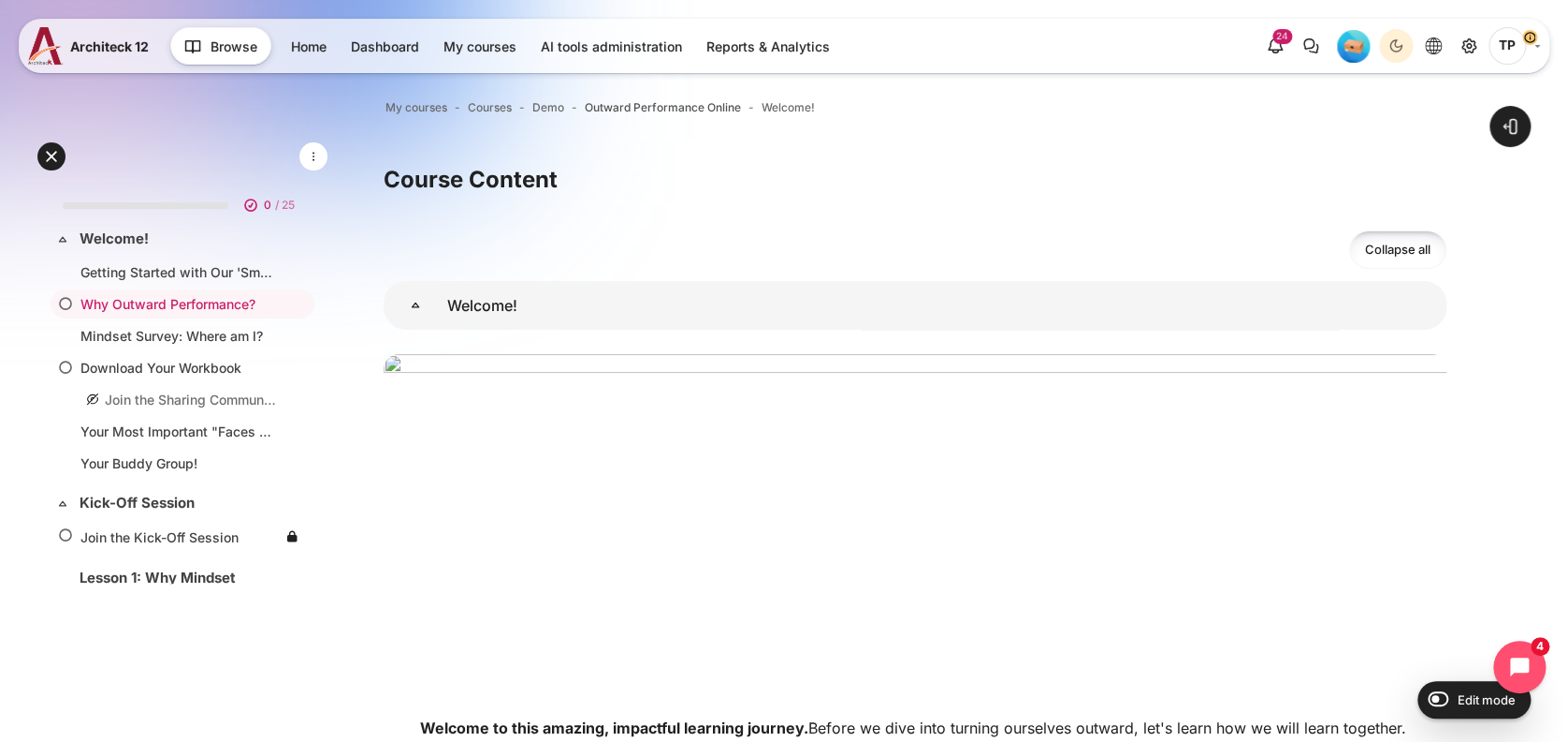
click at [732, 110] on span "Outward Performance Online" at bounding box center [663, 107] width 157 height 17
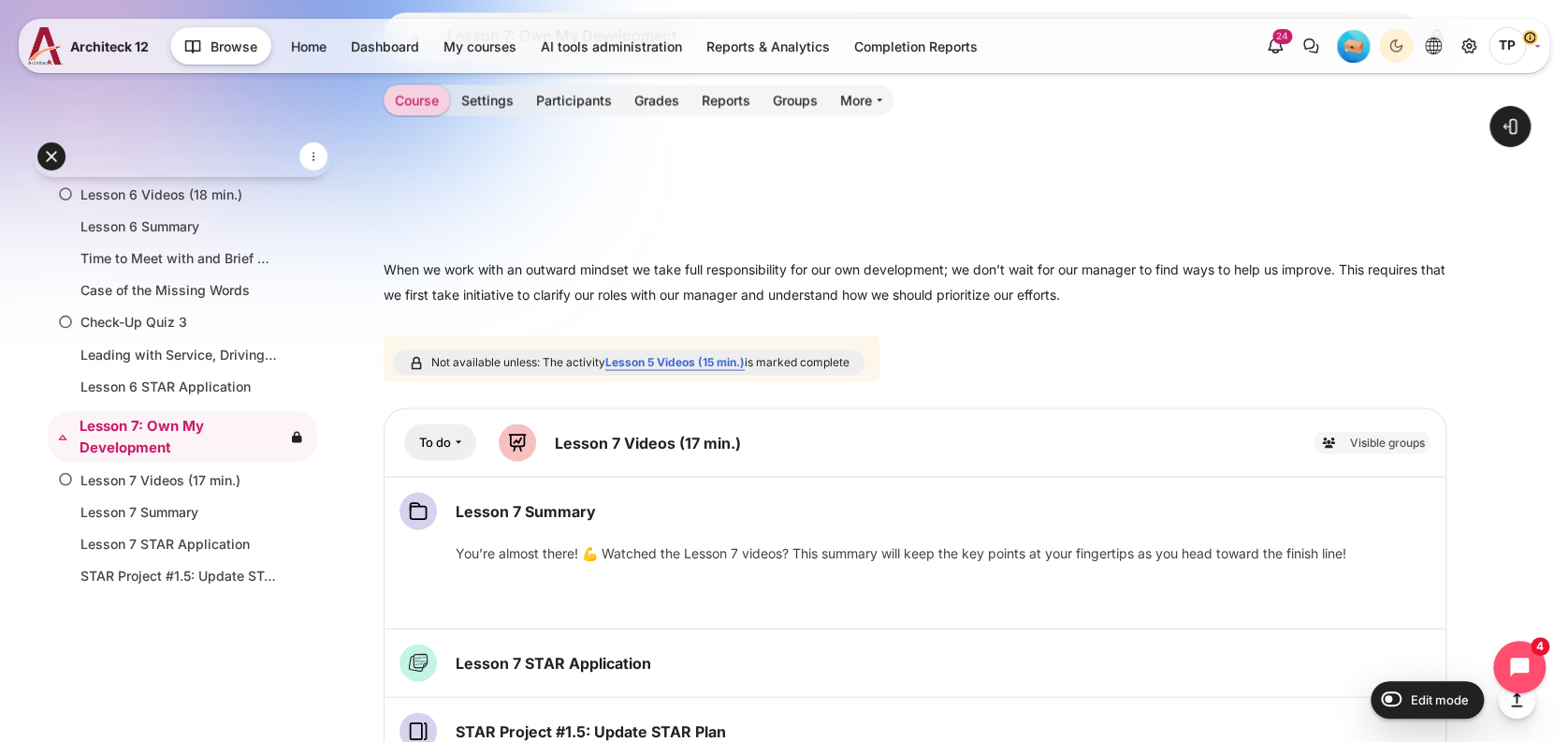
scroll to position [9389, 0]
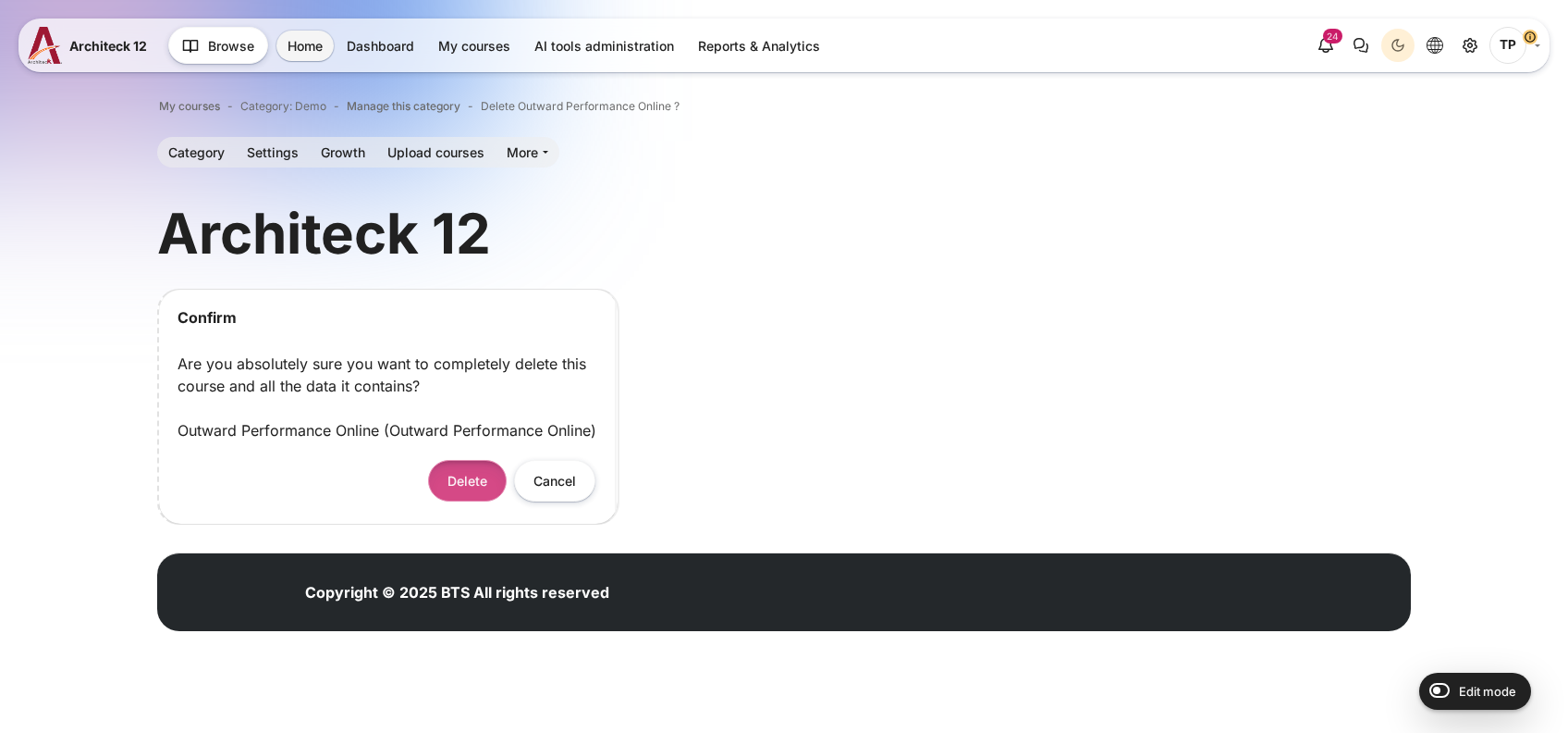
click at [484, 470] on button "Delete" at bounding box center [467, 480] width 79 height 41
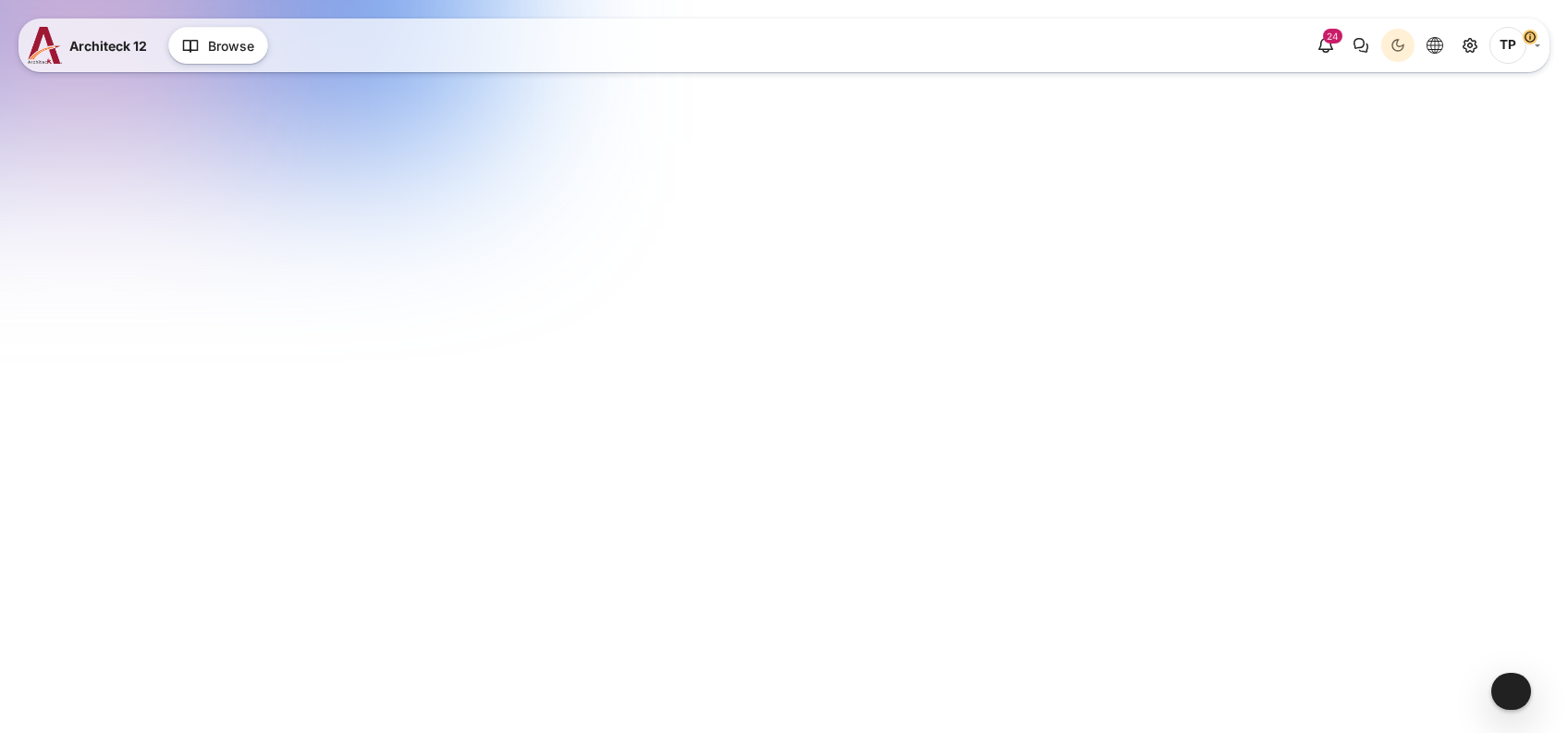
drag, startPoint x: 1299, startPoint y: 615, endPoint x: 1287, endPoint y: 583, distance: 34.2
click at [1295, 0] on html "Skip to main content Architeck 12 Architeck" at bounding box center [784, 0] width 1568 height 0
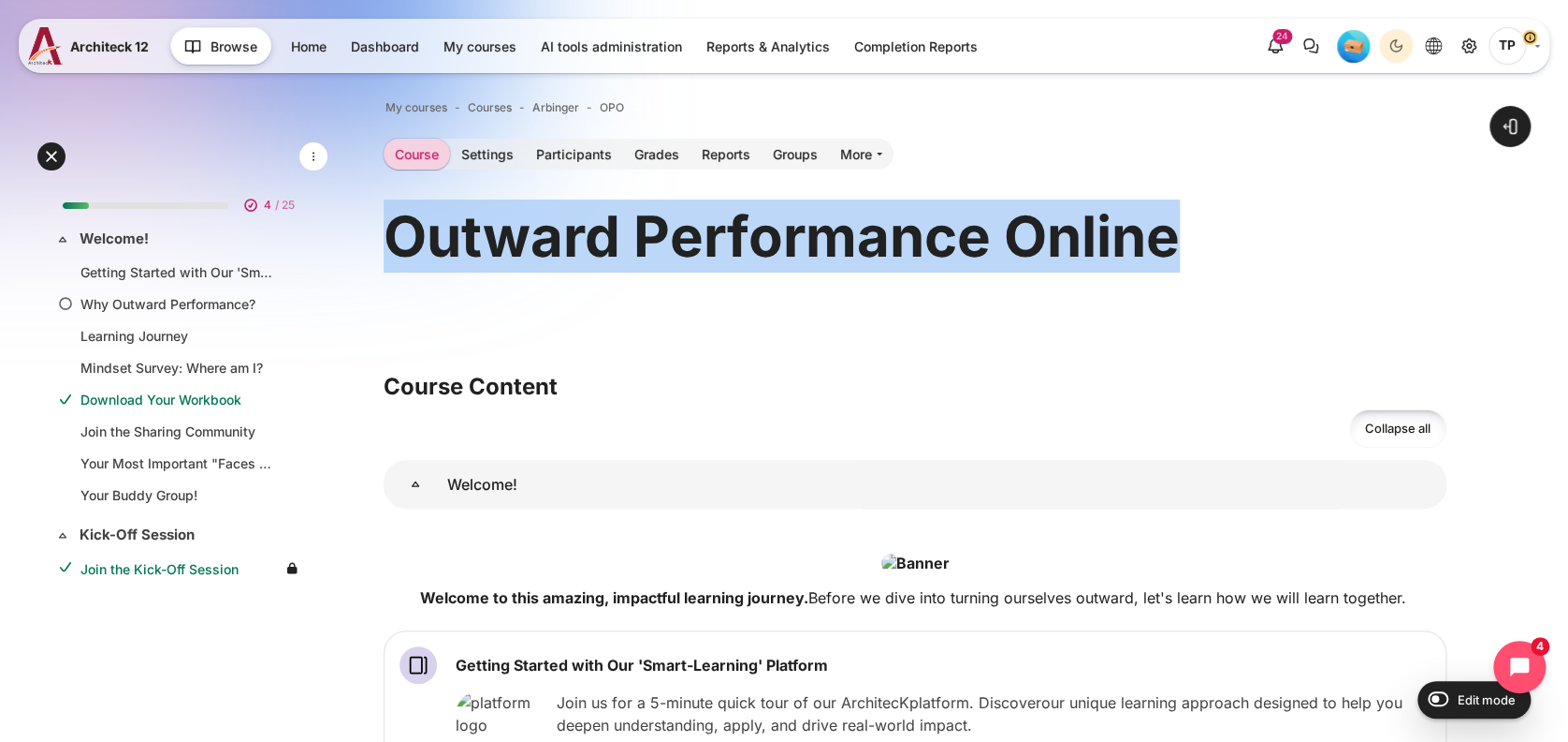
drag, startPoint x: 375, startPoint y: 237, endPoint x: 1186, endPoint y: 233, distance: 811.0
click at [1188, 233] on div "Outward Performance Online" at bounding box center [914, 236] width 1063 height 73
click at [1184, 233] on div "Outward Performance Online" at bounding box center [914, 236] width 1063 height 73
click at [1179, 233] on h1 "Outward Performance Online" at bounding box center [782, 236] width 796 height 73
